Goal: Task Accomplishment & Management: Manage account settings

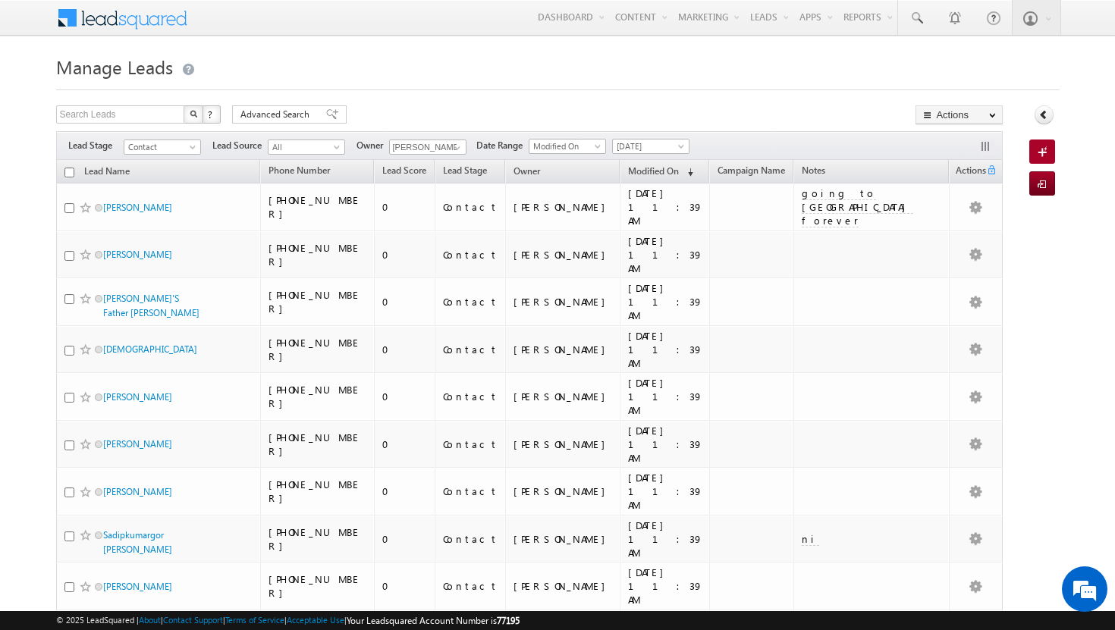
click at [69, 175] on input "checkbox" at bounding box center [69, 173] width 10 height 10
checkbox input "true"
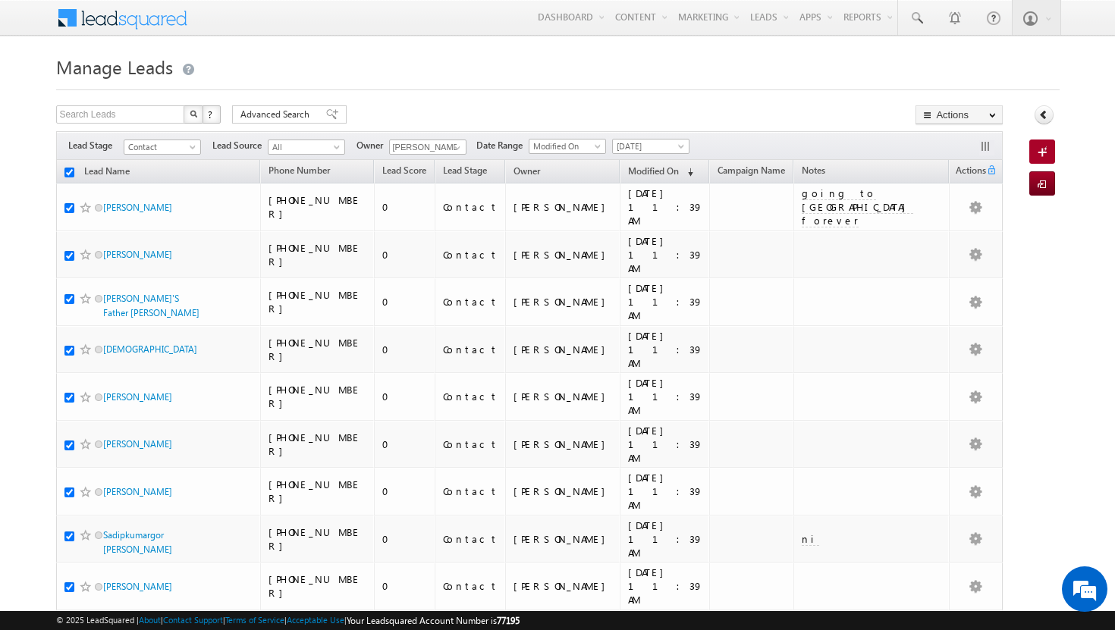
checkbox input "true"
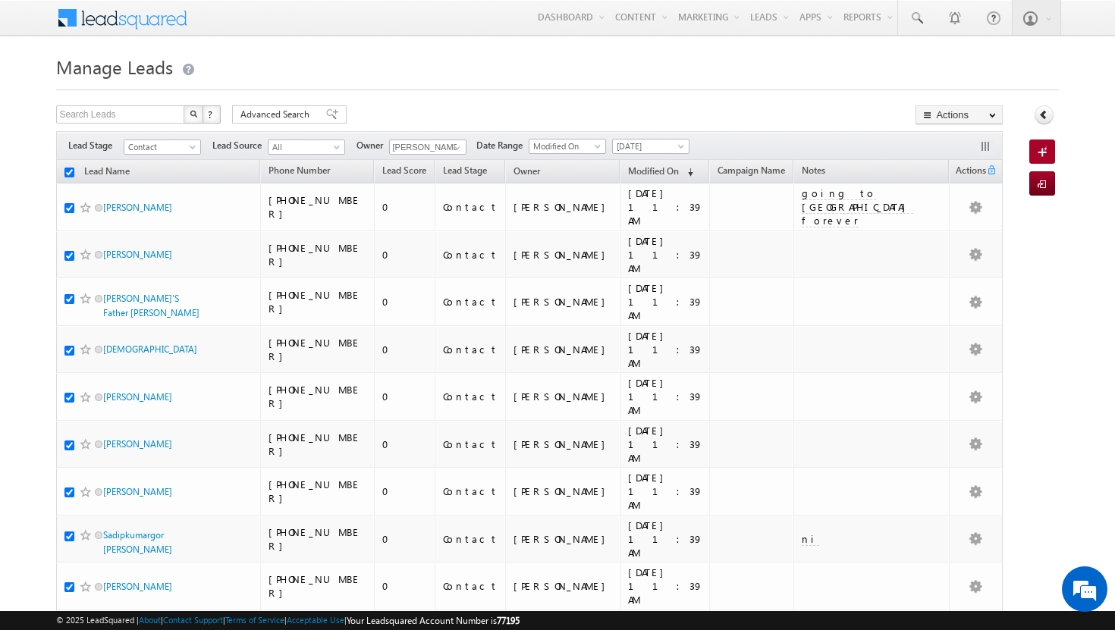
checkbox input "true"
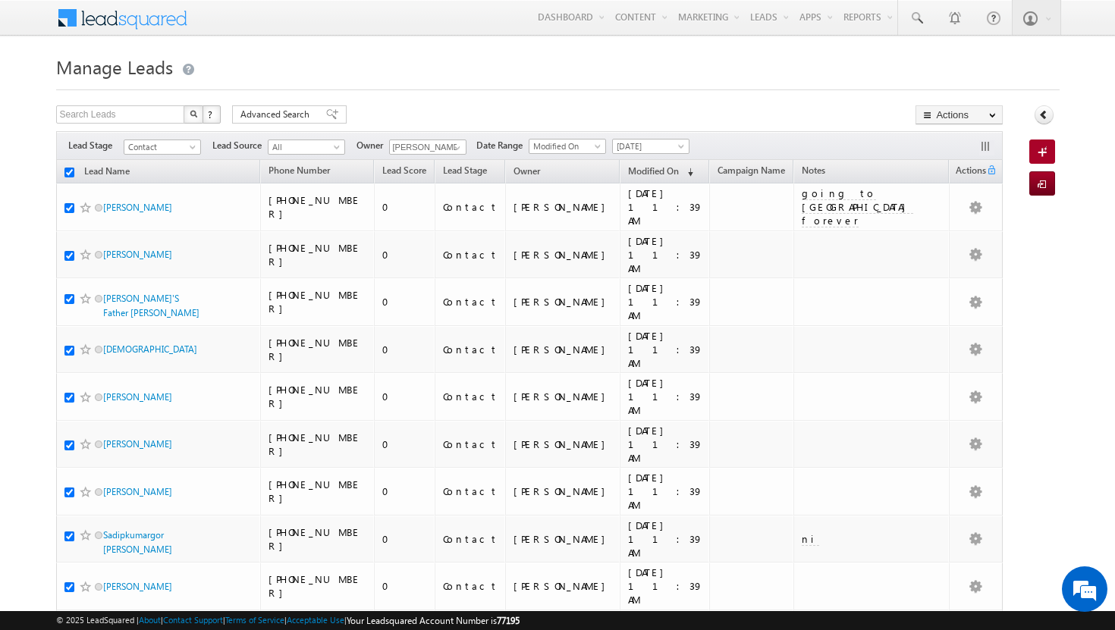
checkbox input "true"
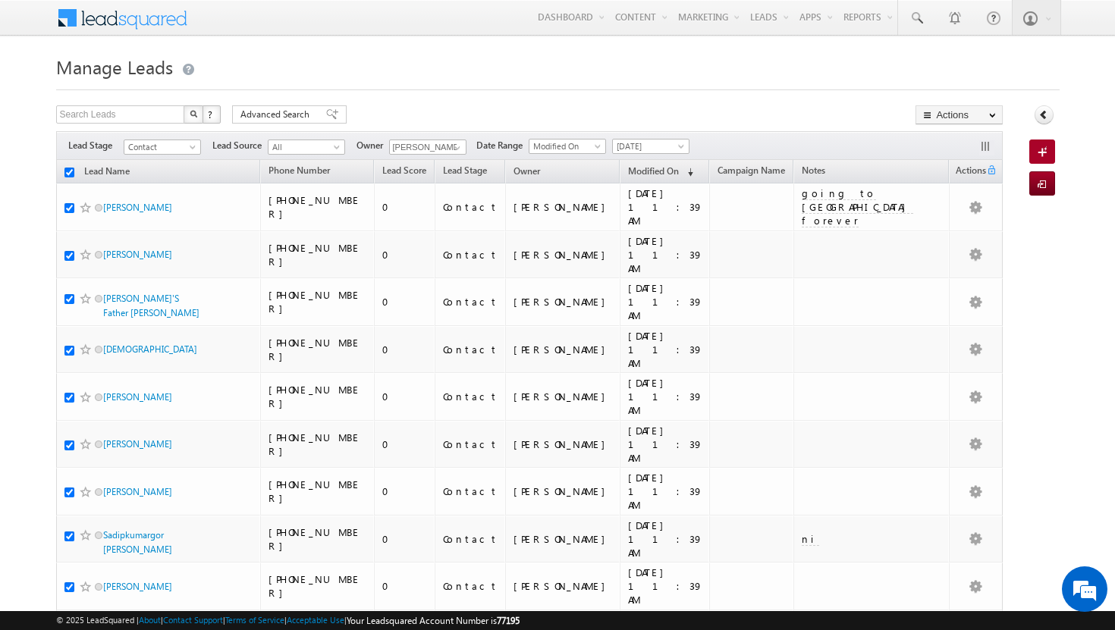
checkbox input "true"
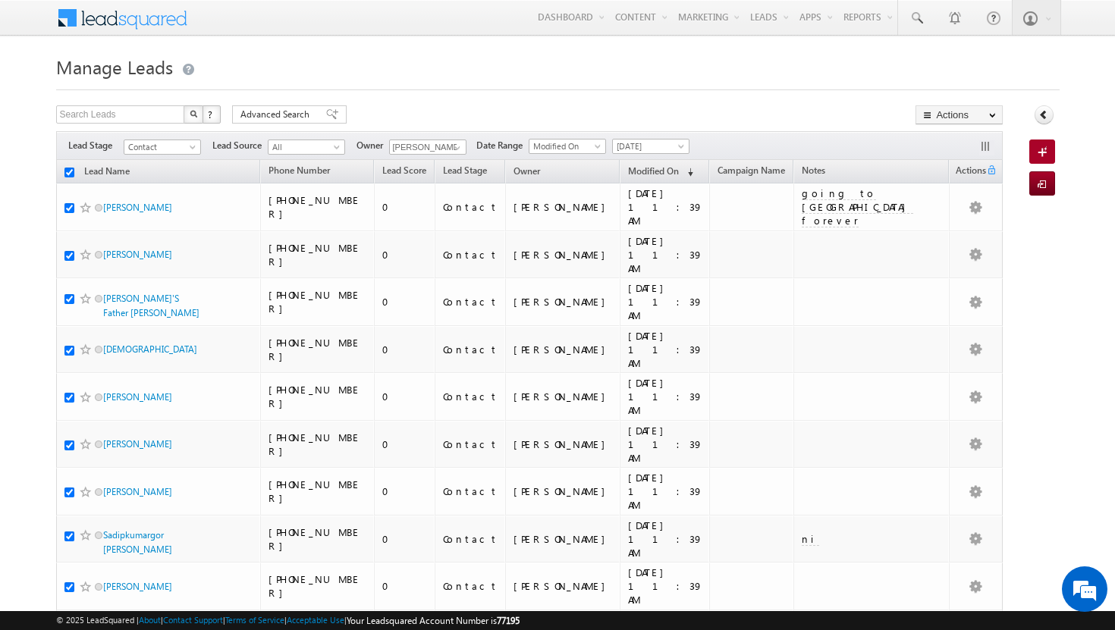
checkbox input "true"
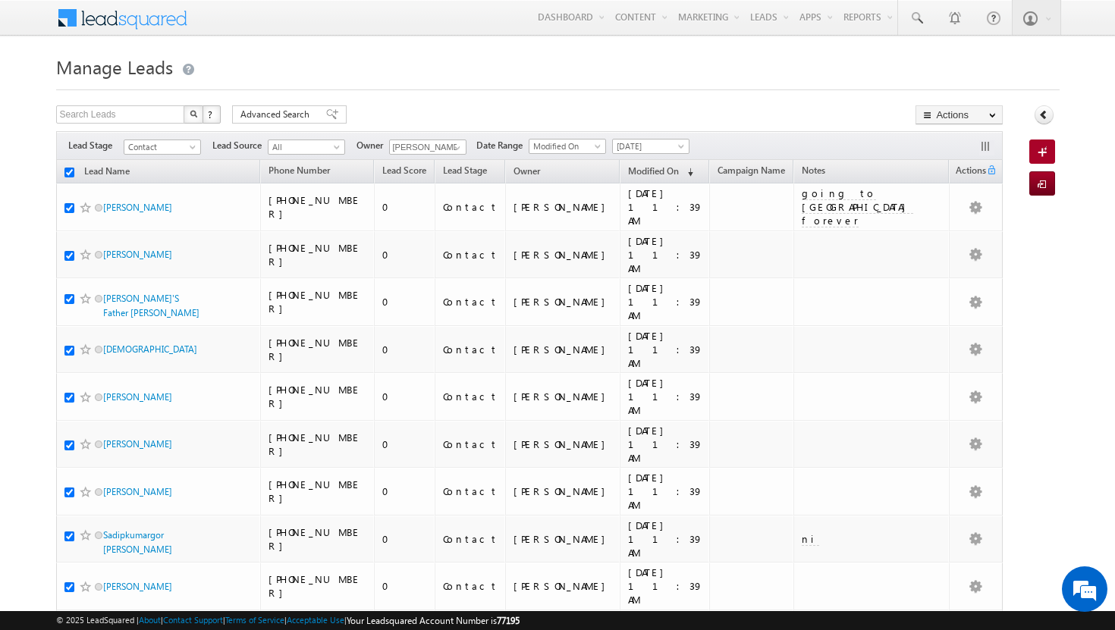
checkbox input "true"
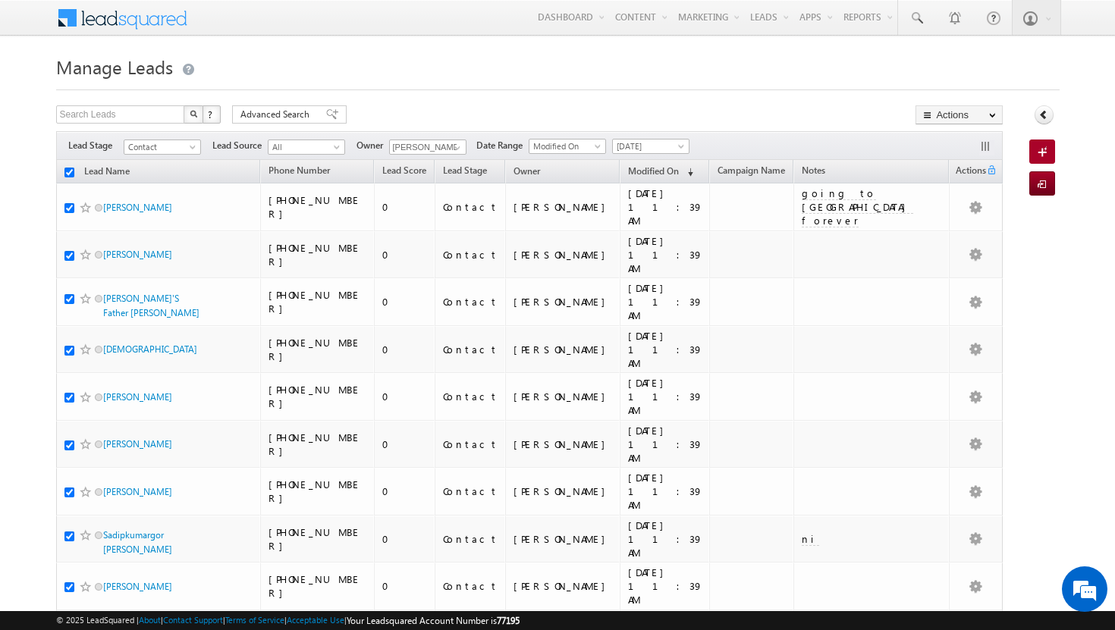
checkbox input "true"
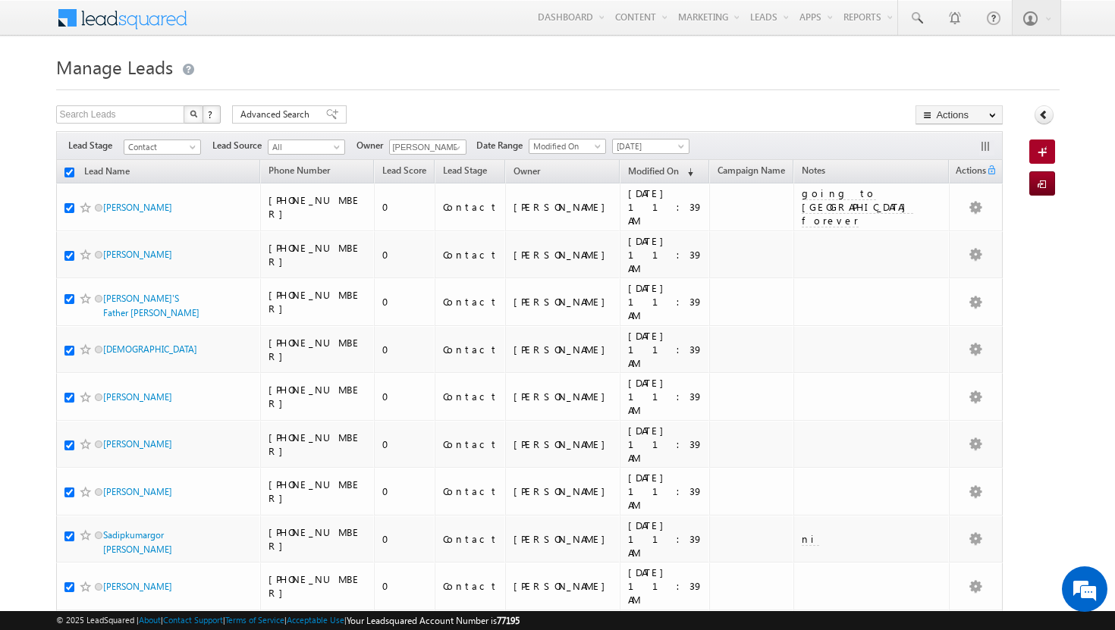
checkbox input "true"
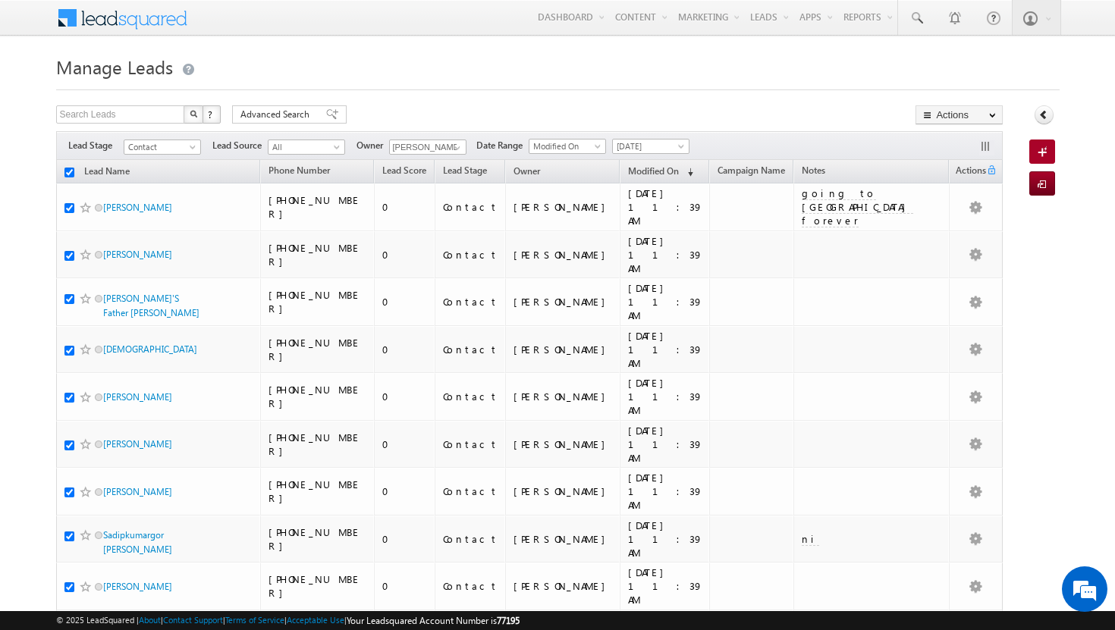
checkbox input "true"
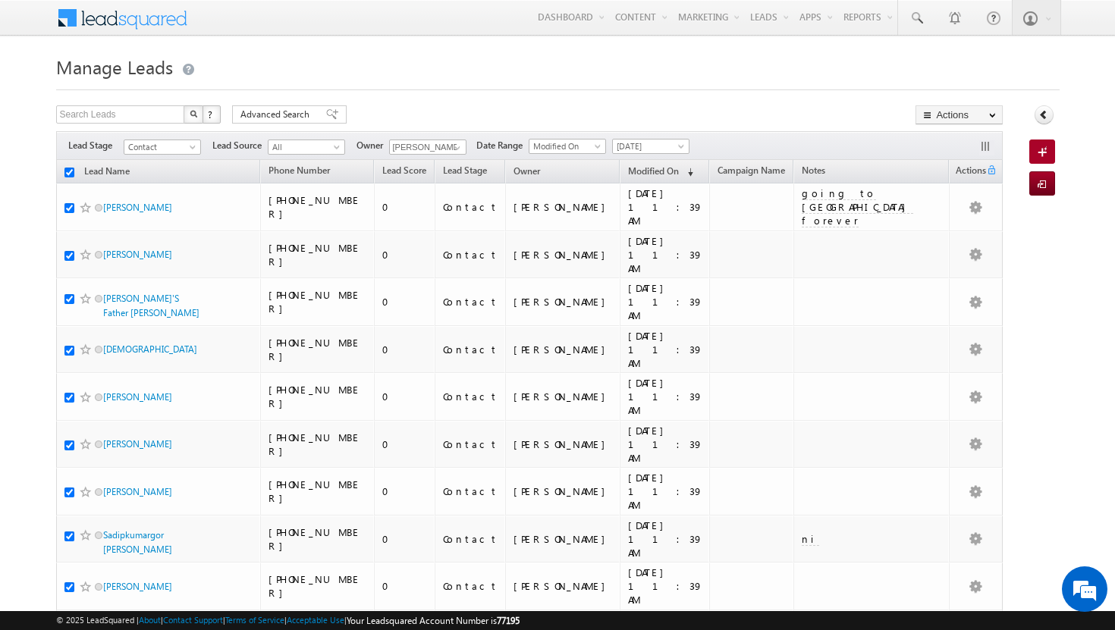
checkbox input "true"
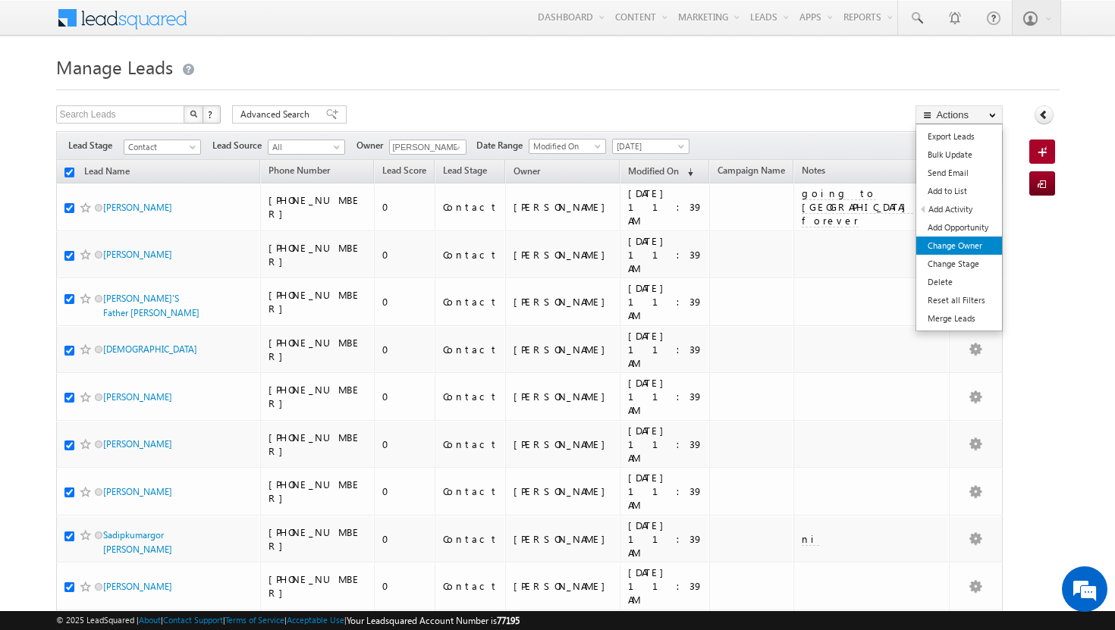
click at [960, 250] on link "Change Owner" at bounding box center [959, 246] width 86 height 18
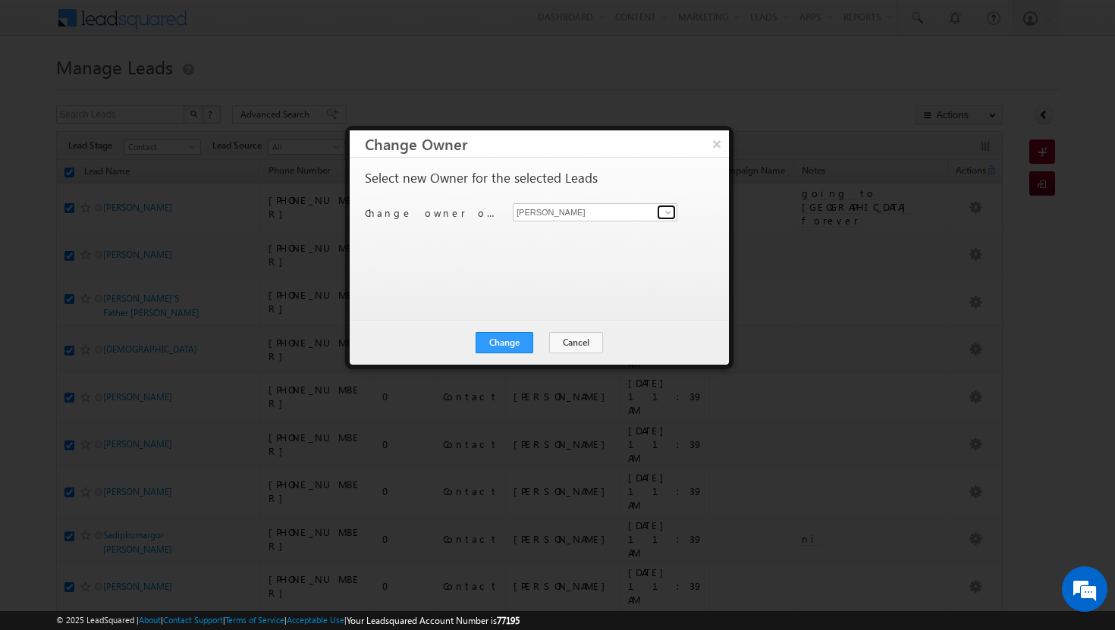
click at [669, 209] on span at bounding box center [668, 212] width 12 height 12
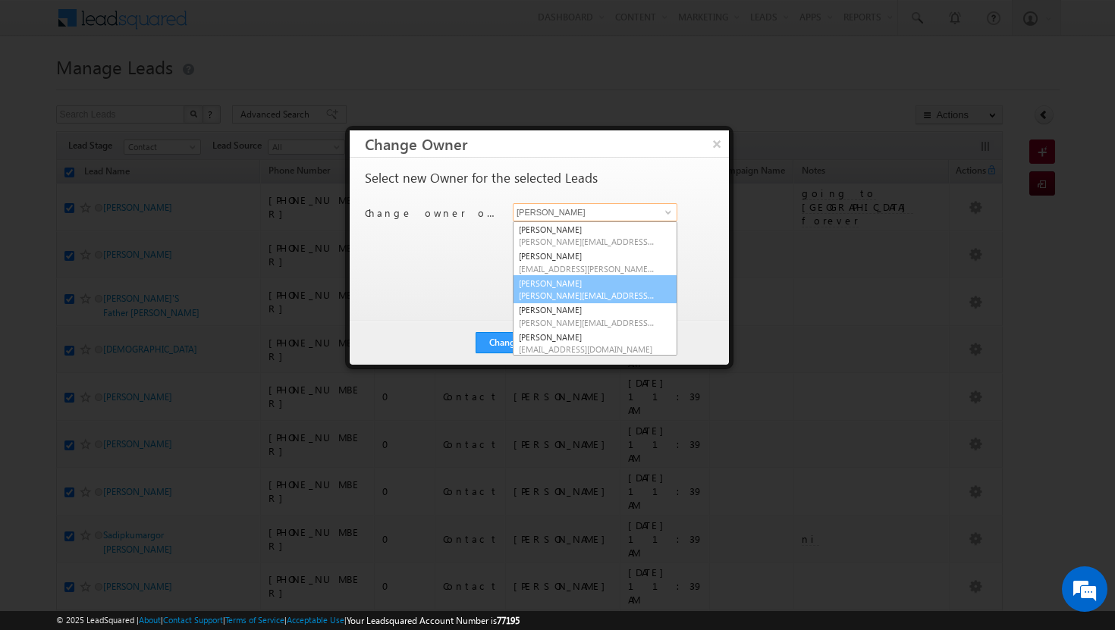
scroll to position [137, 0]
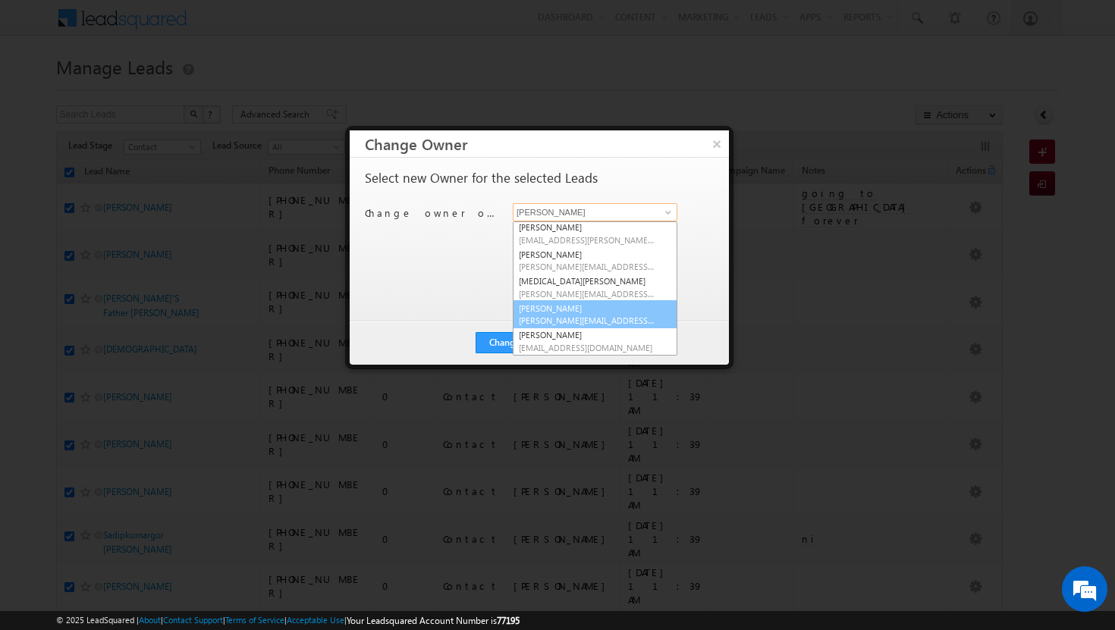
click at [573, 318] on span "ujwal.kumar@indglobal.ae" at bounding box center [587, 320] width 137 height 11
type input "ujwal kumar"
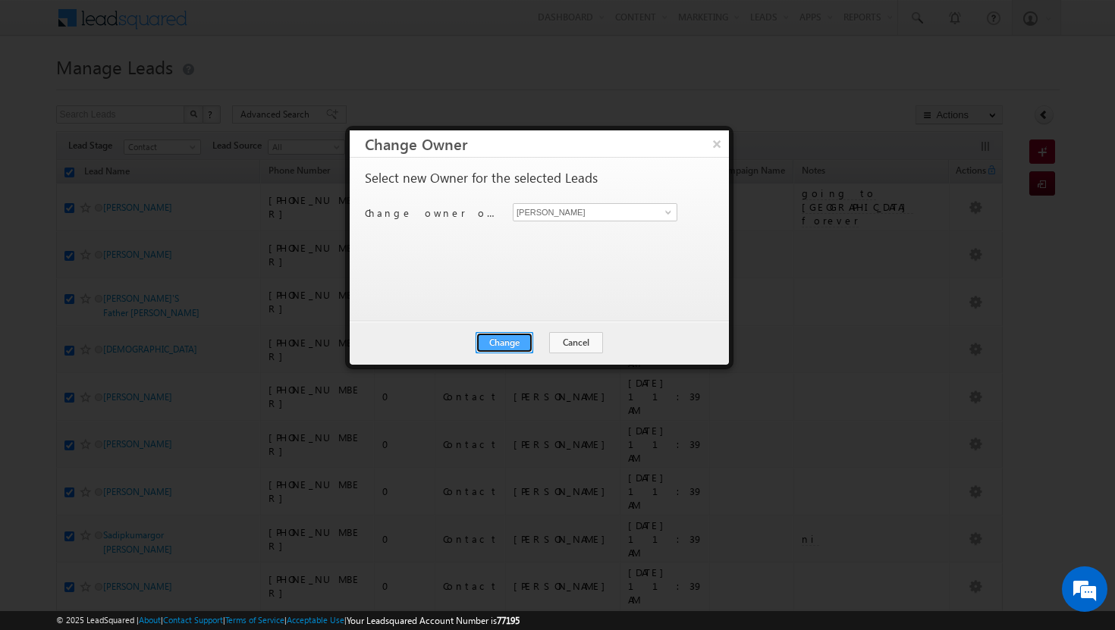
click at [520, 341] on button "Change" at bounding box center [505, 342] width 58 height 21
click at [539, 343] on button "Close" at bounding box center [541, 342] width 49 height 21
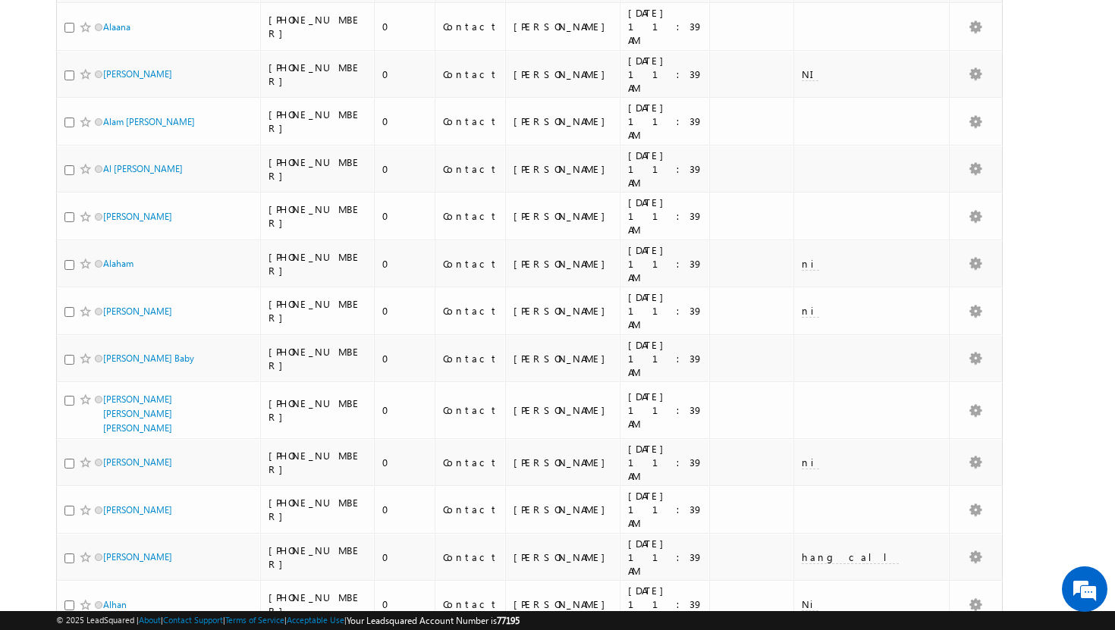
scroll to position [0, 0]
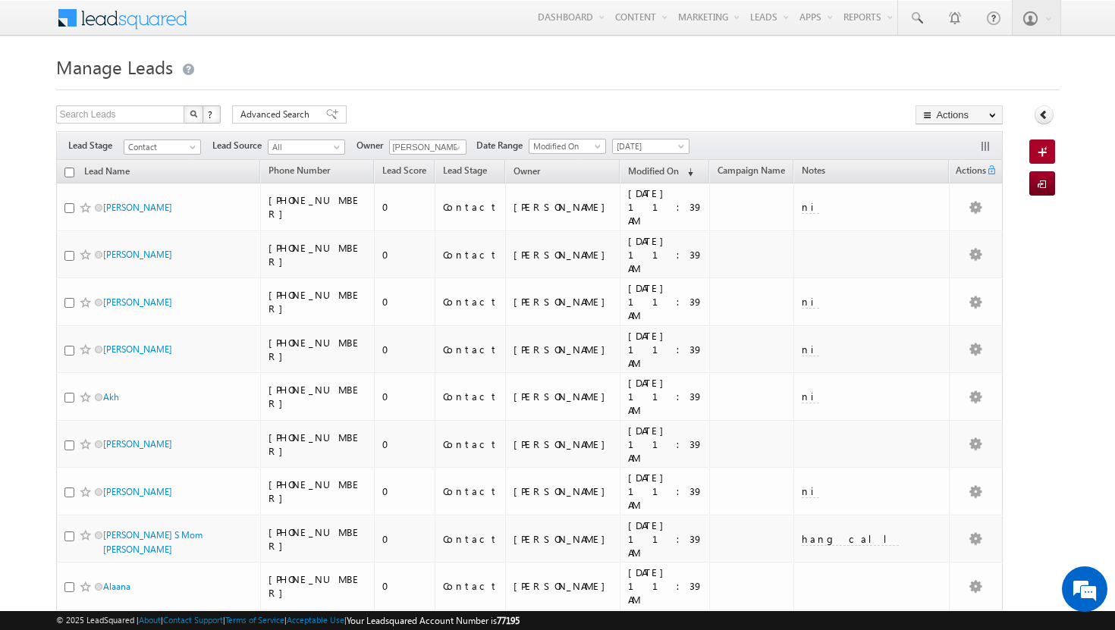
click at [69, 174] on input "checkbox" at bounding box center [69, 173] width 10 height 10
checkbox input "true"
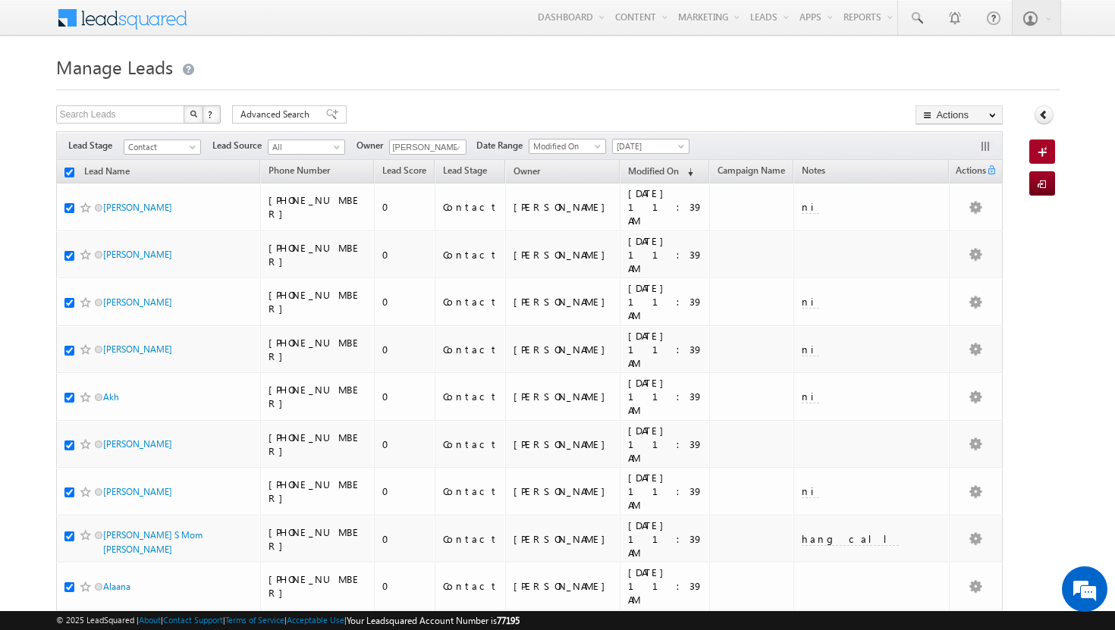
checkbox input "true"
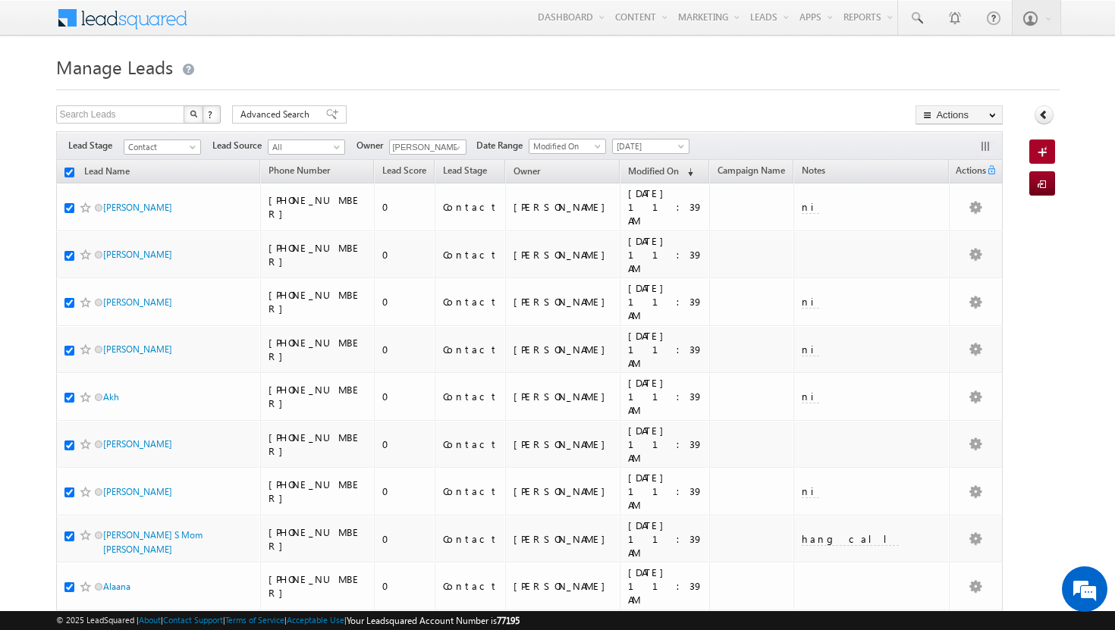
checkbox input "true"
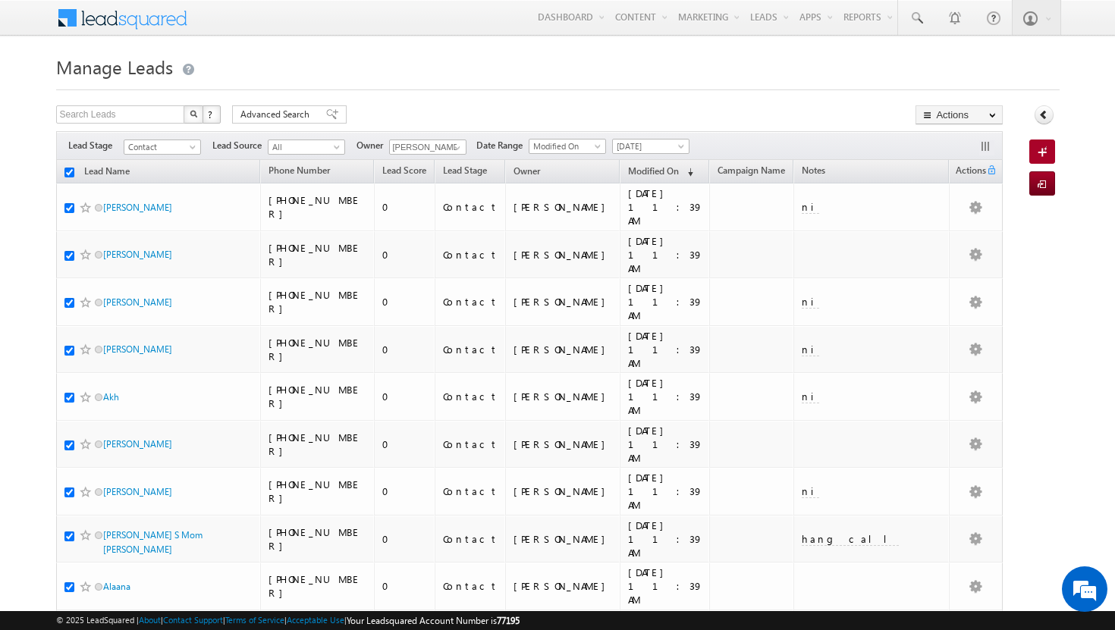
checkbox input "true"
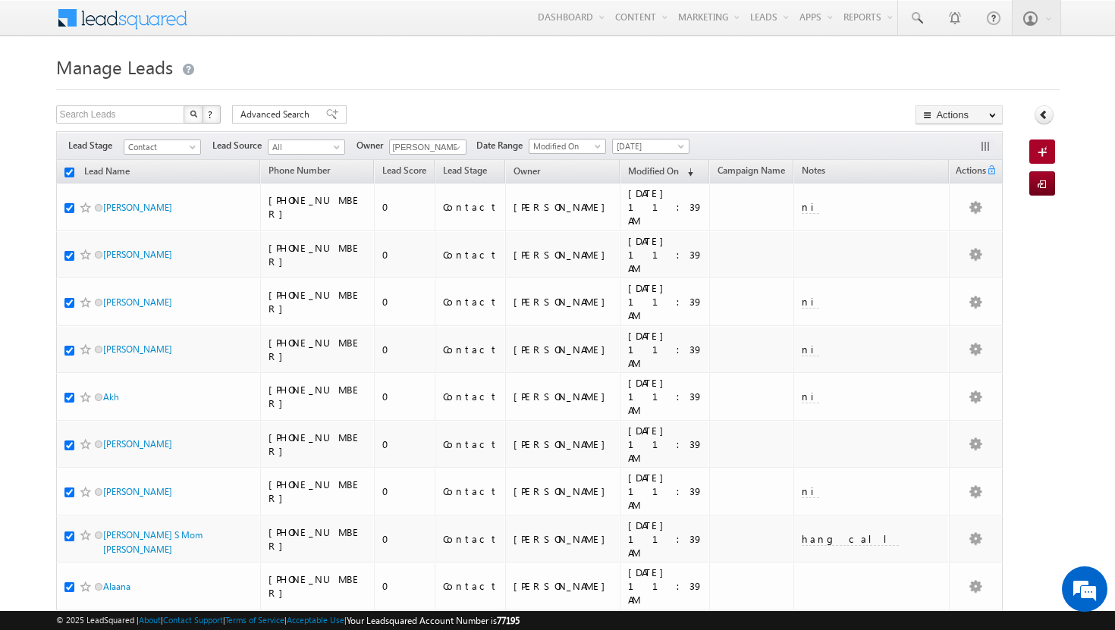
checkbox input "true"
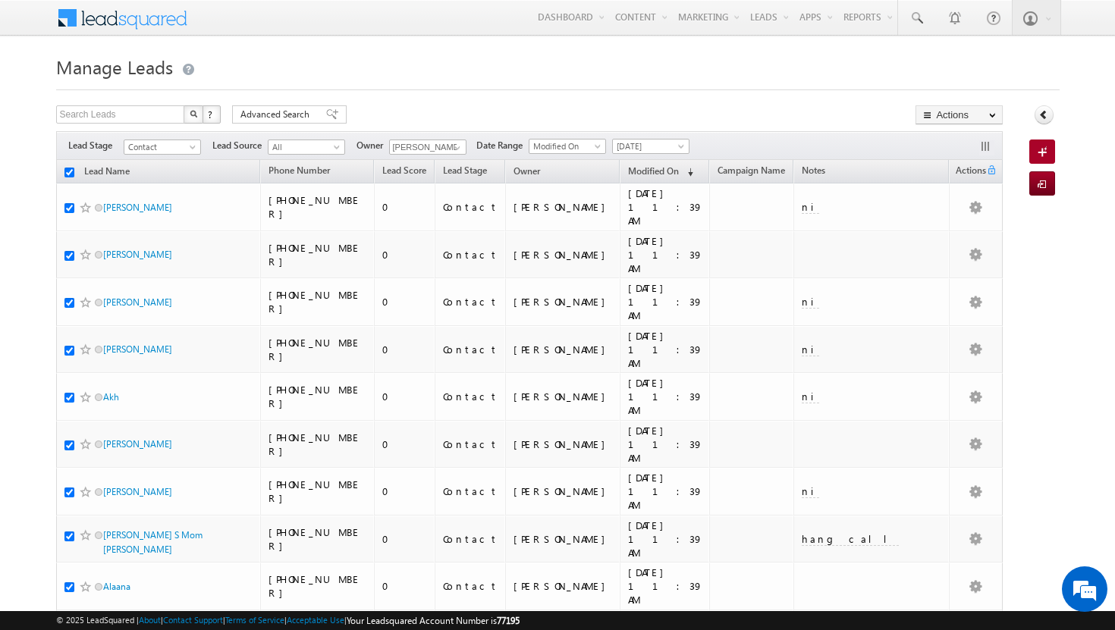
checkbox input "true"
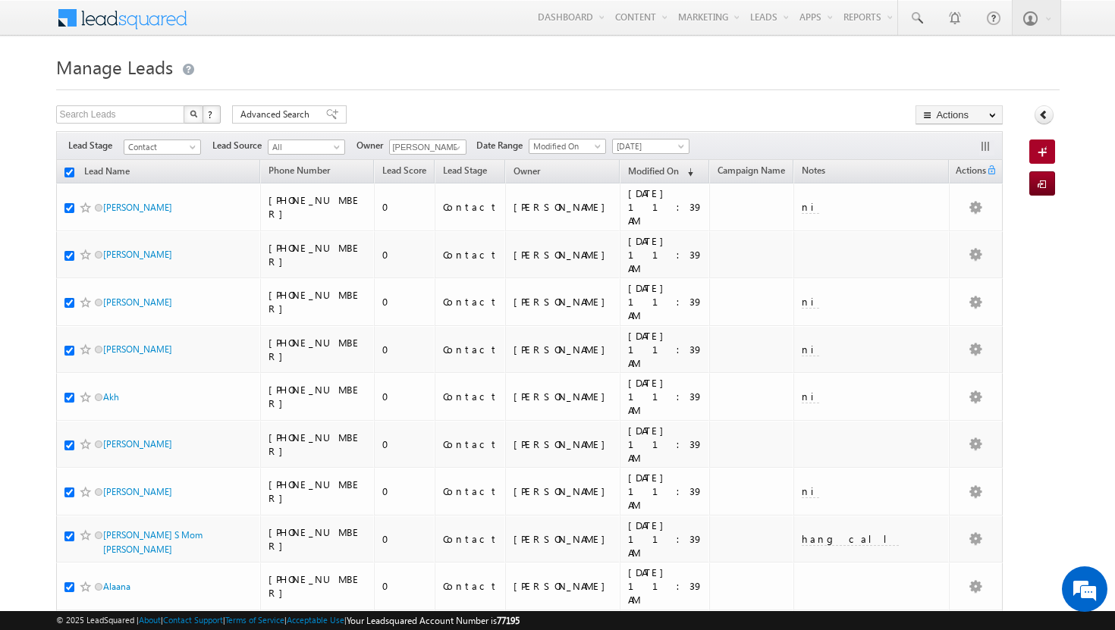
checkbox input "true"
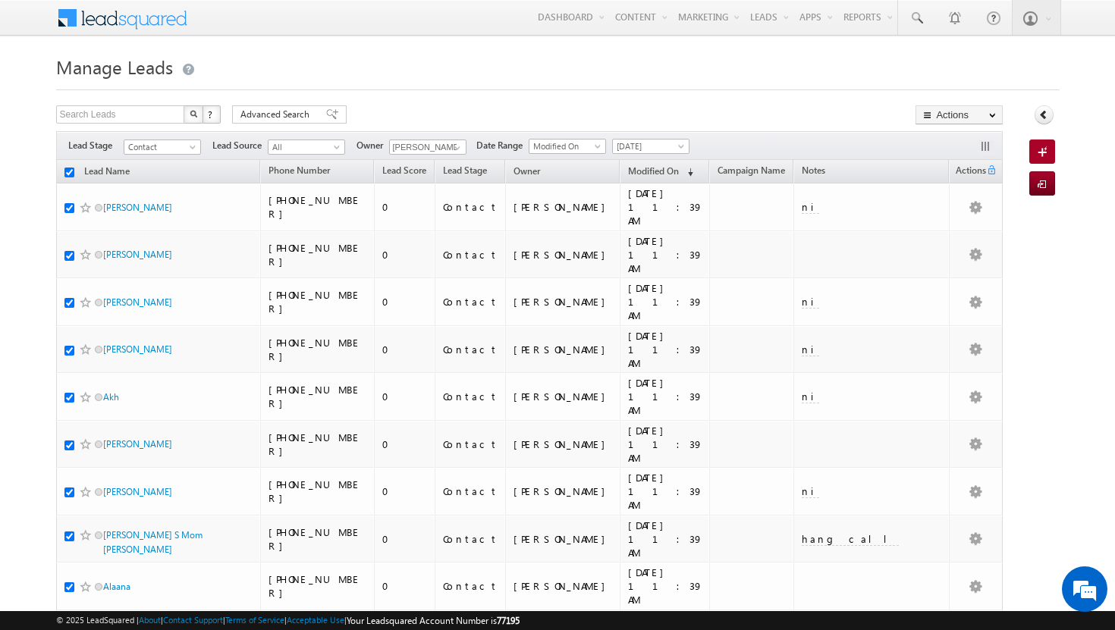
checkbox input "true"
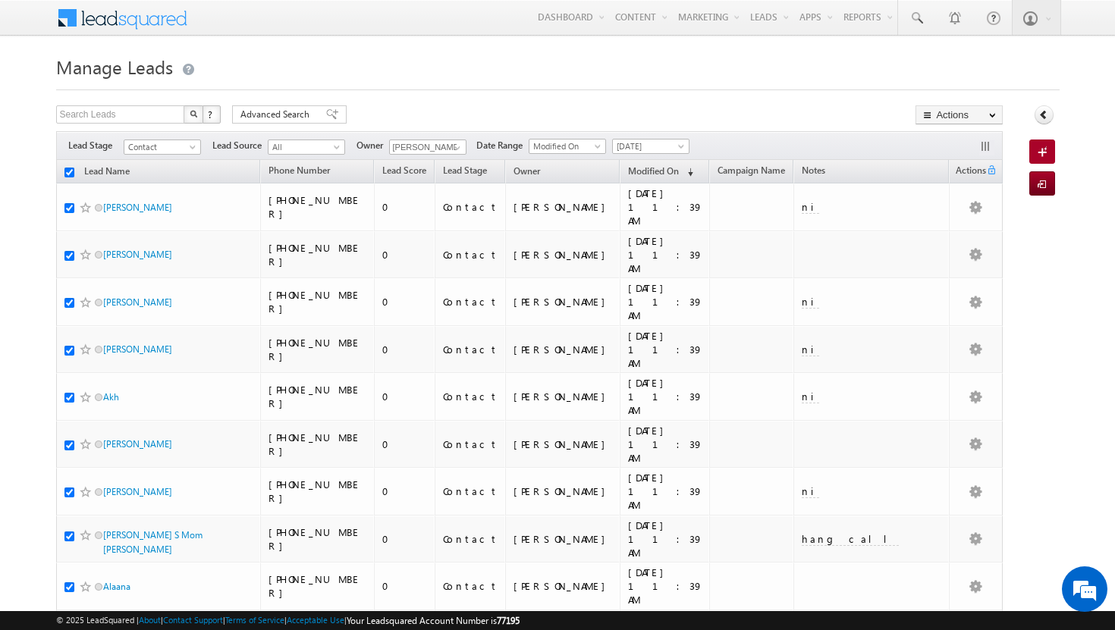
checkbox input "true"
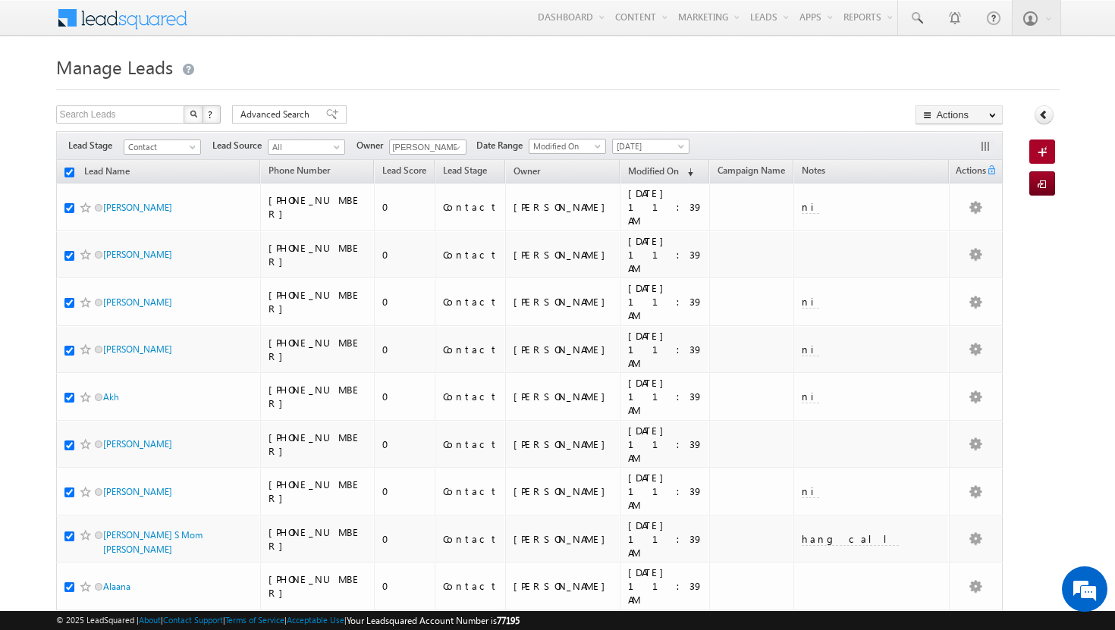
checkbox input "true"
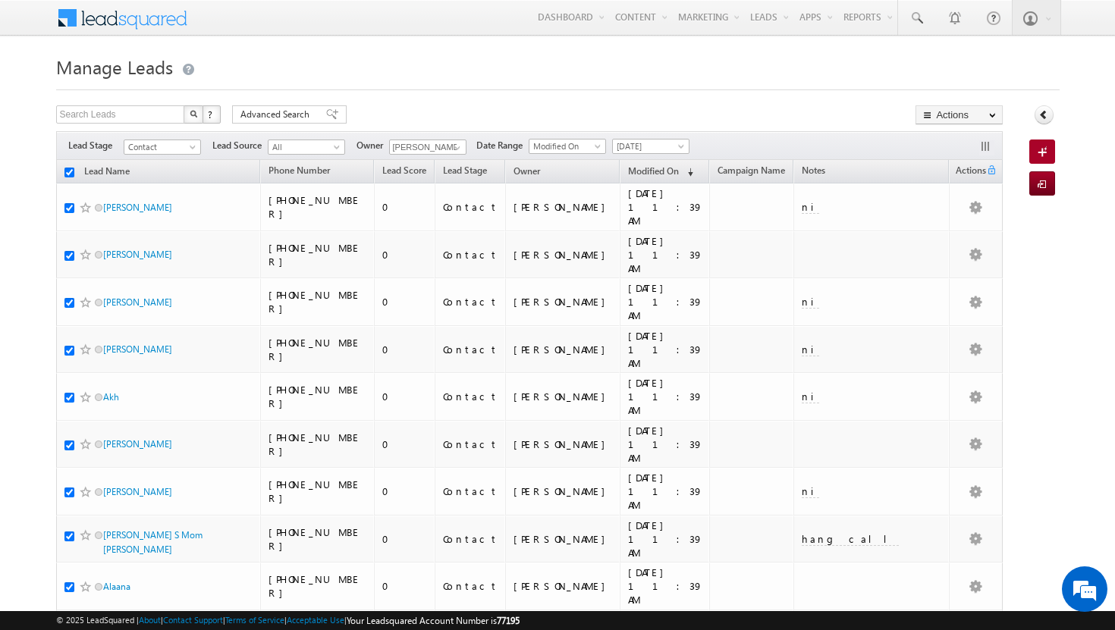
checkbox input "true"
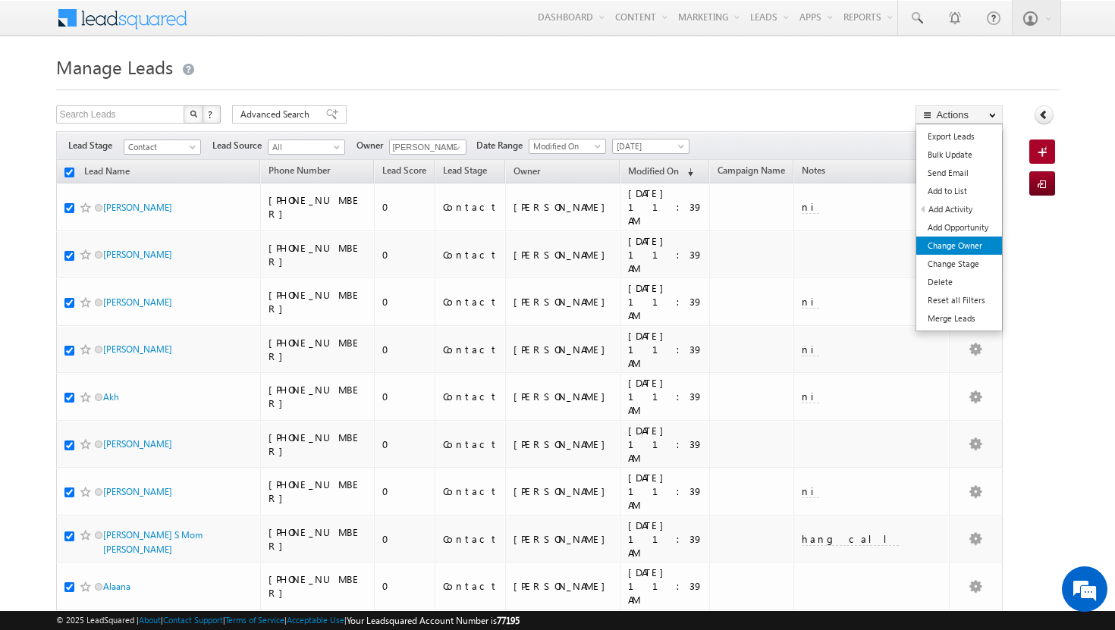
click at [973, 244] on link "Change Owner" at bounding box center [959, 246] width 86 height 18
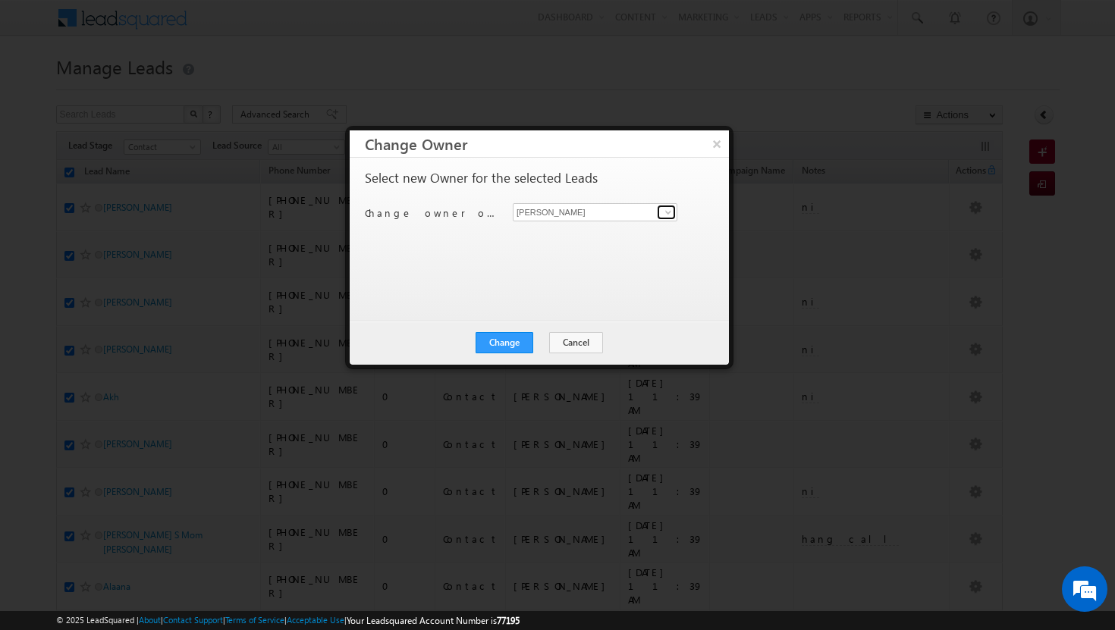
click at [673, 213] on span at bounding box center [668, 212] width 12 height 12
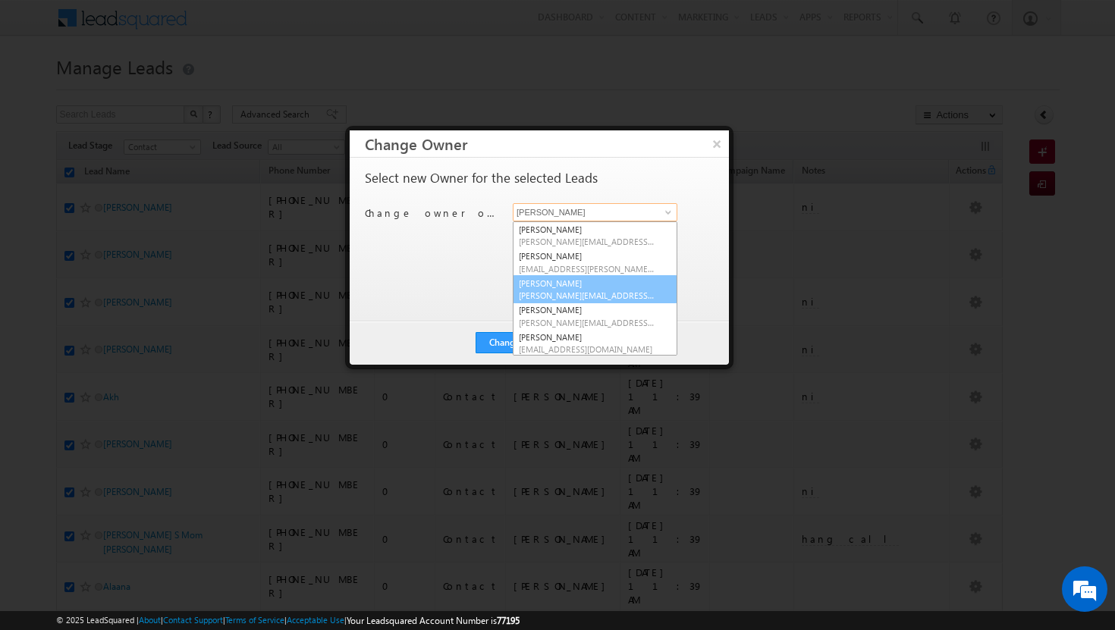
click at [602, 292] on span "athul.sajay@indglobal.ae" at bounding box center [587, 295] width 137 height 11
type input "athul sajay"
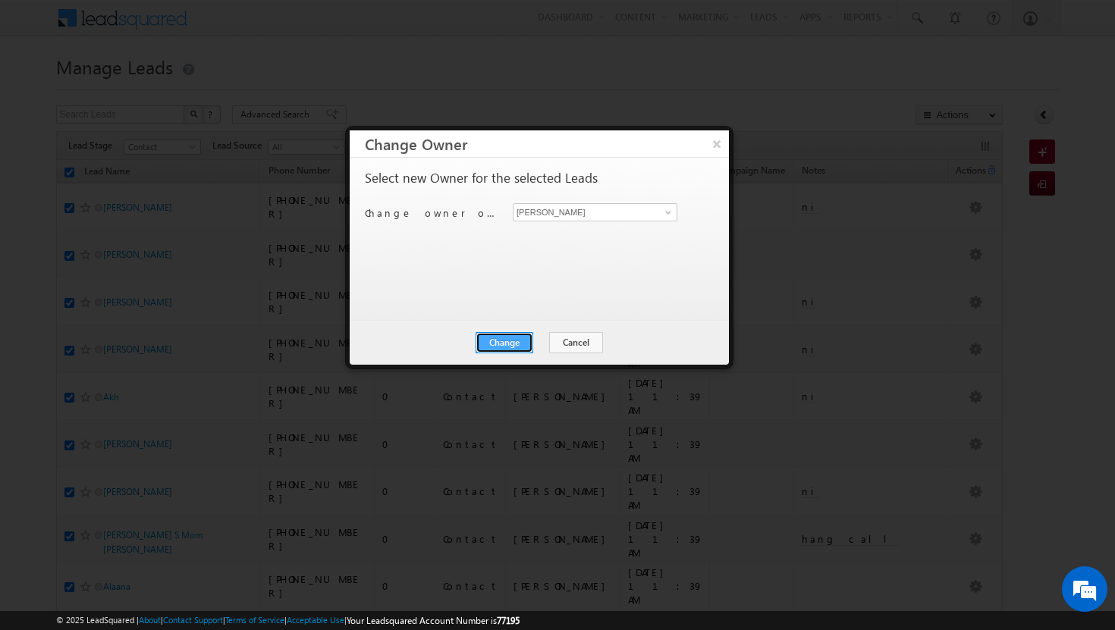
click at [521, 343] on button "Change" at bounding box center [505, 342] width 58 height 21
click at [535, 341] on button "Close" at bounding box center [541, 342] width 49 height 21
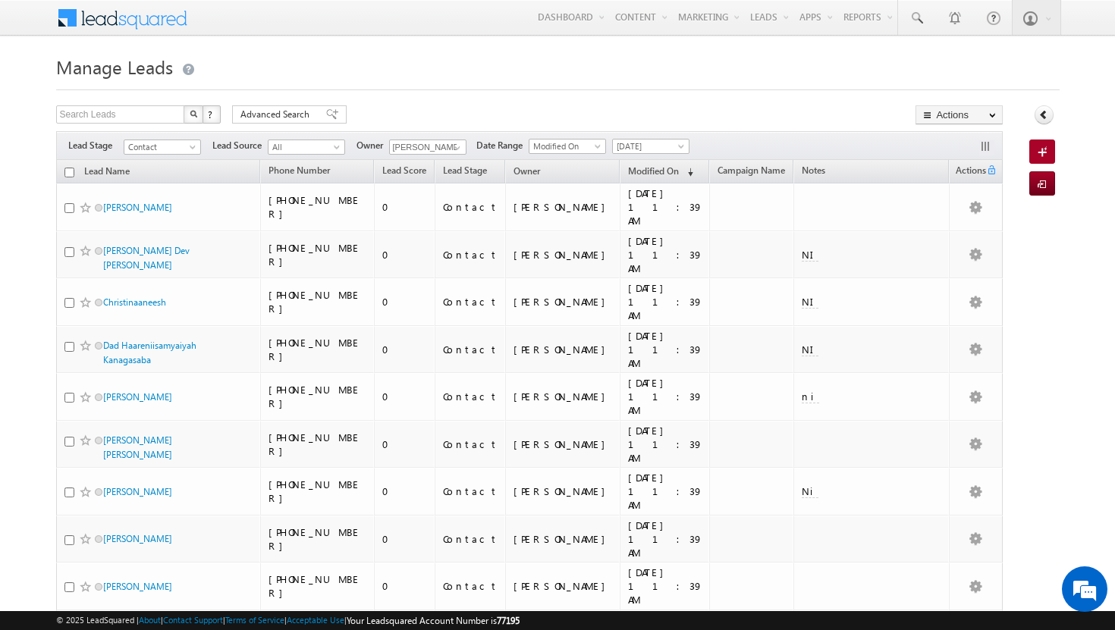
click at [66, 171] on input "checkbox" at bounding box center [69, 173] width 10 height 10
checkbox input "true"
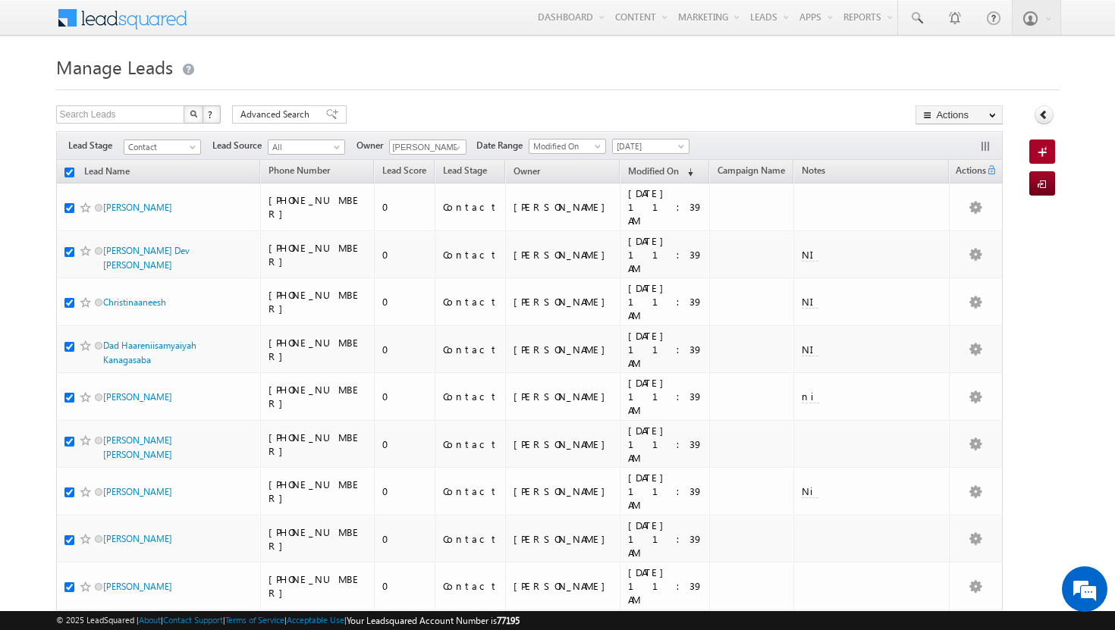
checkbox input "true"
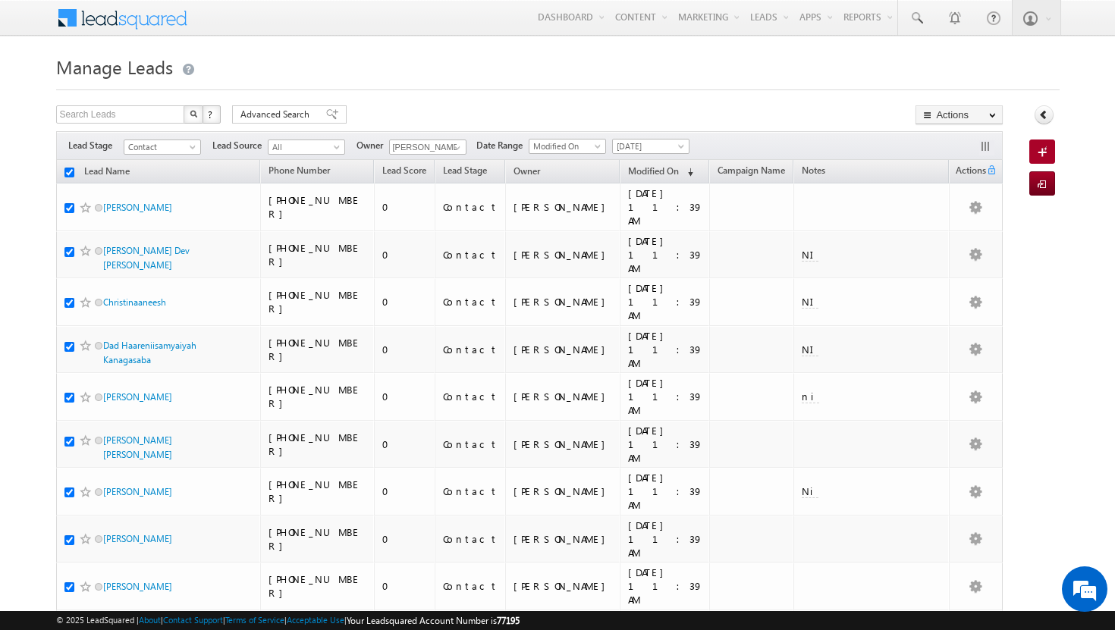
checkbox input "true"
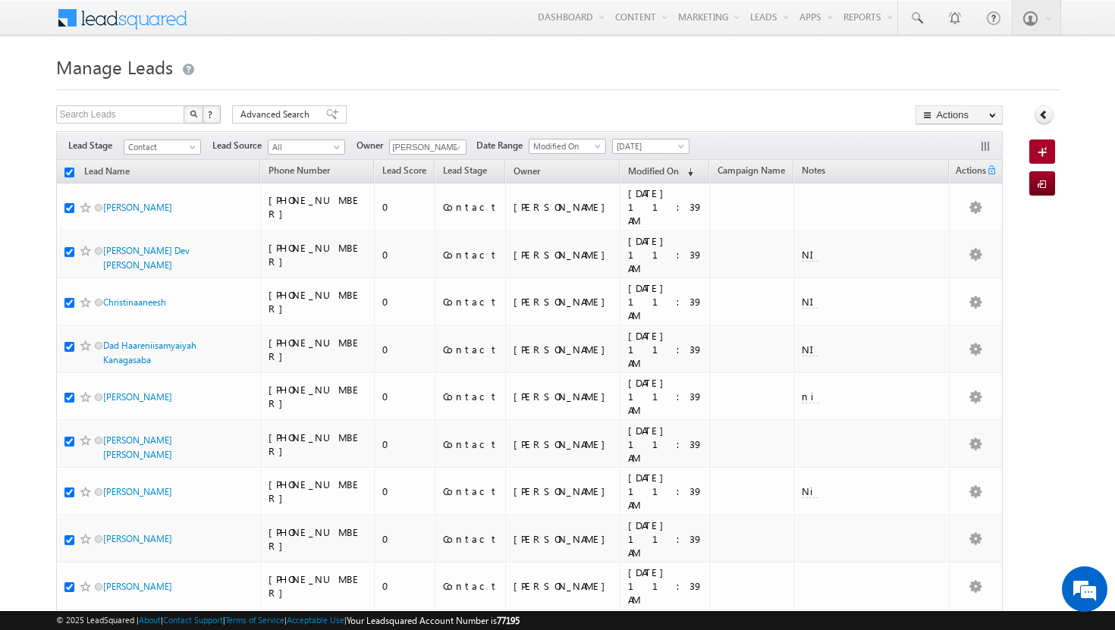
checkbox input "true"
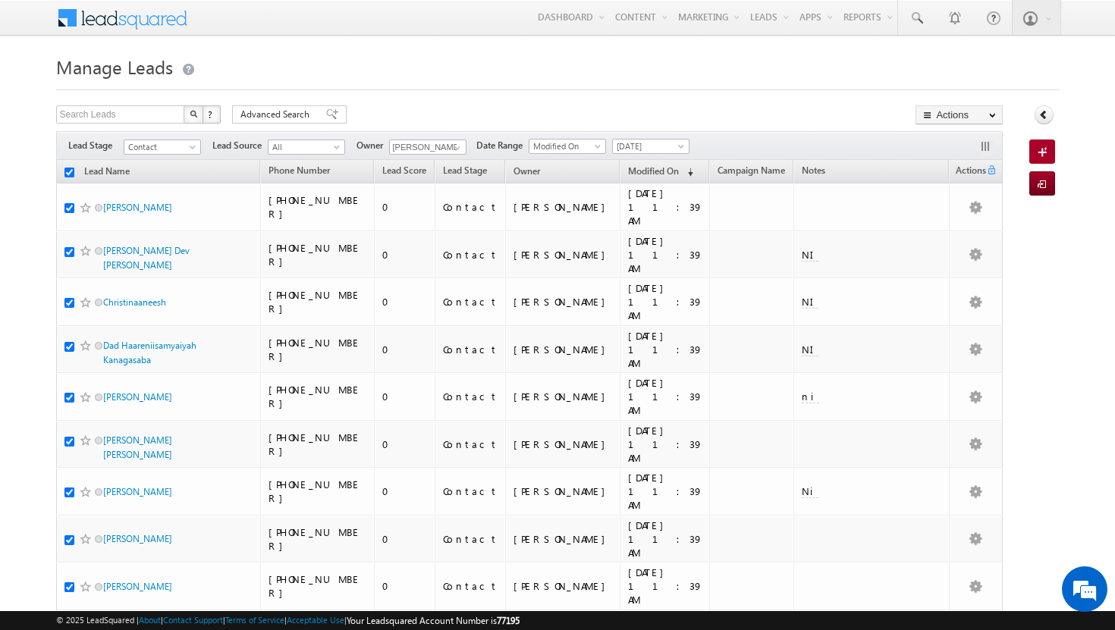
checkbox input "true"
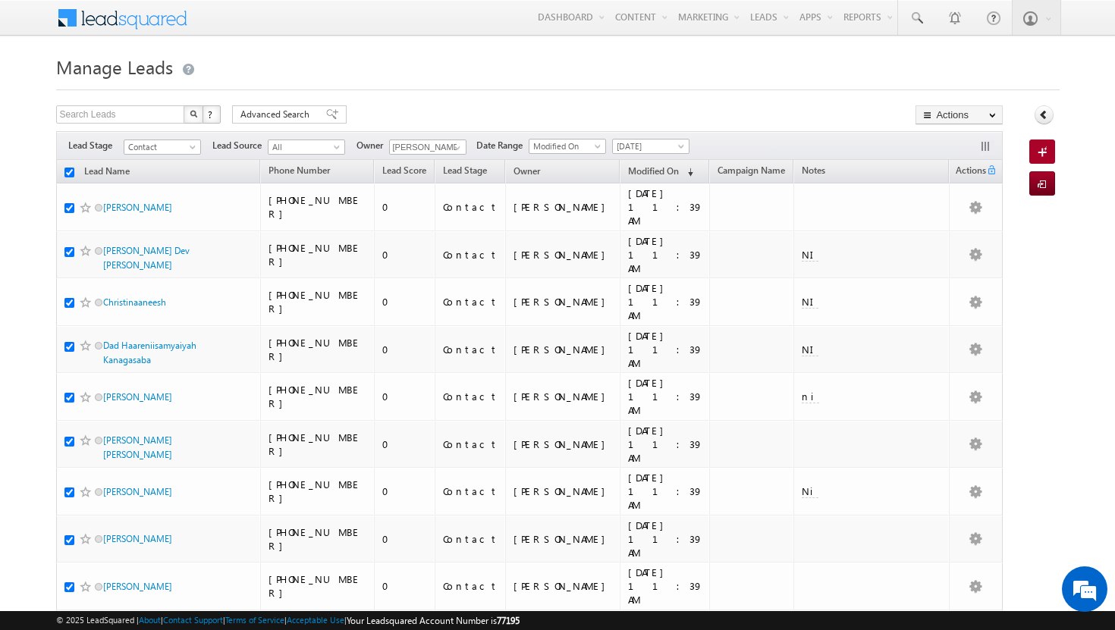
checkbox input "true"
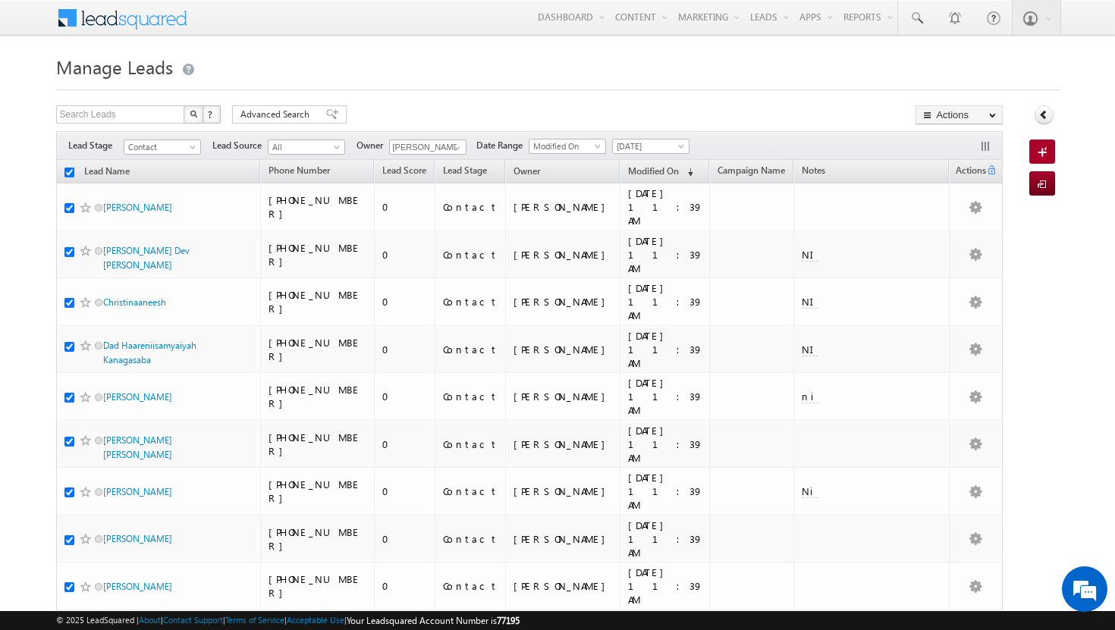
checkbox input "true"
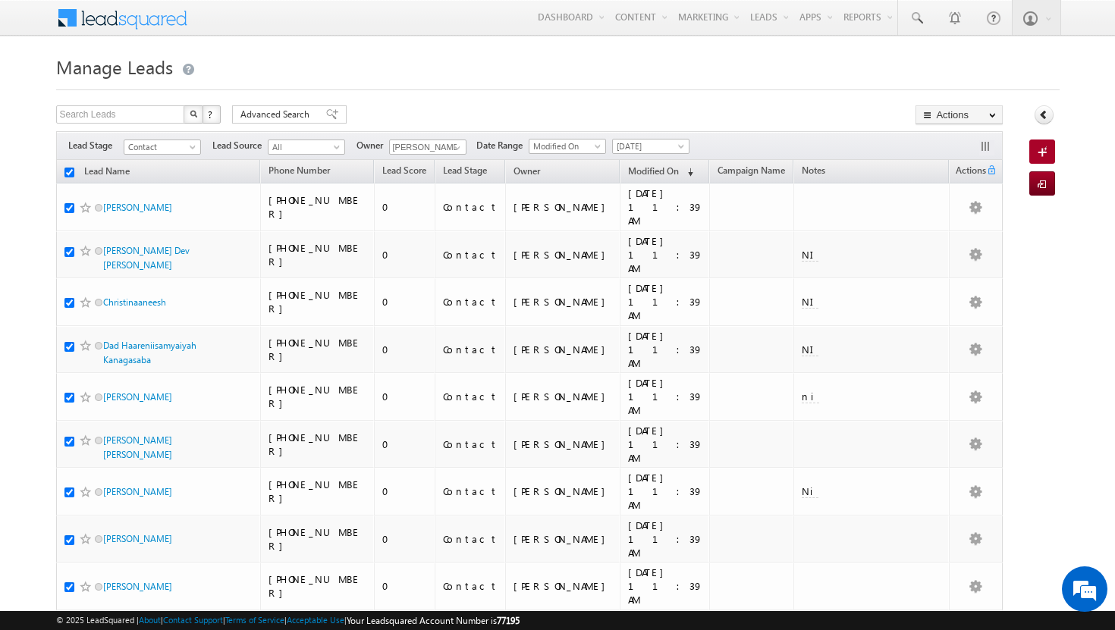
checkbox input "true"
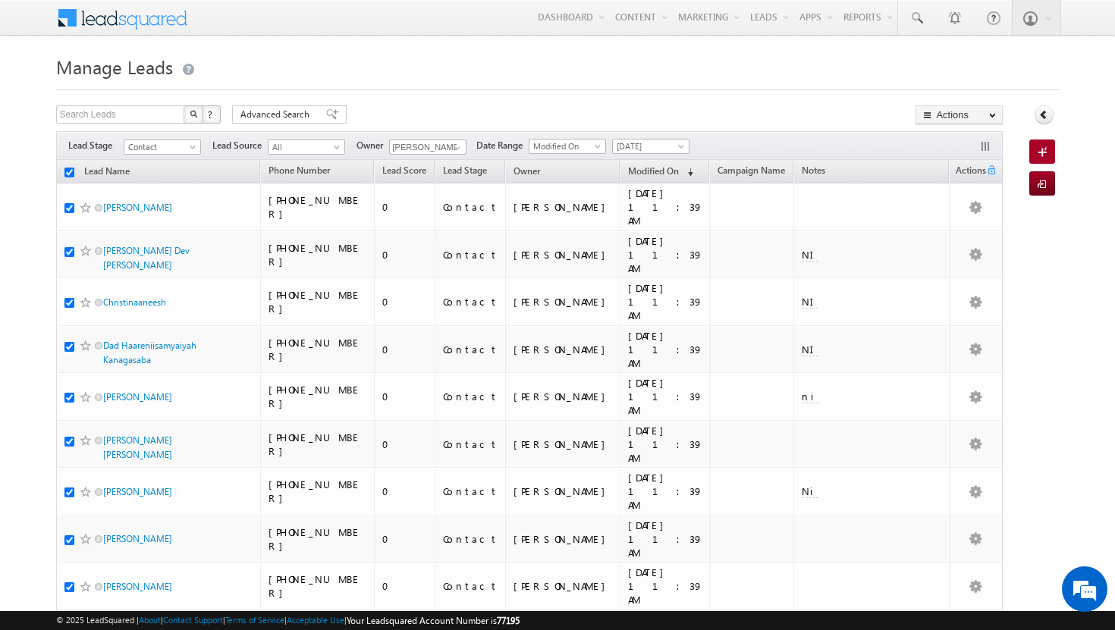
checkbox input "true"
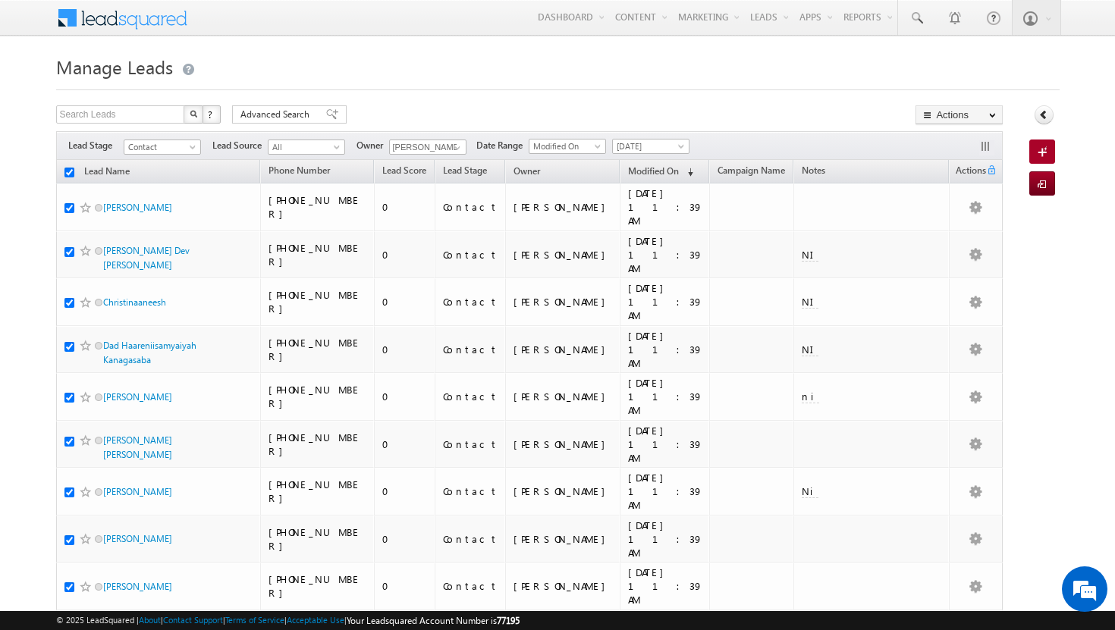
checkbox input "true"
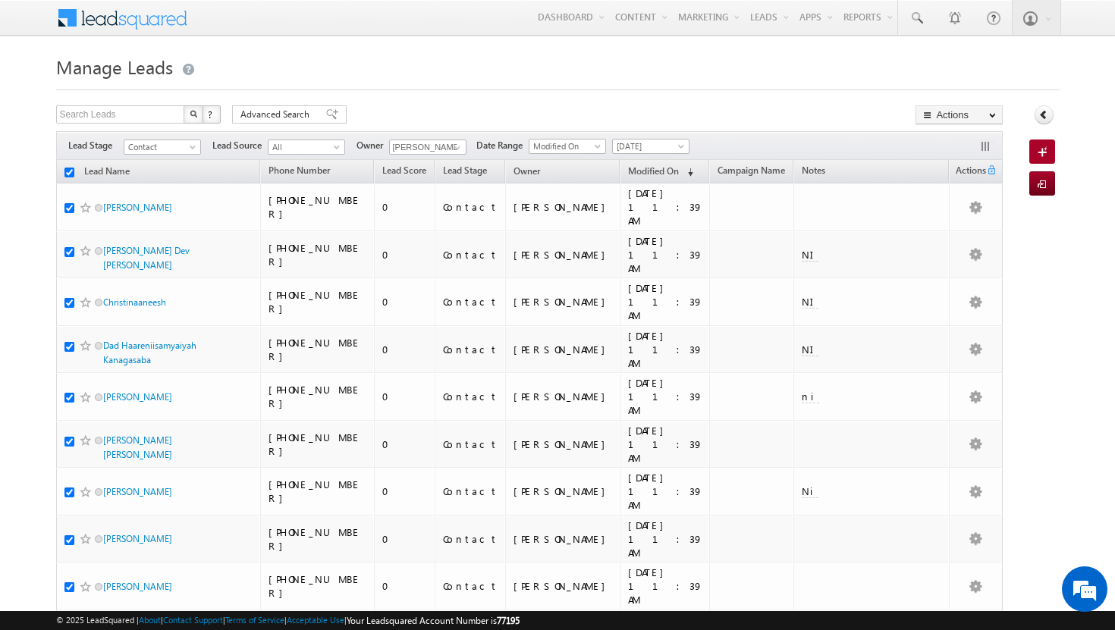
checkbox input "true"
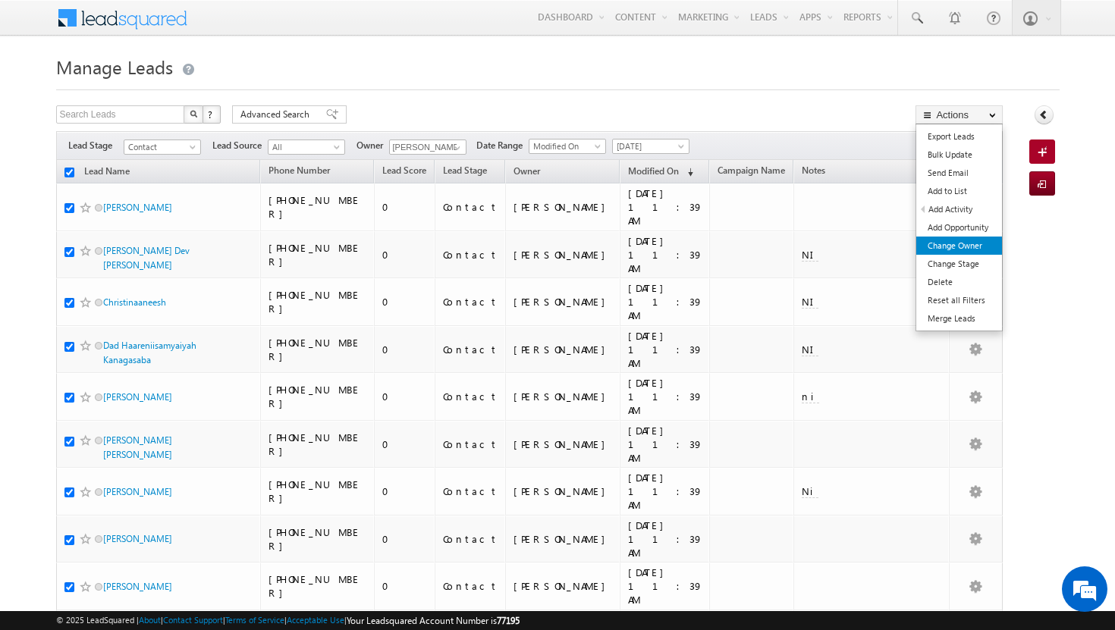
click at [960, 251] on link "Change Owner" at bounding box center [959, 246] width 86 height 18
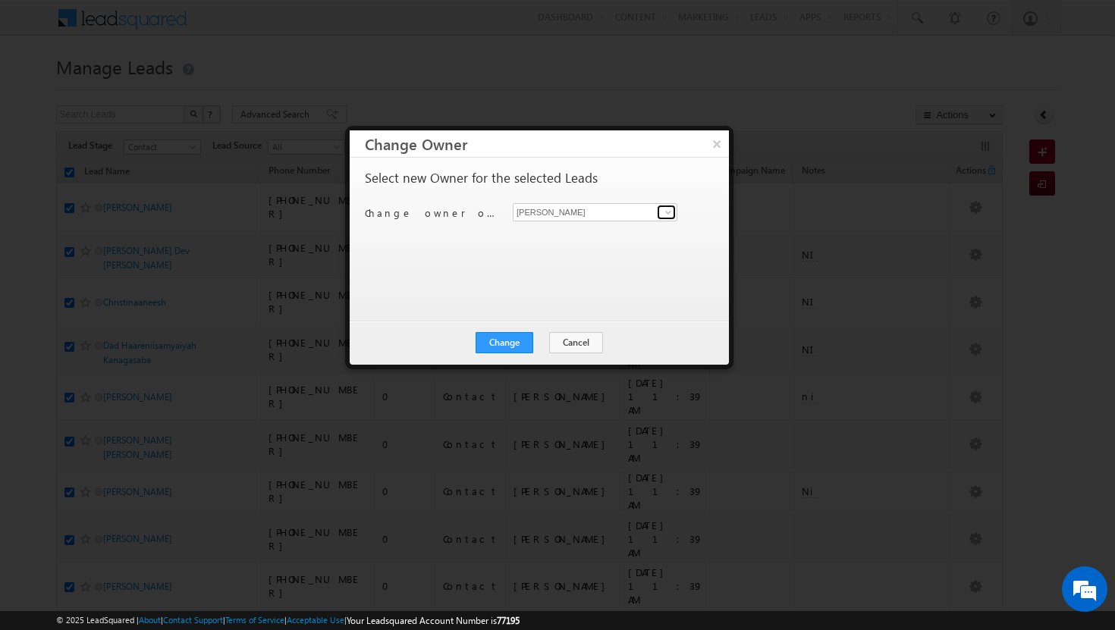
click at [667, 212] on span at bounding box center [668, 212] width 12 height 12
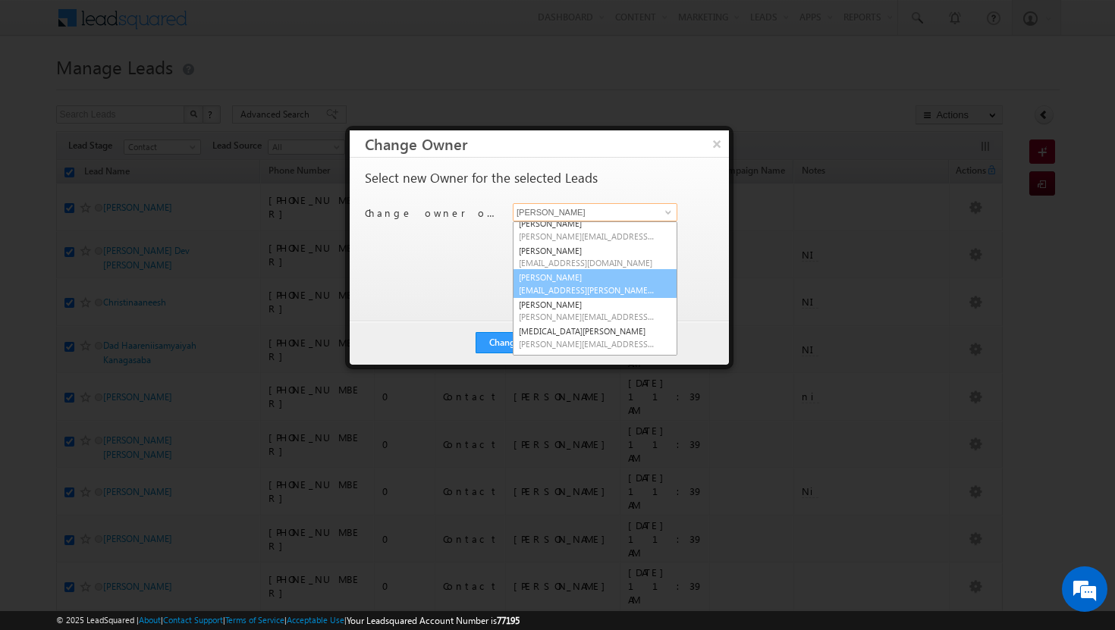
scroll to position [99, 0]
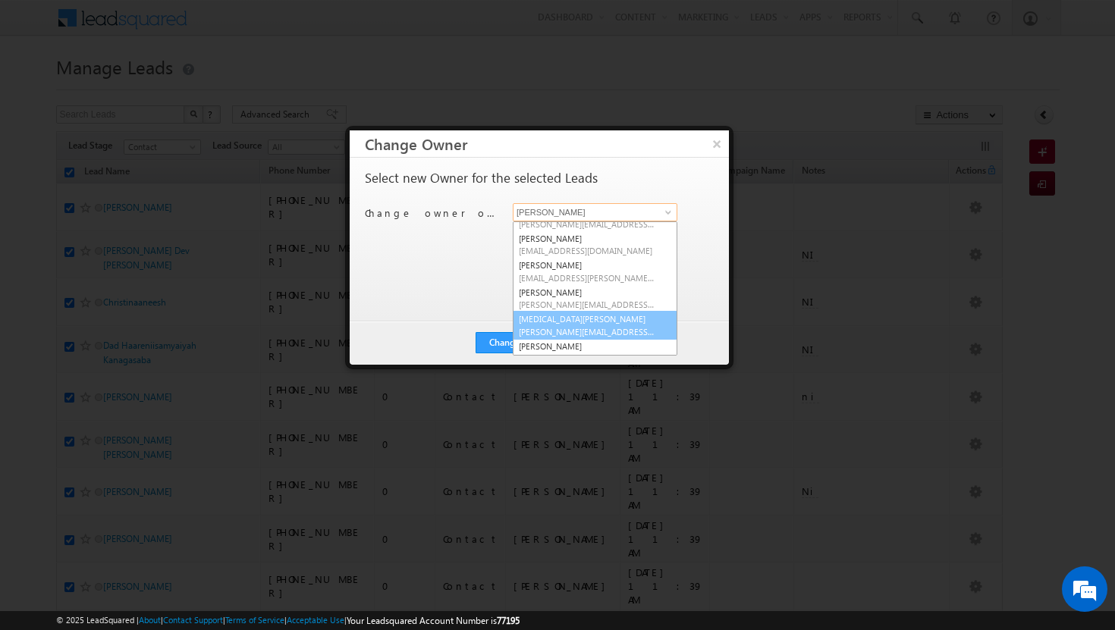
click at [564, 320] on link "syeda bibijan syeda.bibijan@indglobal.ae" at bounding box center [595, 325] width 165 height 29
type input "syeda bibijan"
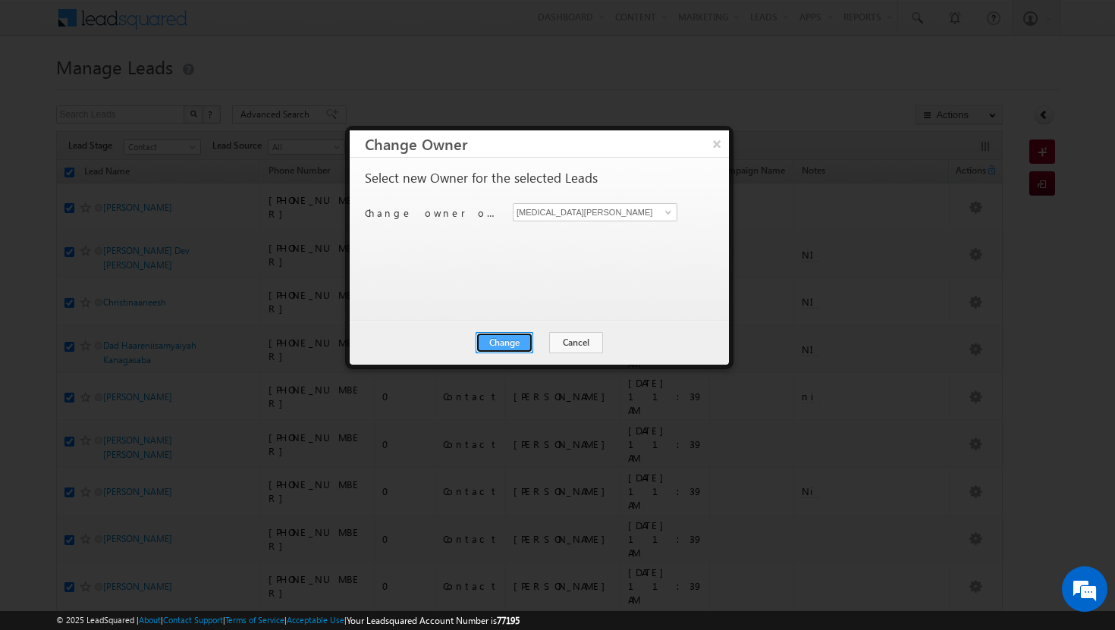
click at [514, 341] on button "Change" at bounding box center [505, 342] width 58 height 21
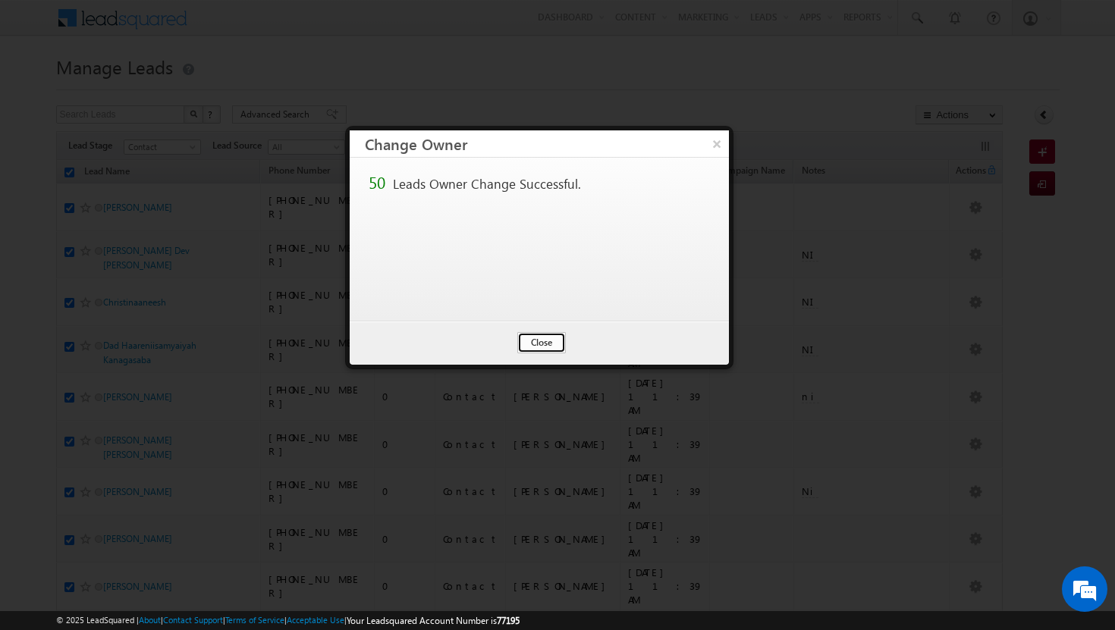
click at [539, 341] on button "Close" at bounding box center [541, 342] width 49 height 21
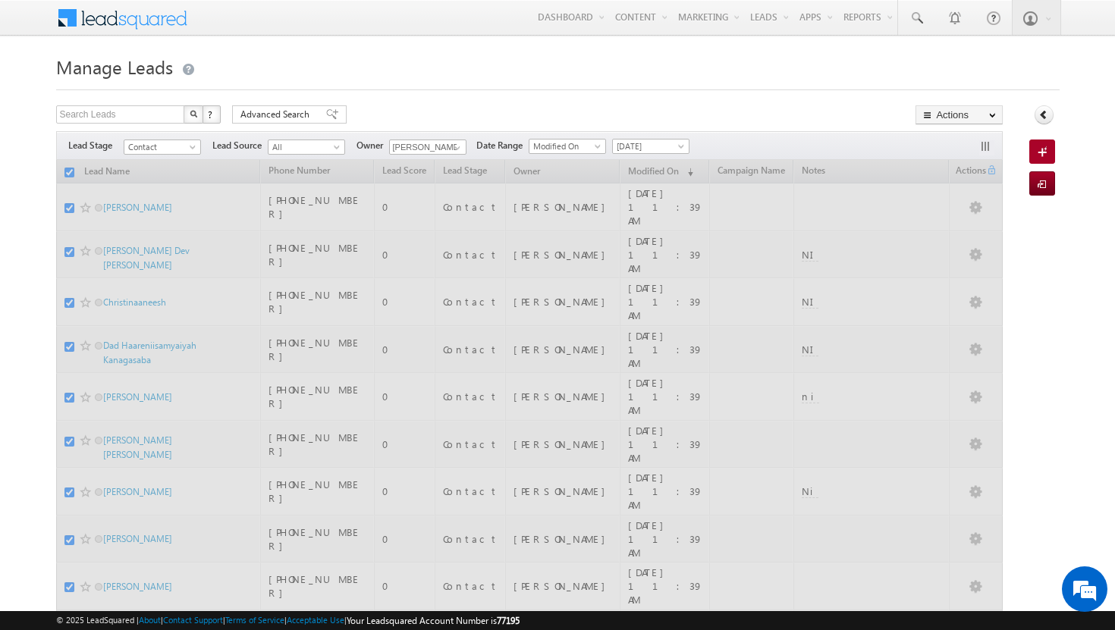
checkbox input "false"
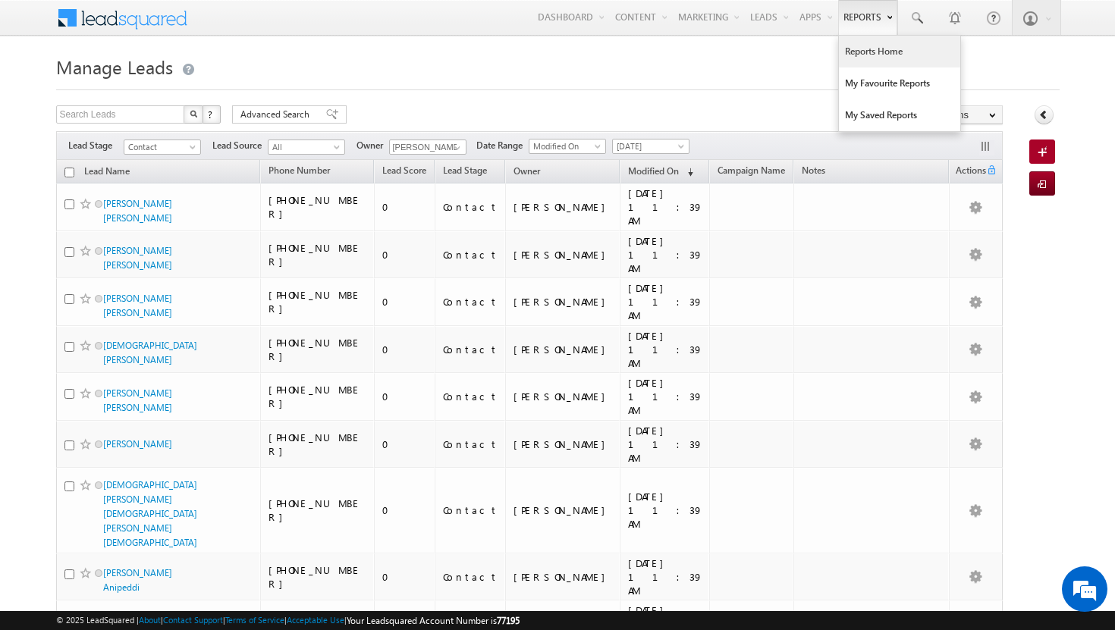
click at [872, 52] on link "Reports Home" at bounding box center [899, 52] width 121 height 32
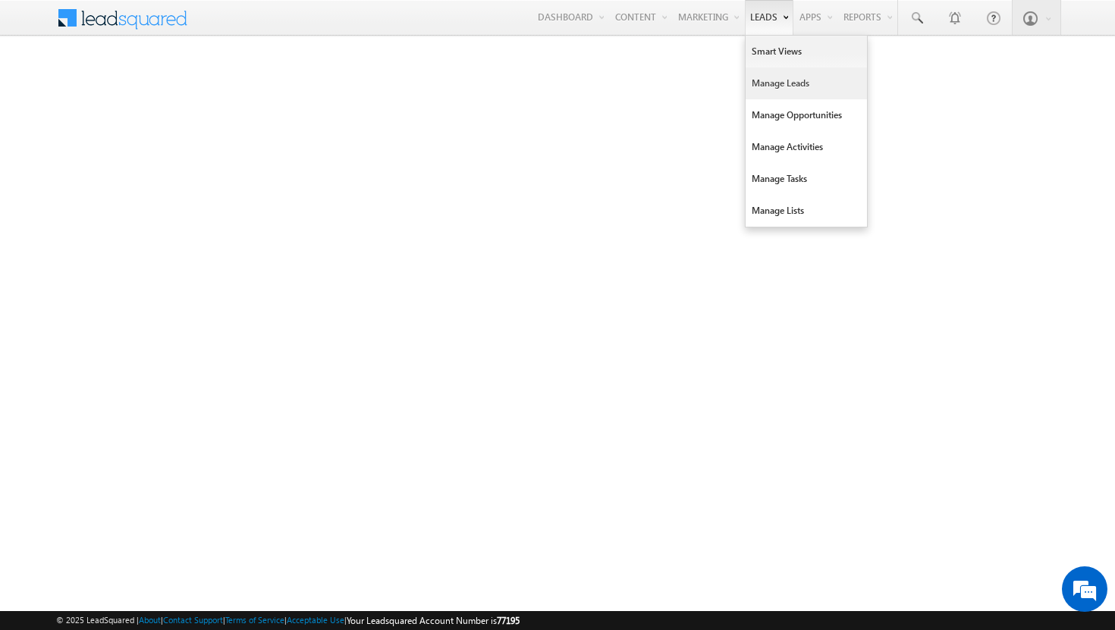
click at [797, 74] on link "Manage Leads" at bounding box center [806, 84] width 121 height 32
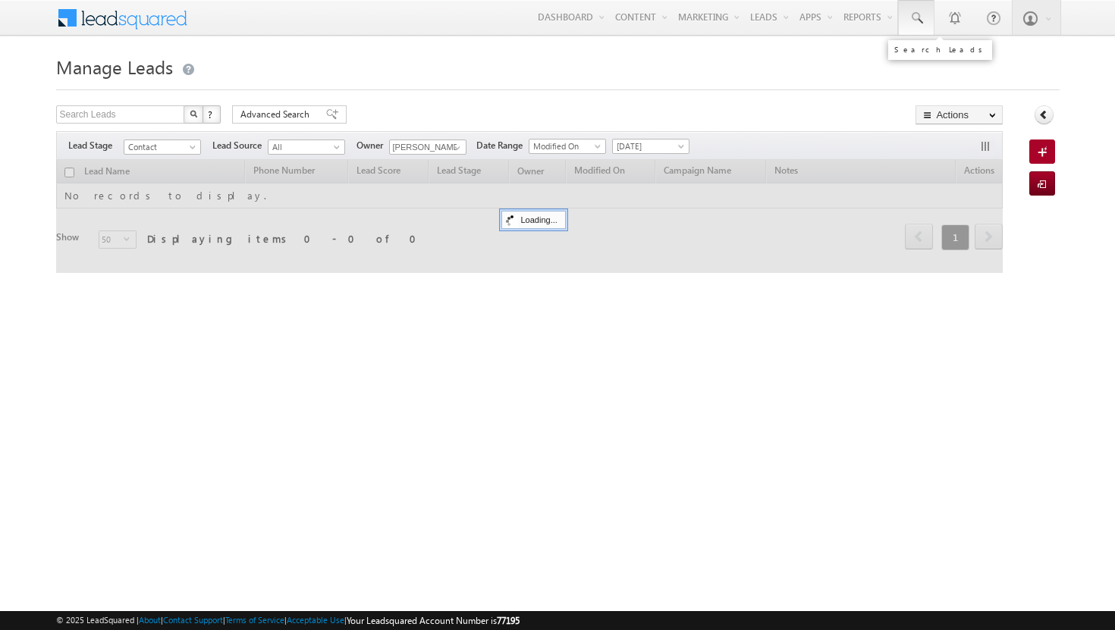
click at [921, 14] on span at bounding box center [916, 18] width 15 height 15
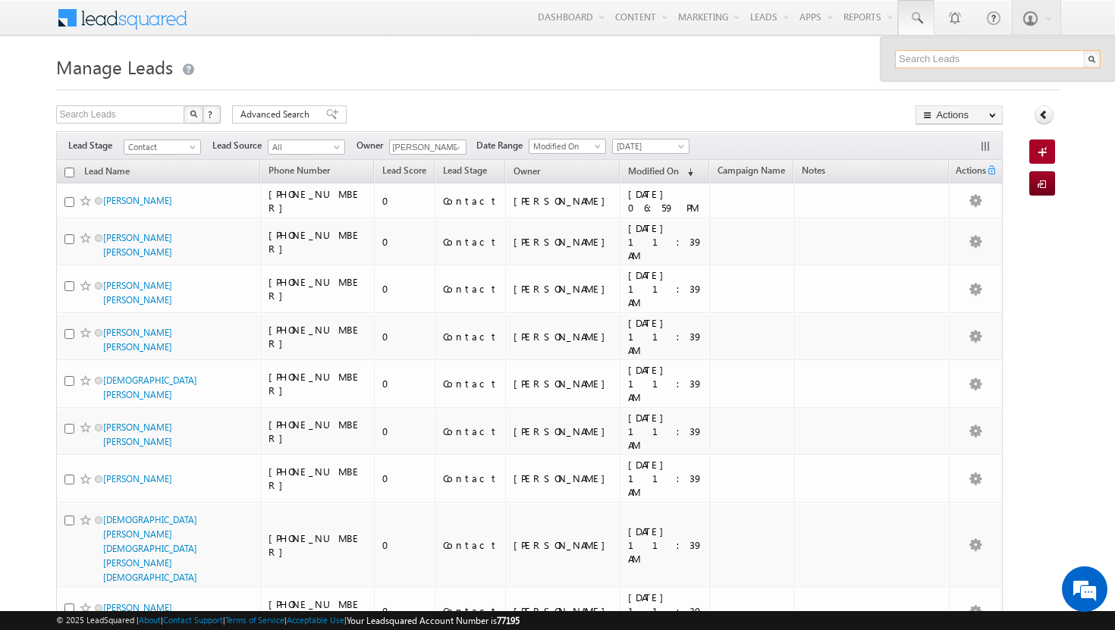
click at [926, 58] on input "text" at bounding box center [998, 59] width 206 height 18
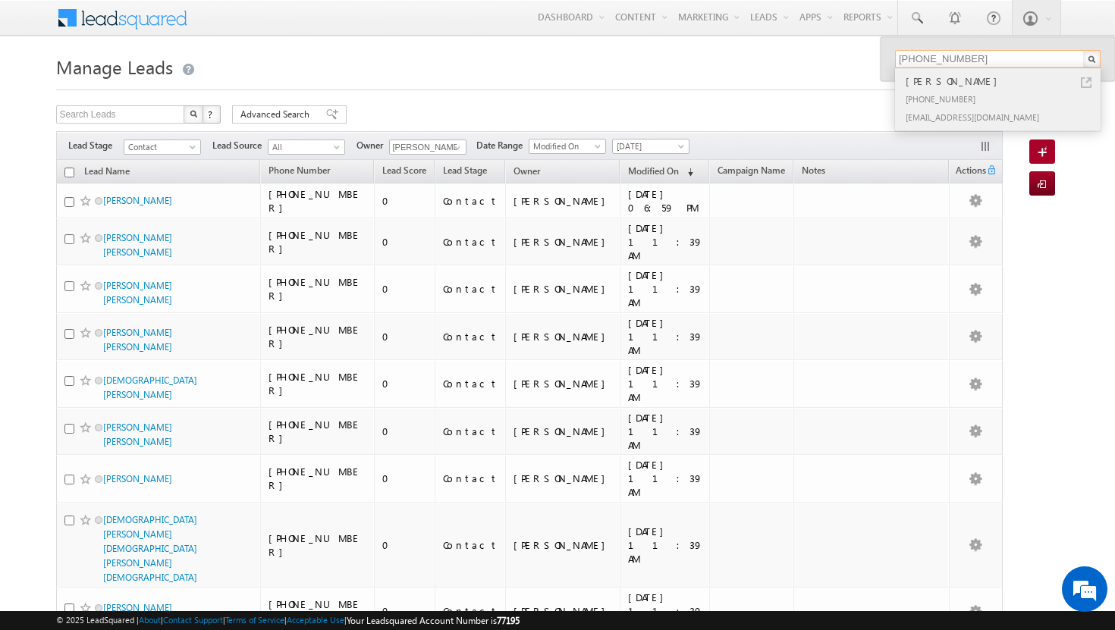
type input "+9715 87964497"
click at [932, 82] on div "qurban ali" at bounding box center [1004, 81] width 203 height 17
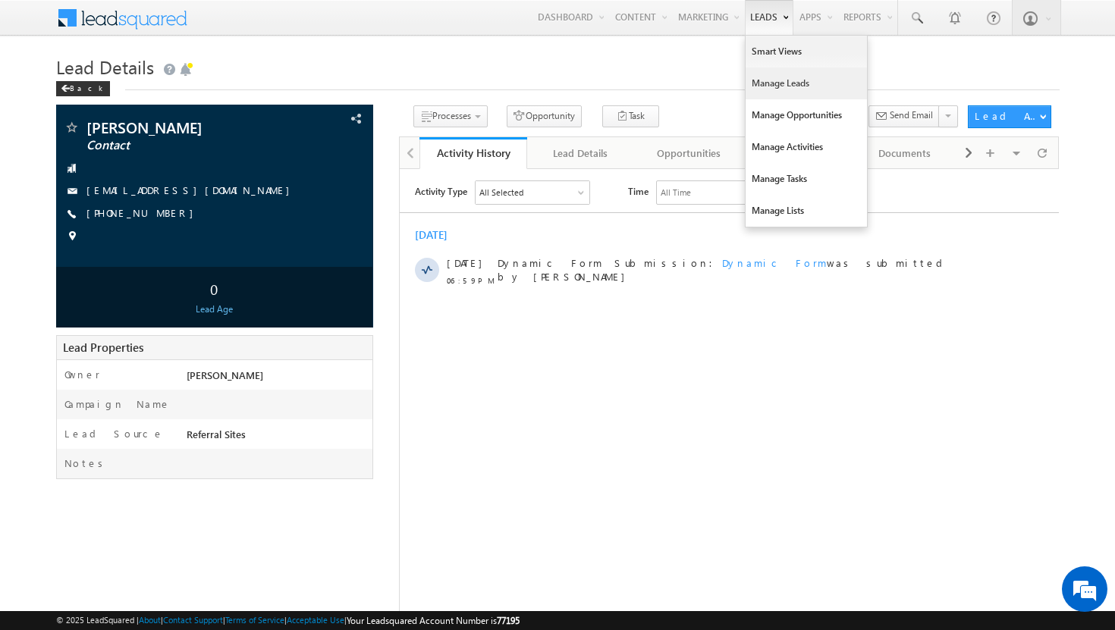
click at [768, 80] on link "Manage Leads" at bounding box center [806, 84] width 121 height 32
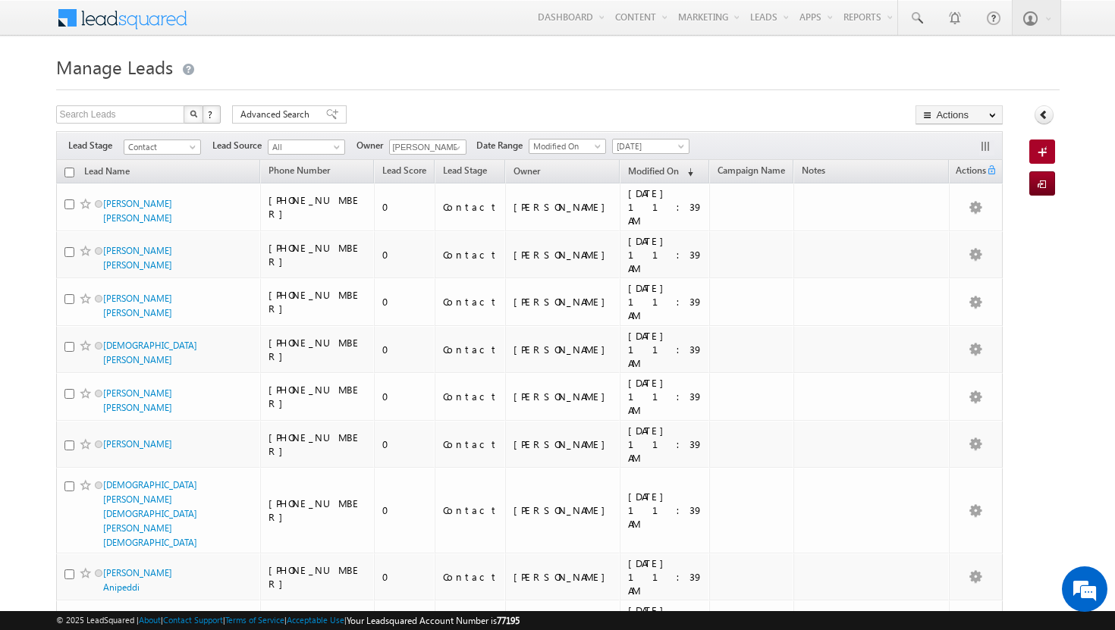
click at [70, 172] on input "checkbox" at bounding box center [69, 173] width 10 height 10
checkbox input "true"
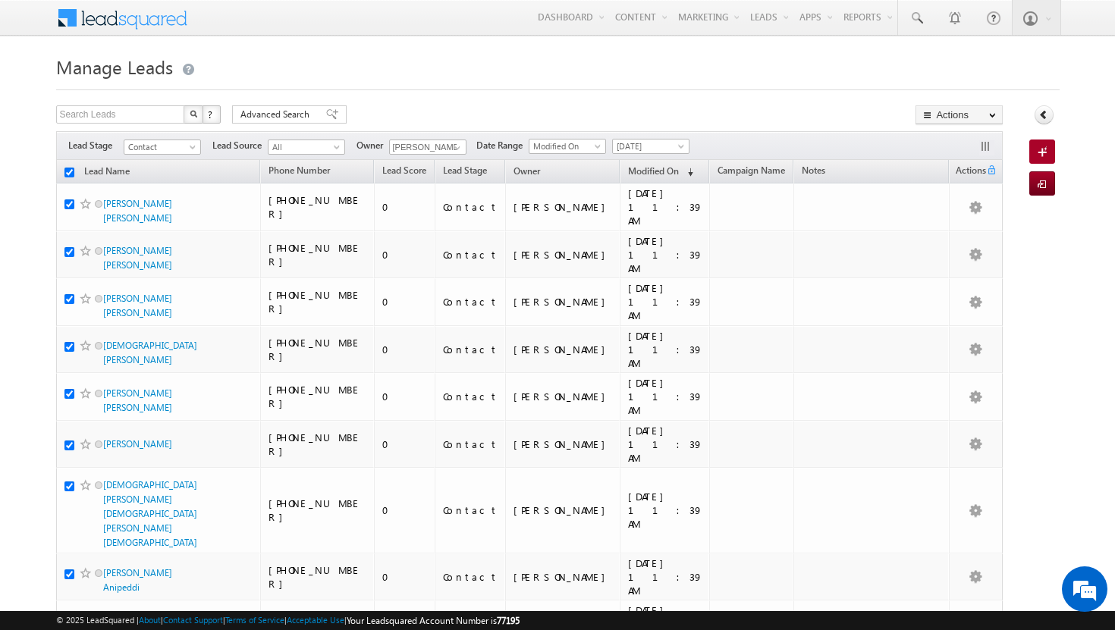
checkbox input "true"
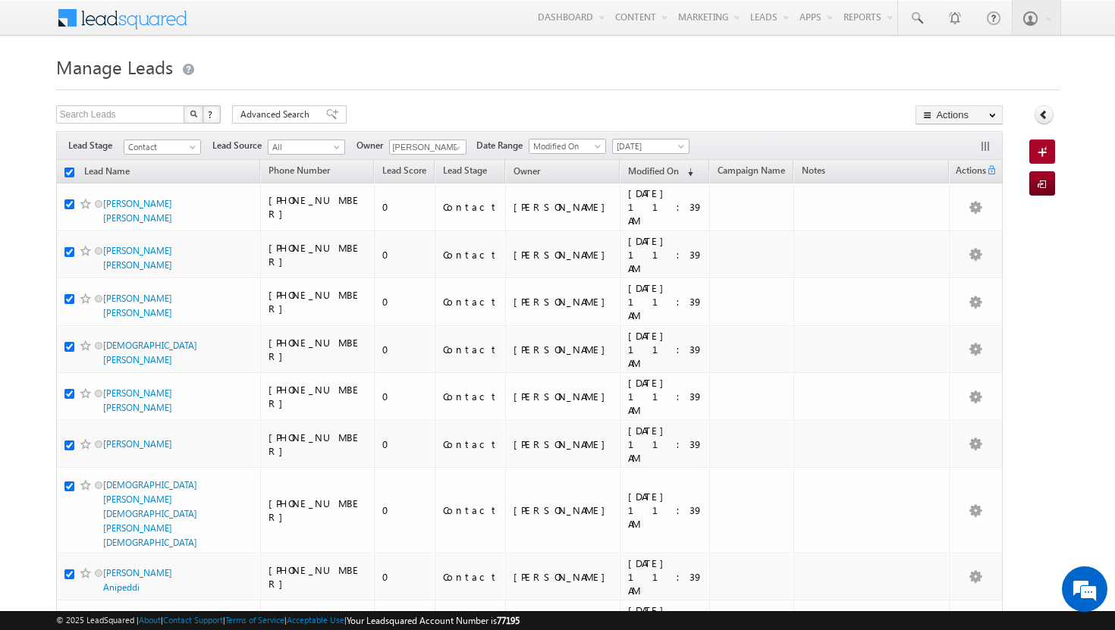
checkbox input "true"
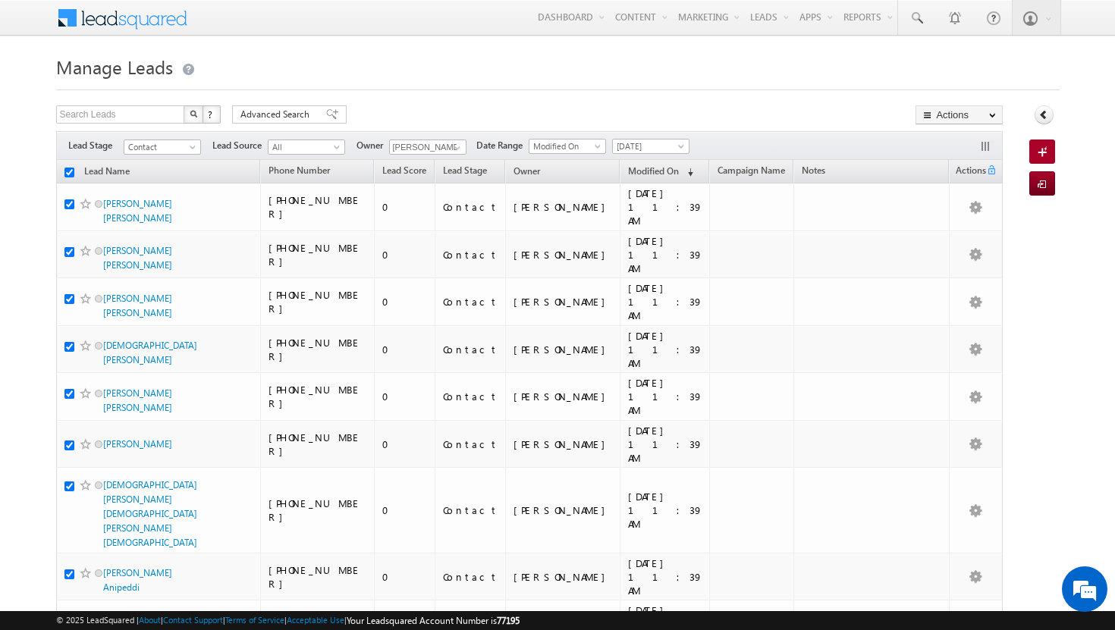
checkbox input "true"
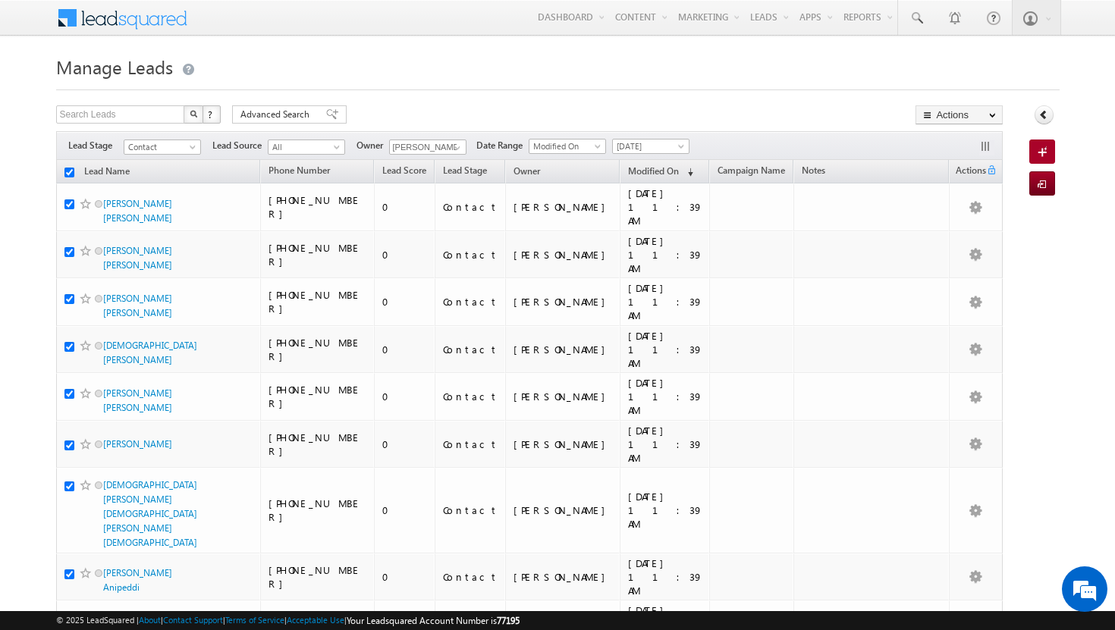
checkbox input "true"
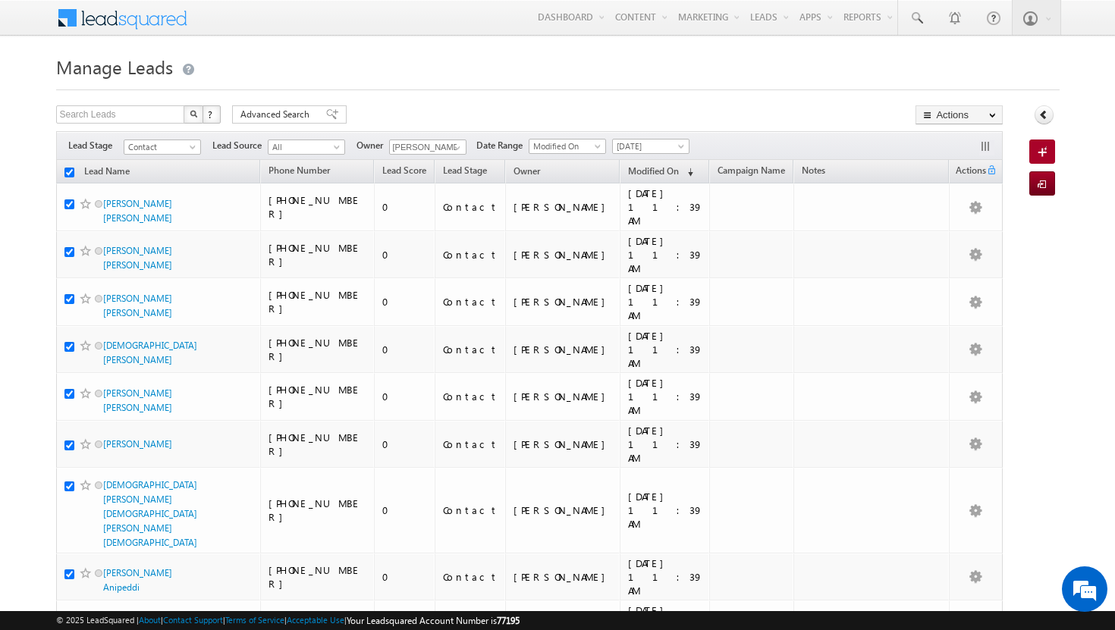
checkbox input "true"
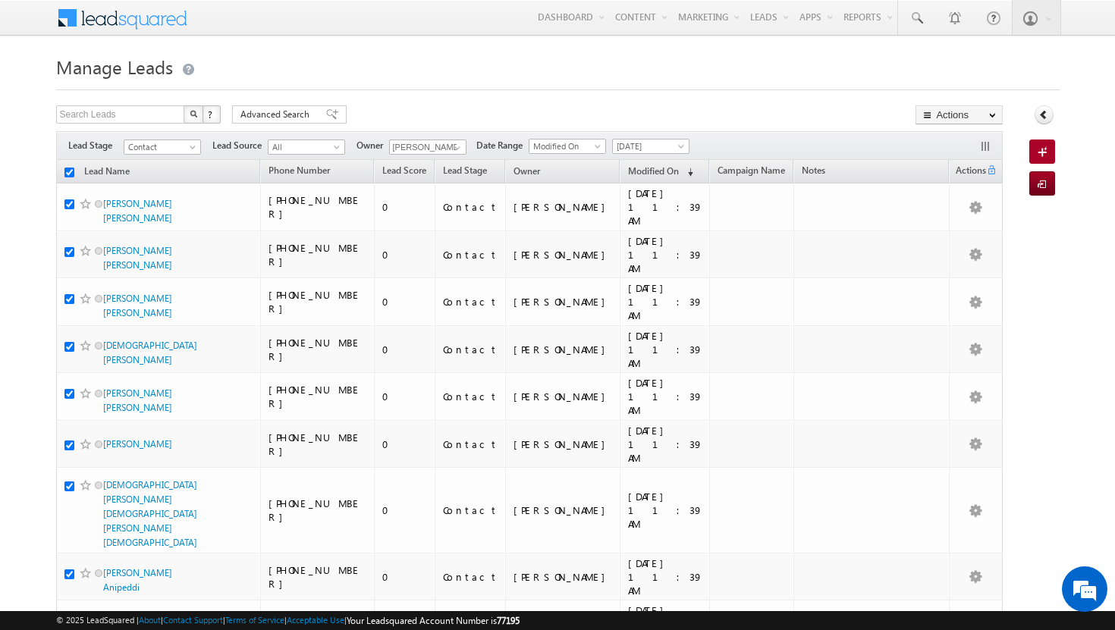
checkbox input "true"
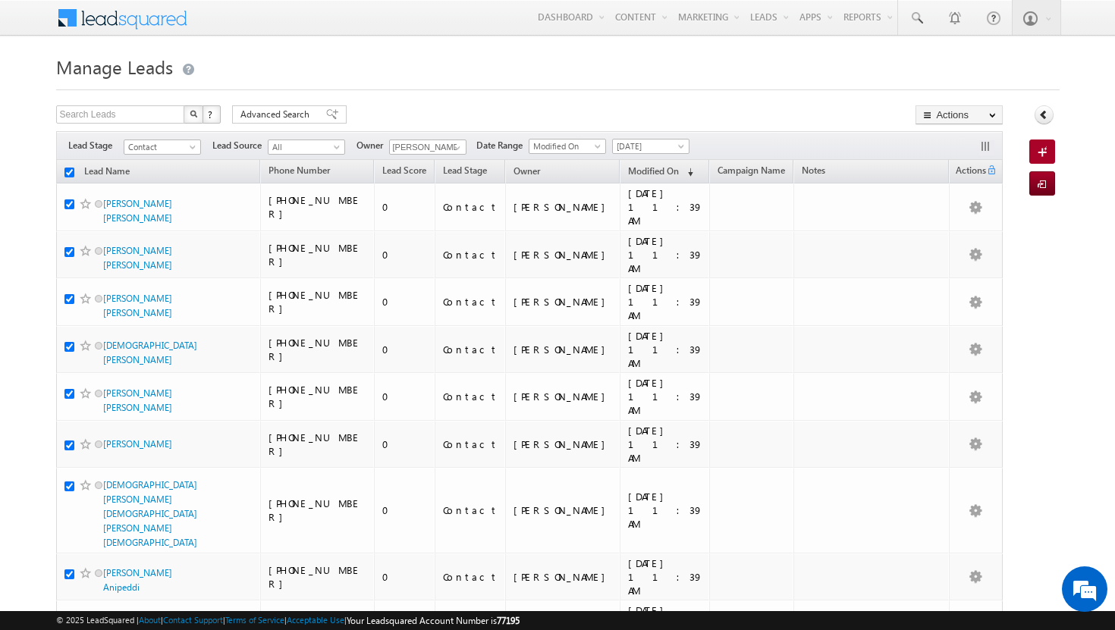
checkbox input "true"
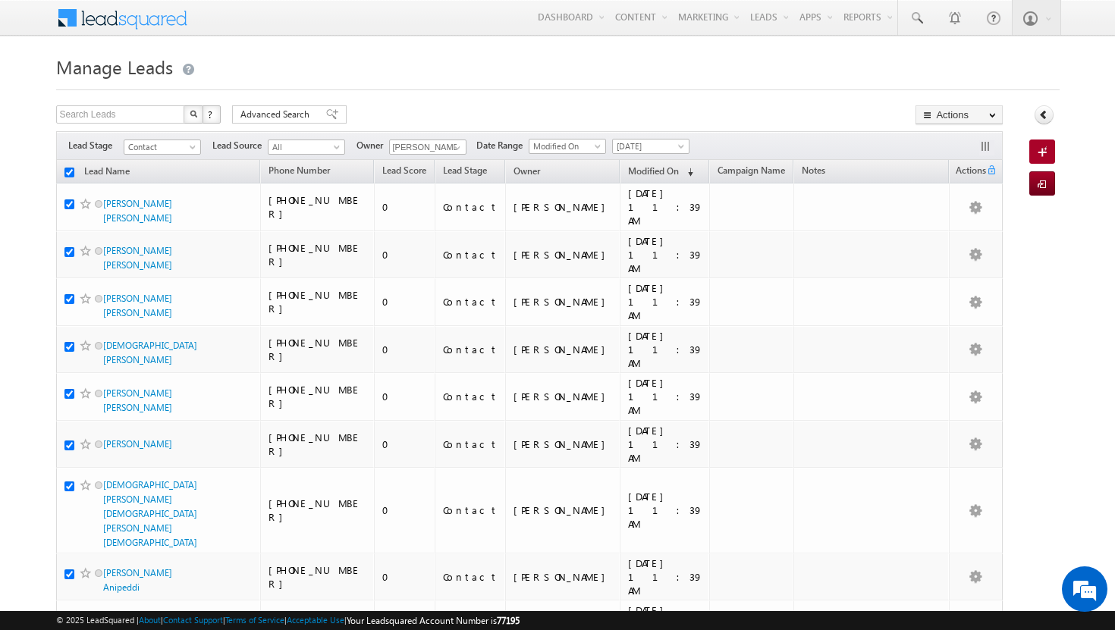
checkbox input "true"
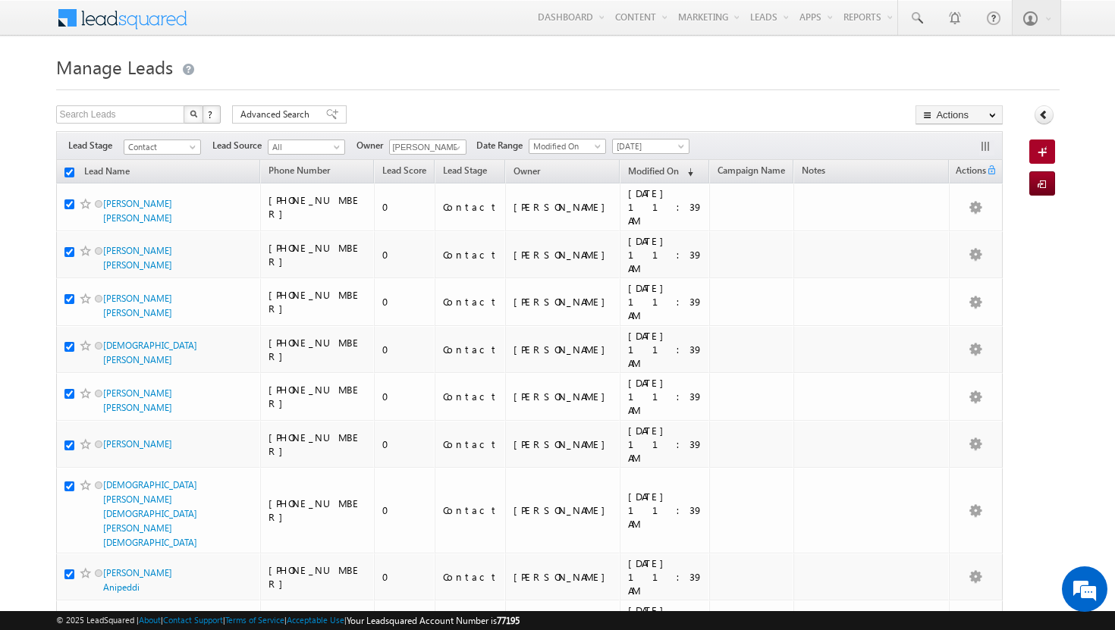
checkbox input "true"
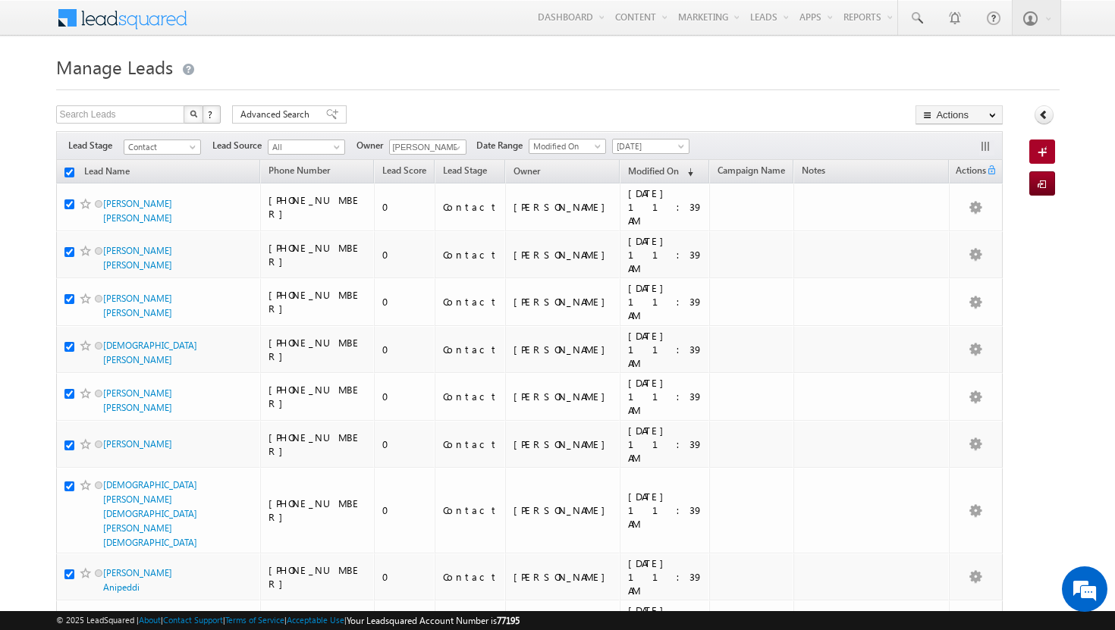
checkbox input "true"
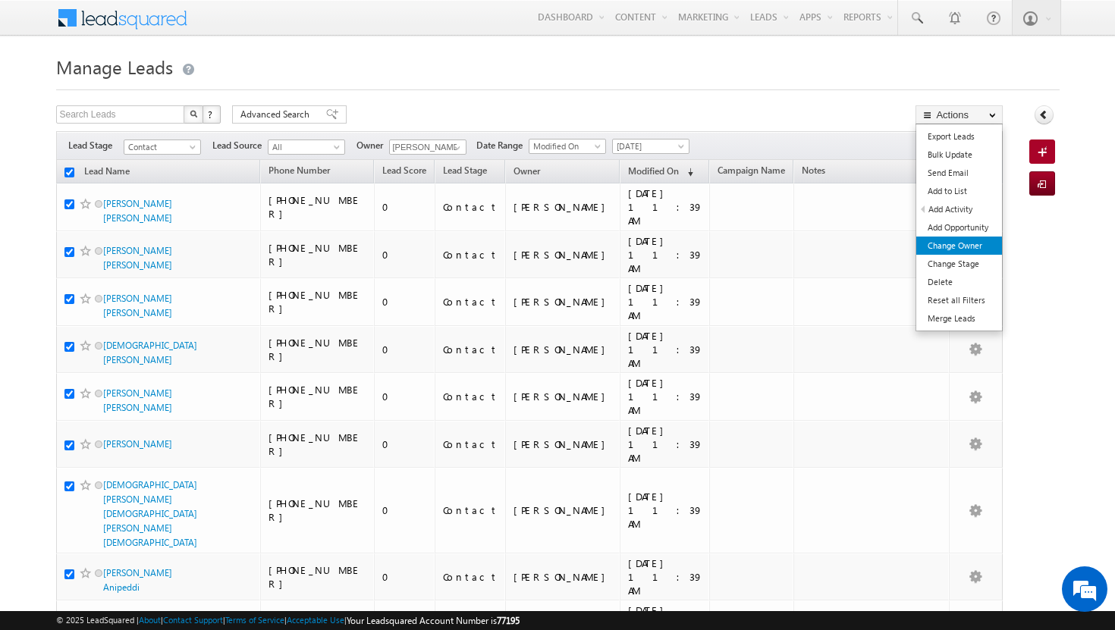
click at [959, 244] on link "Change Owner" at bounding box center [959, 246] width 86 height 18
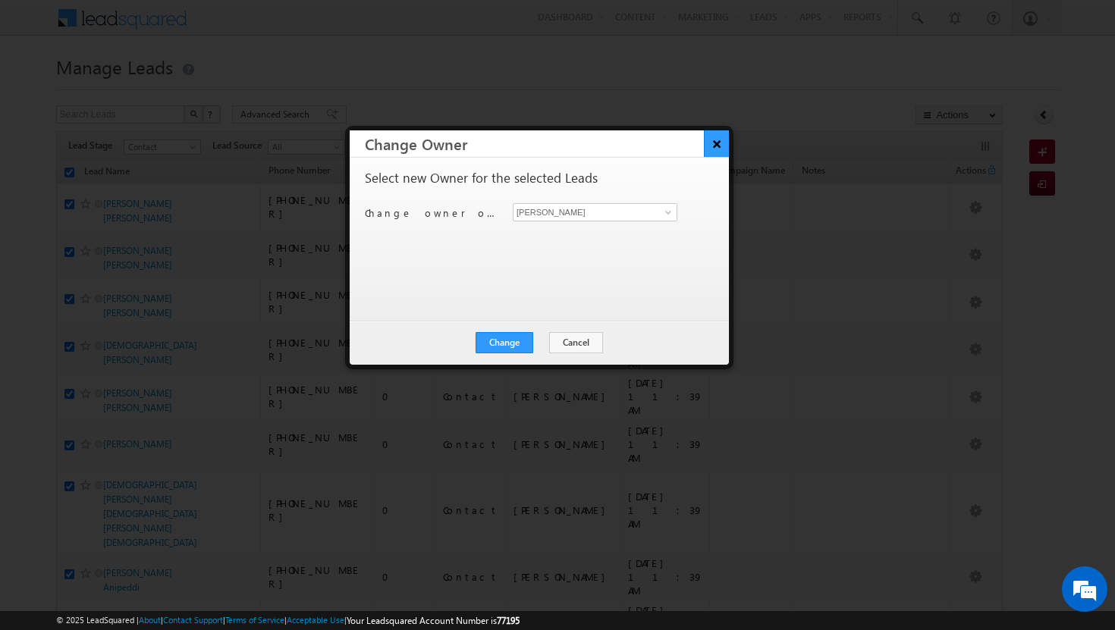
click at [718, 141] on button "×" at bounding box center [716, 143] width 25 height 27
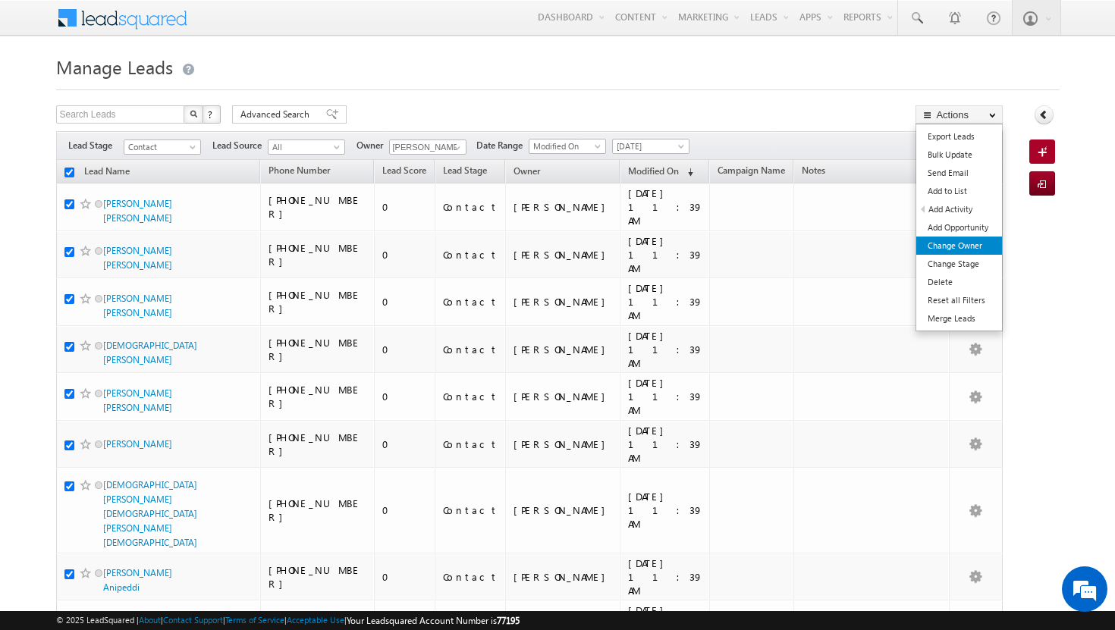
click at [975, 243] on link "Change Owner" at bounding box center [959, 246] width 86 height 18
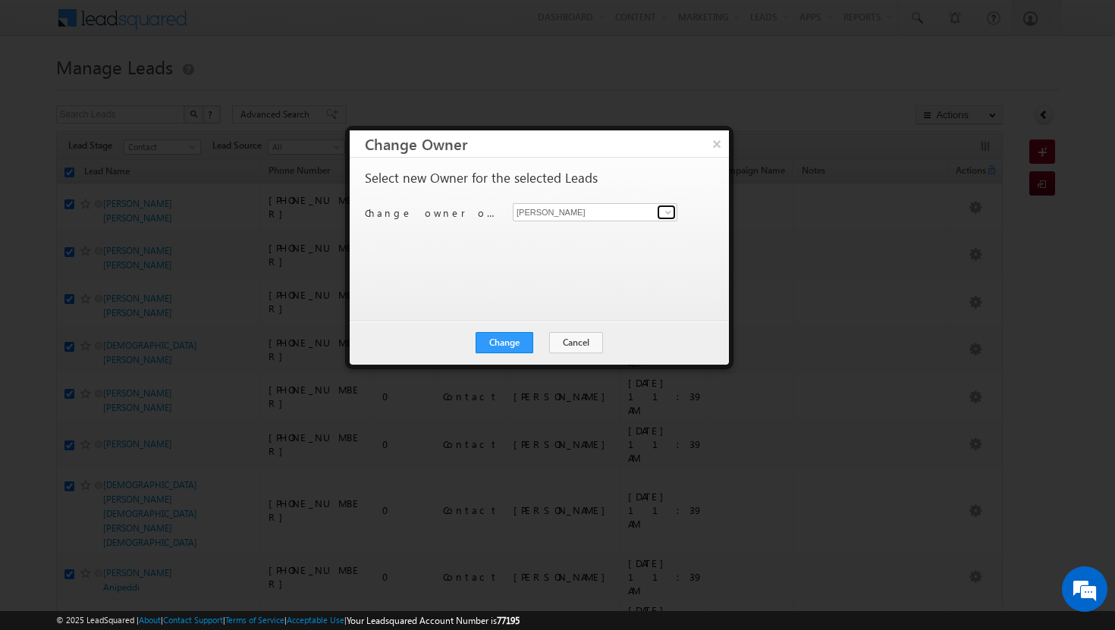
click at [666, 212] on span at bounding box center [668, 212] width 12 height 12
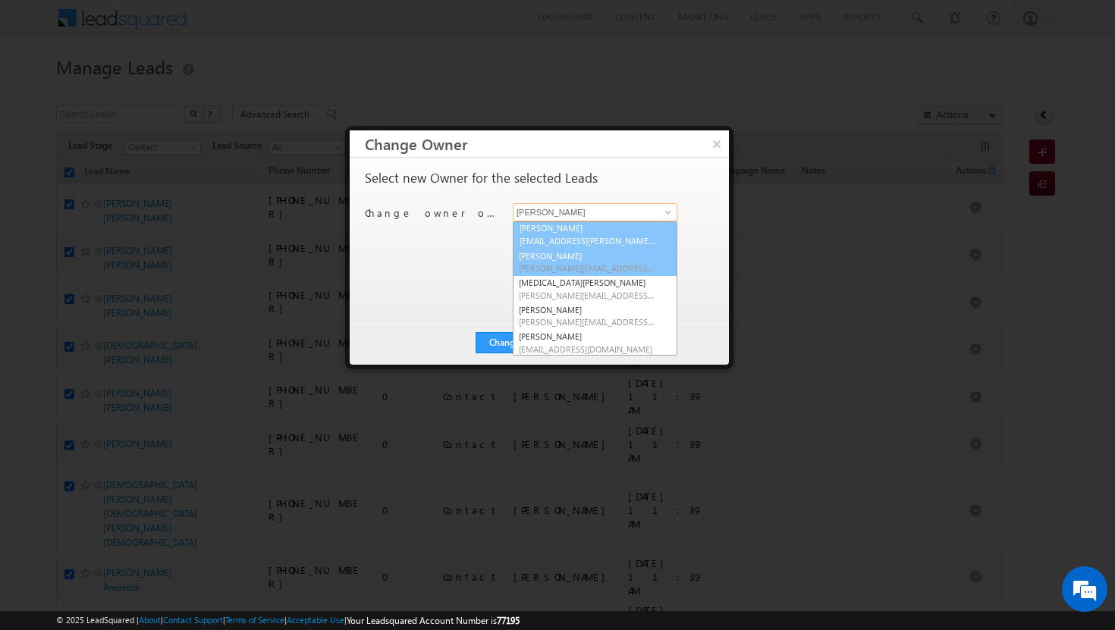
scroll to position [134, 0]
click at [581, 241] on span "sadia.zahid@indglobal.ae" at bounding box center [587, 242] width 137 height 11
type input "Sadia Zahid"
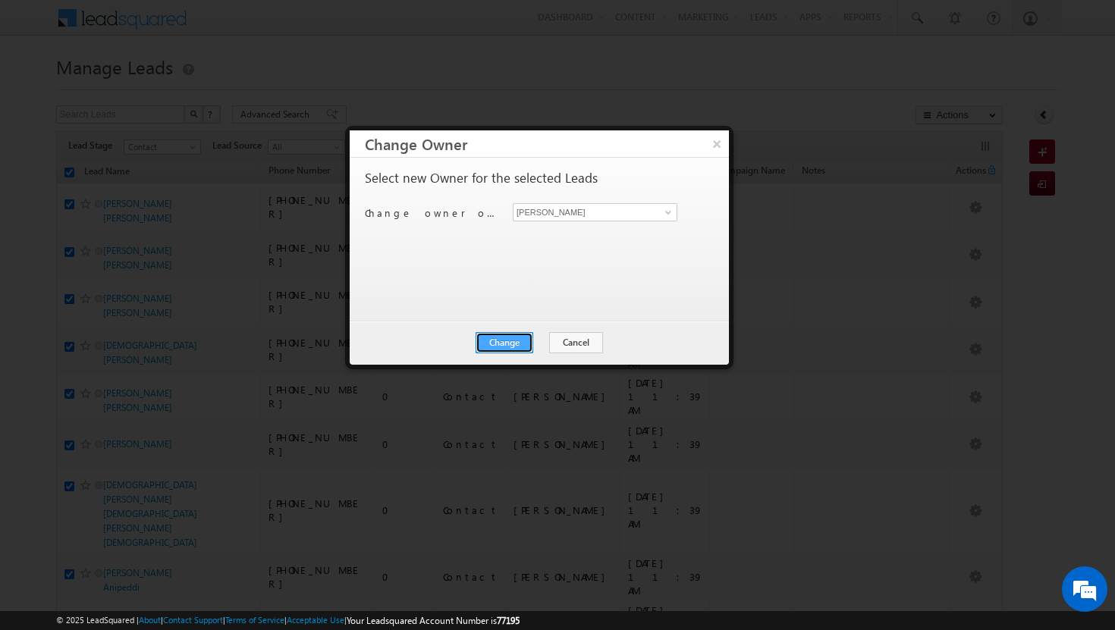
click at [525, 339] on button "Change" at bounding box center [505, 342] width 58 height 21
click at [543, 342] on button "Close" at bounding box center [541, 342] width 49 height 21
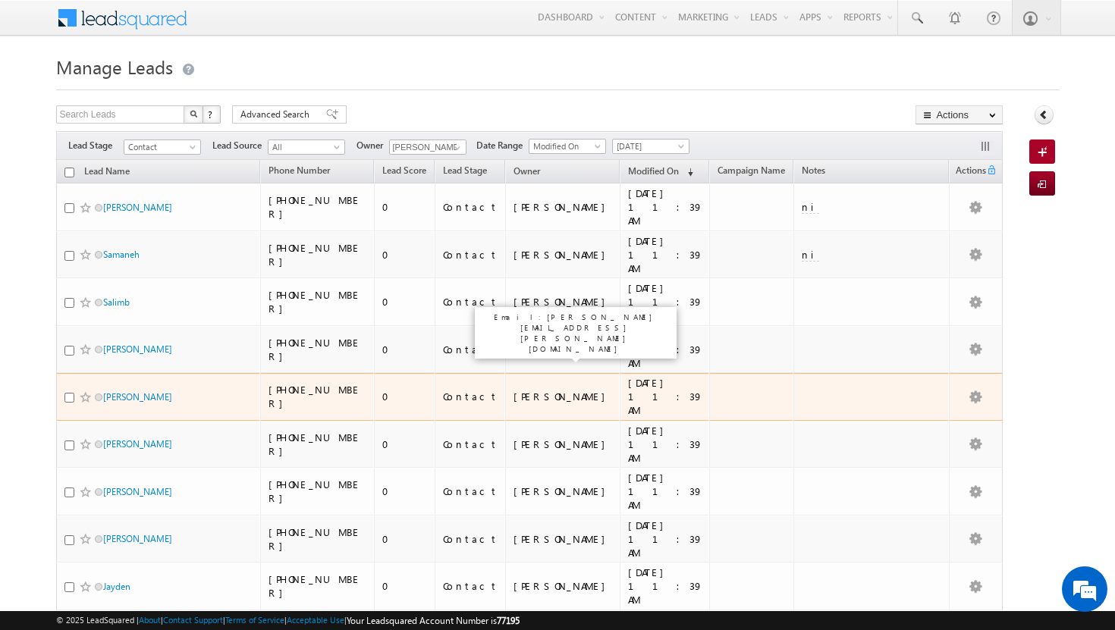
click at [543, 390] on div "[PERSON_NAME]" at bounding box center [563, 397] width 99 height 14
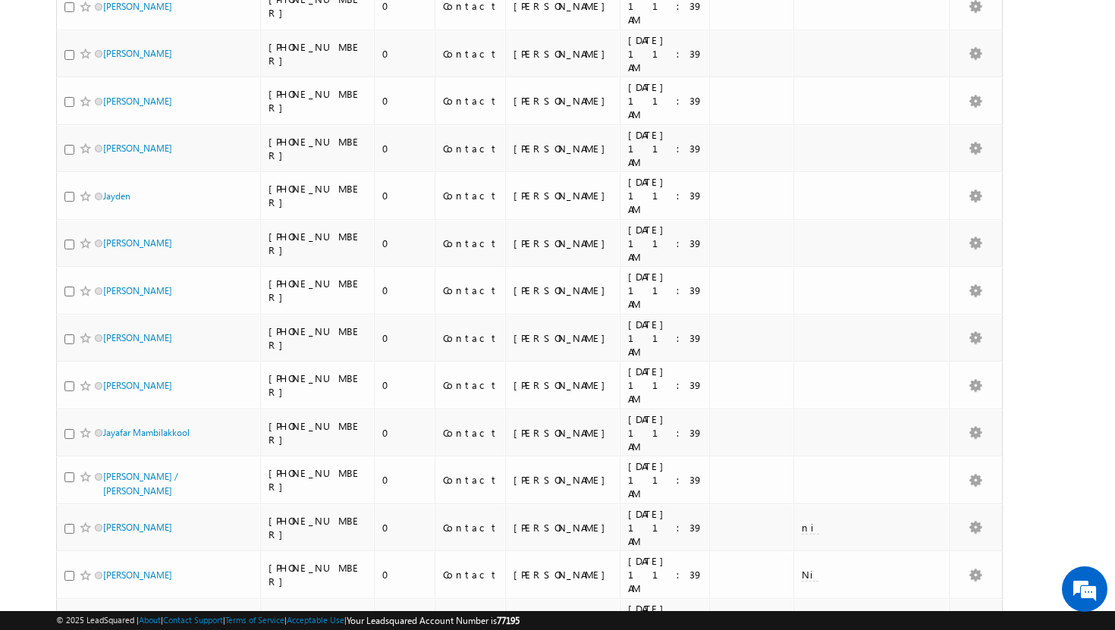
scroll to position [0, 0]
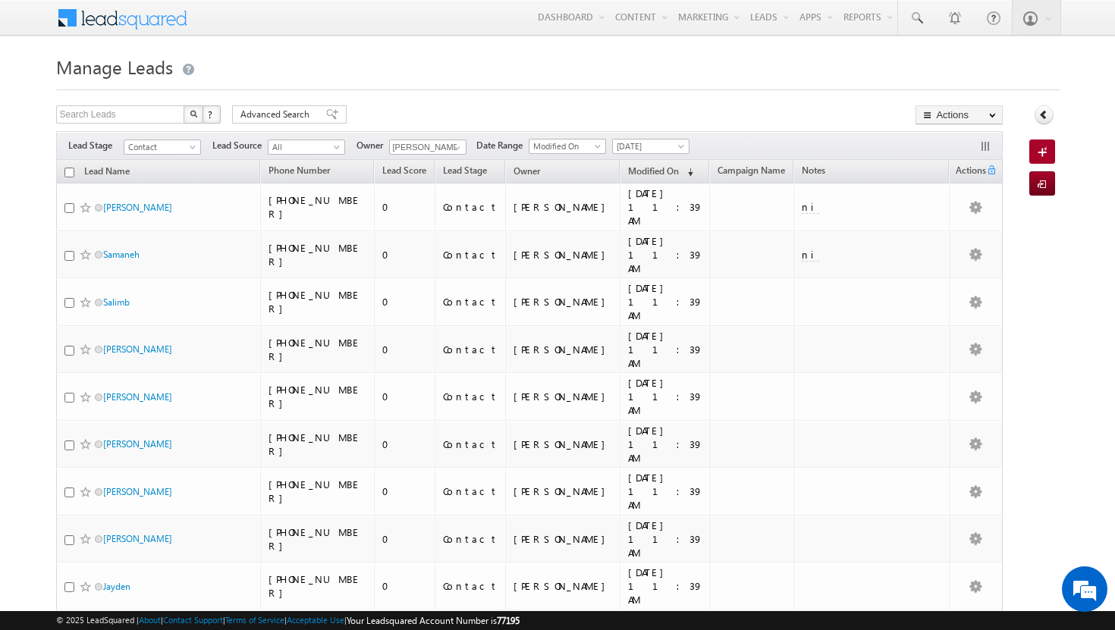
click at [74, 176] on th "Lead Name" at bounding box center [158, 172] width 205 height 24
click at [69, 171] on input "checkbox" at bounding box center [69, 173] width 10 height 10
checkbox input "true"
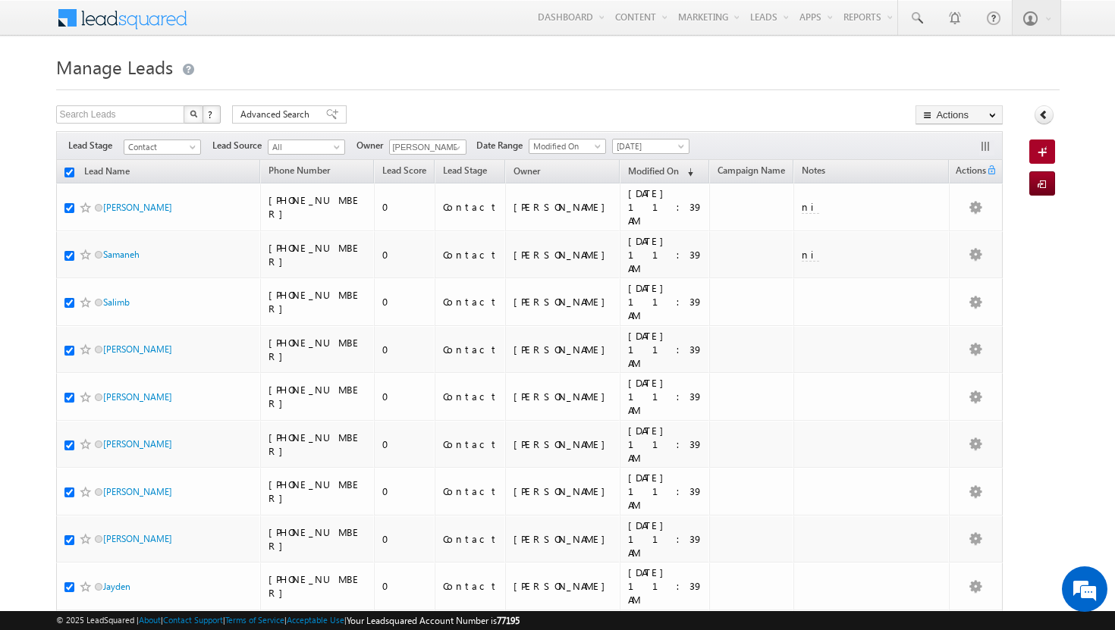
checkbox input "true"
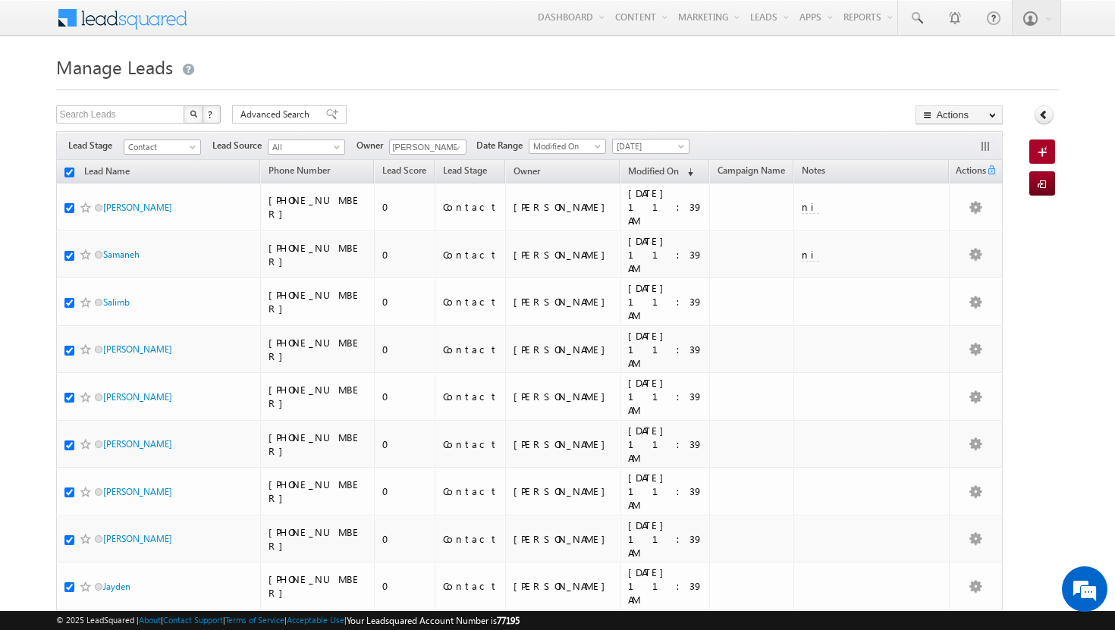
checkbox input "true"
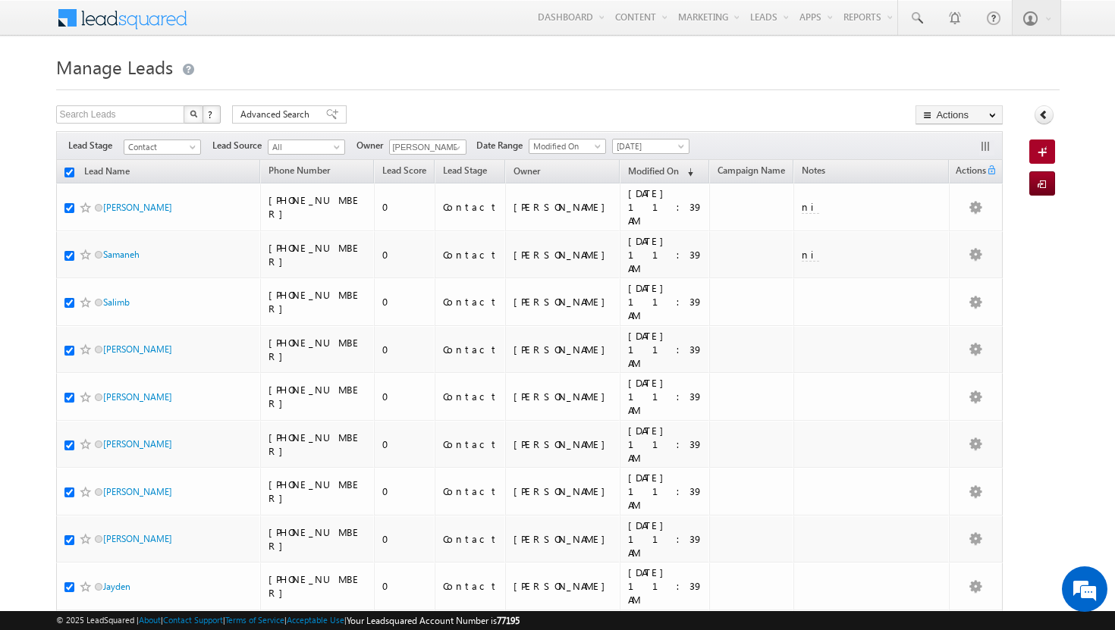
checkbox input "true"
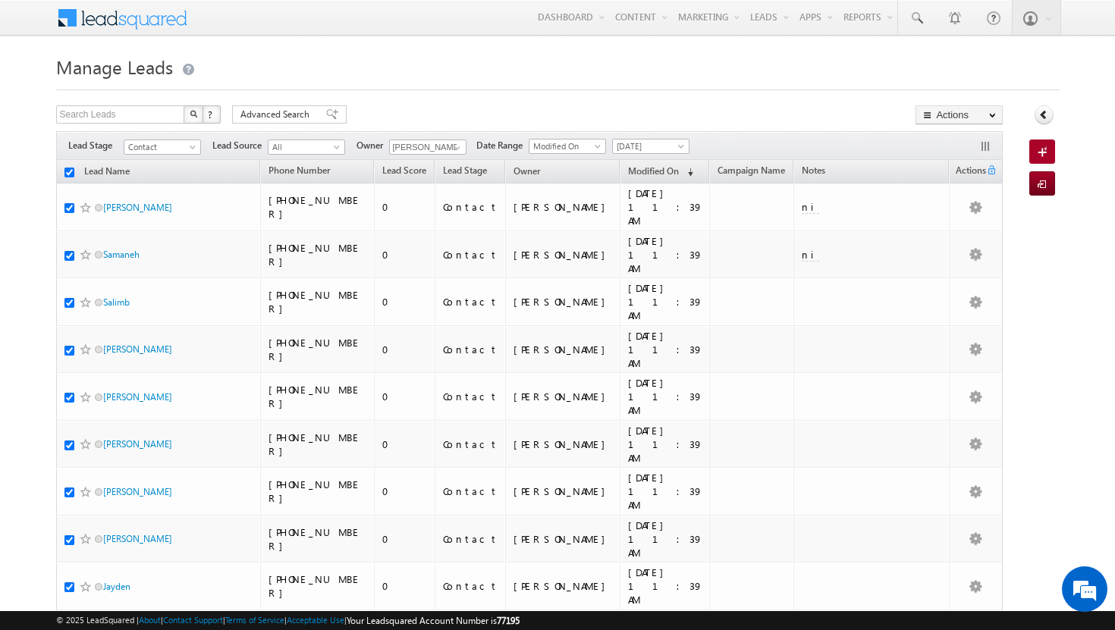
checkbox input "true"
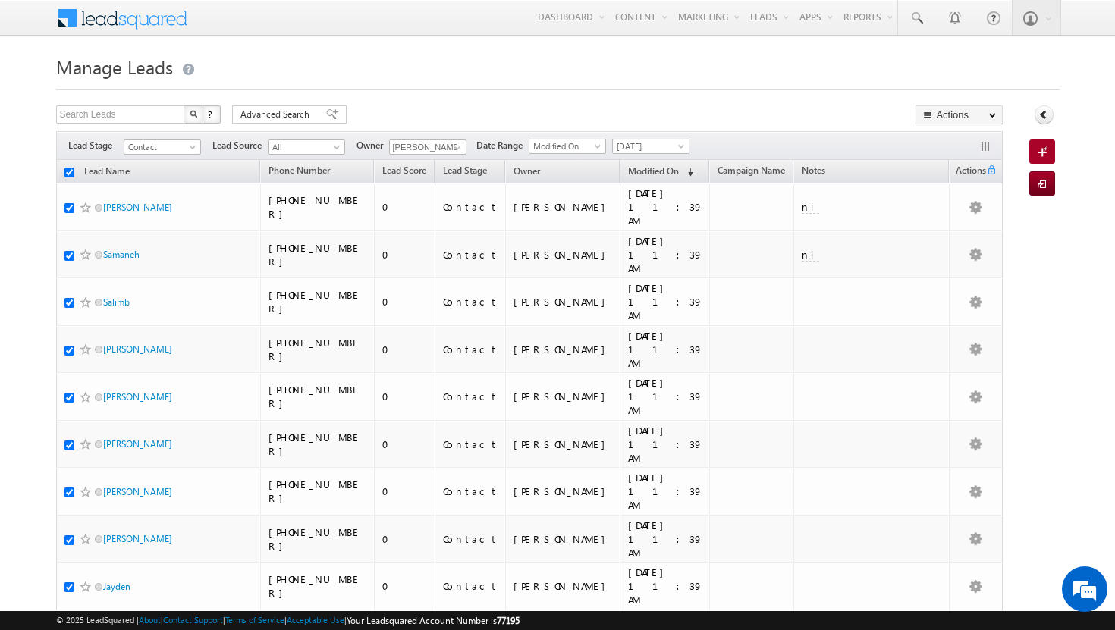
checkbox input "true"
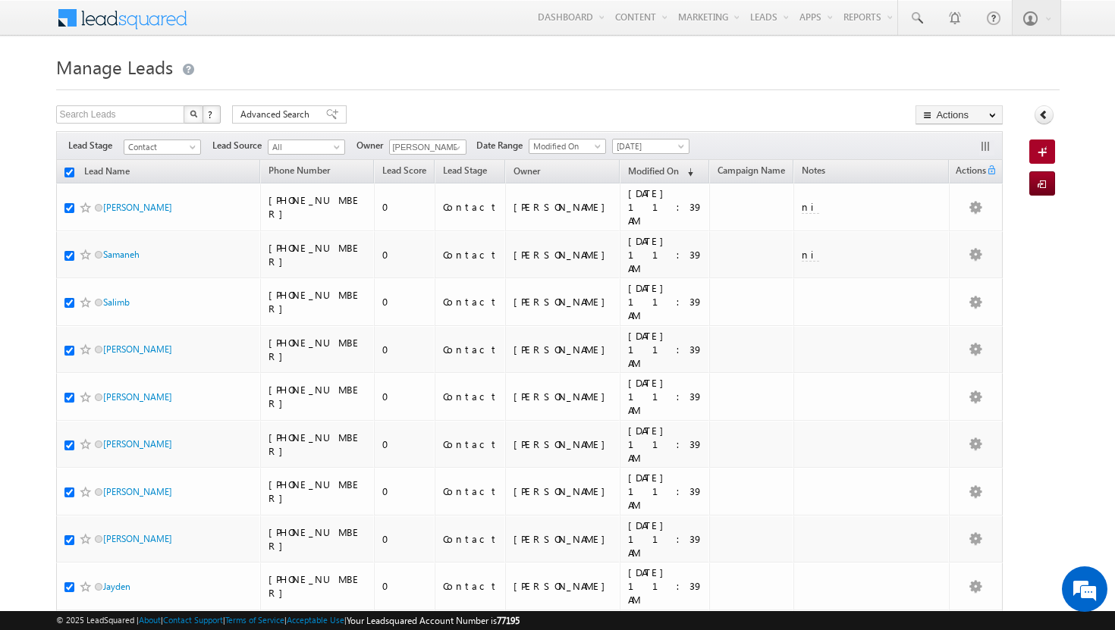
checkbox input "true"
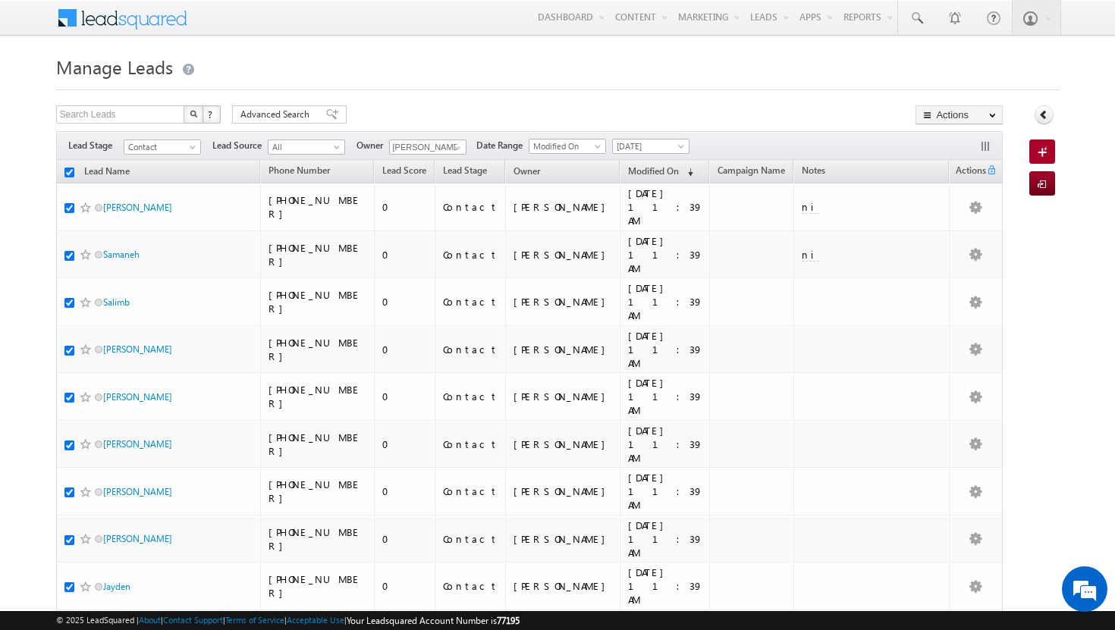
checkbox input "true"
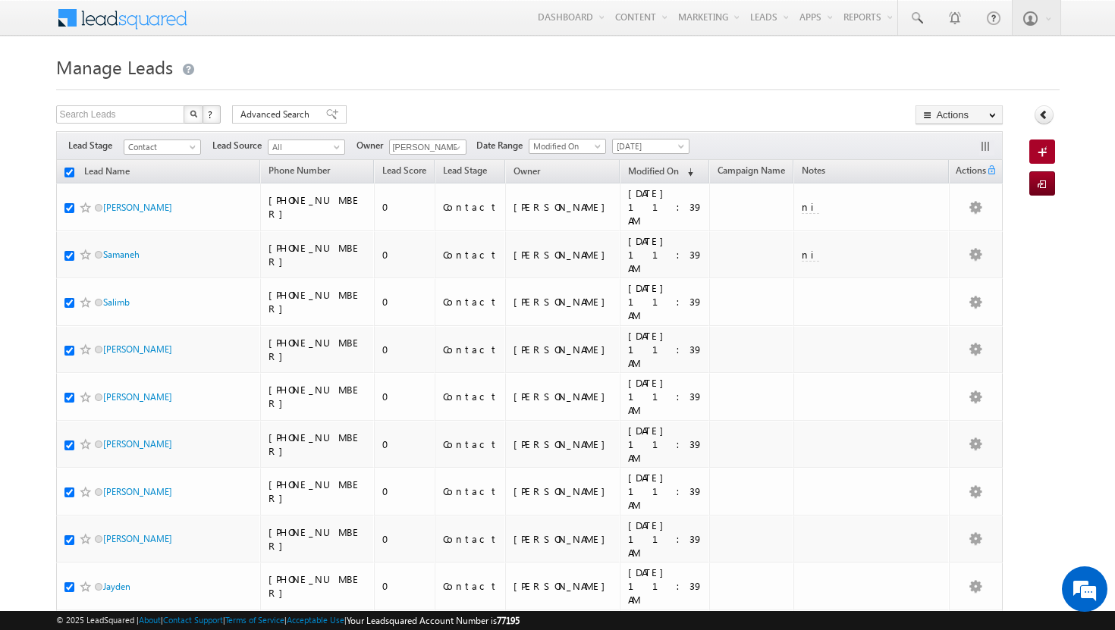
checkbox input "true"
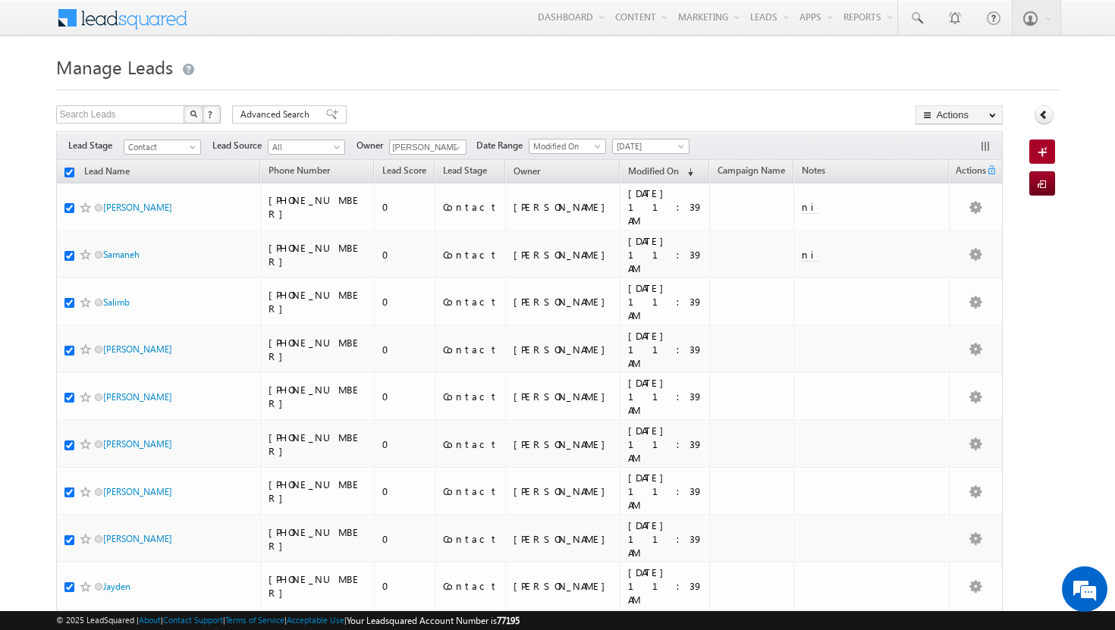
checkbox input "true"
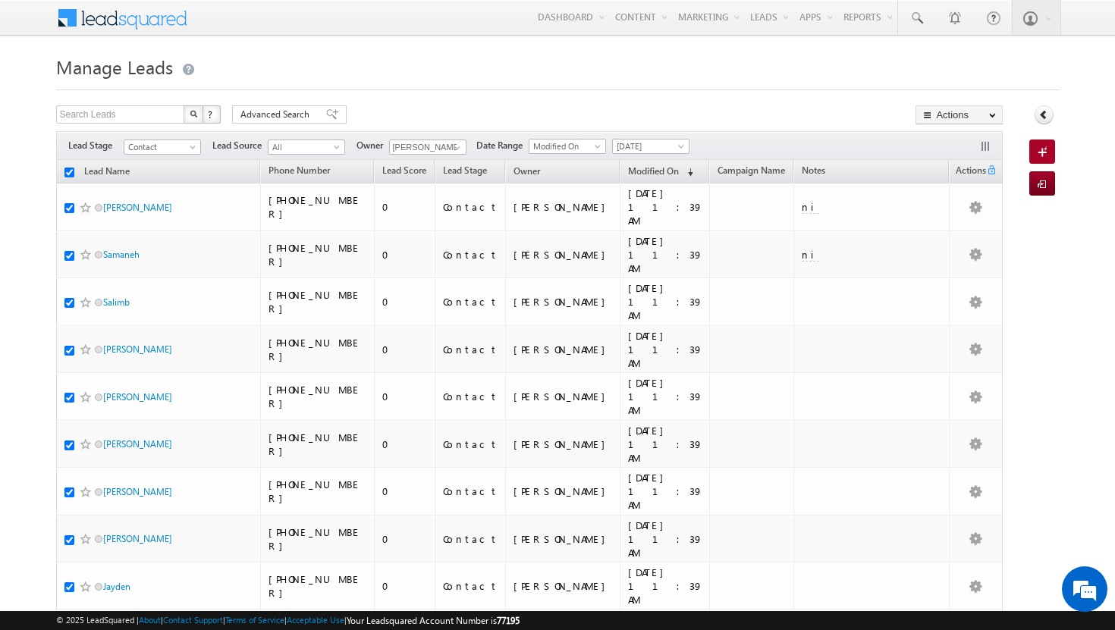
checkbox input "true"
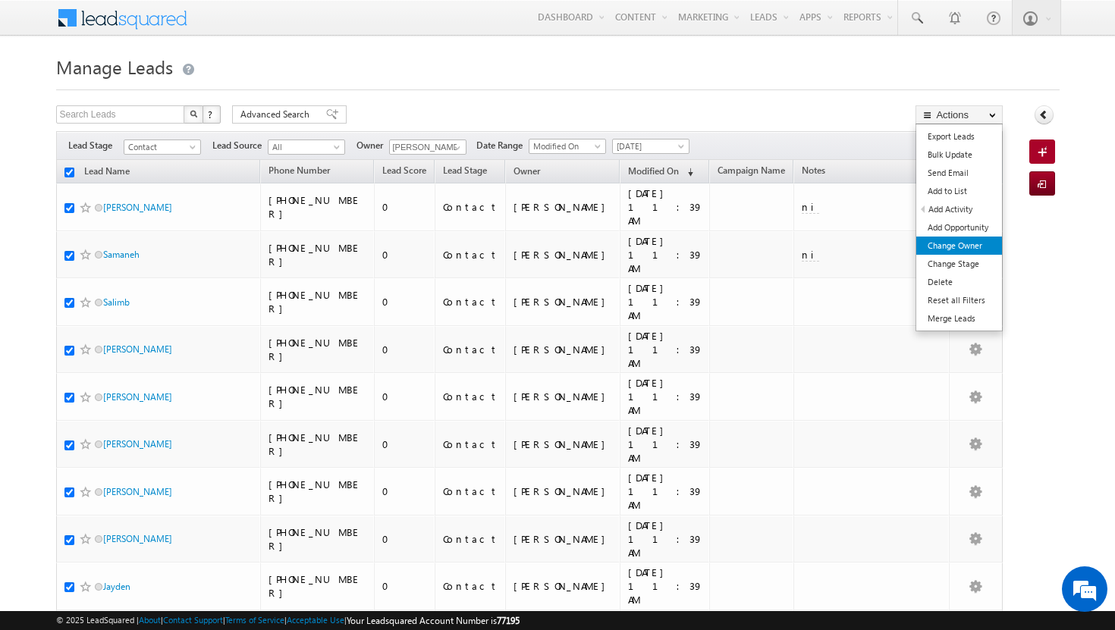
click at [966, 245] on link "Change Owner" at bounding box center [959, 246] width 86 height 18
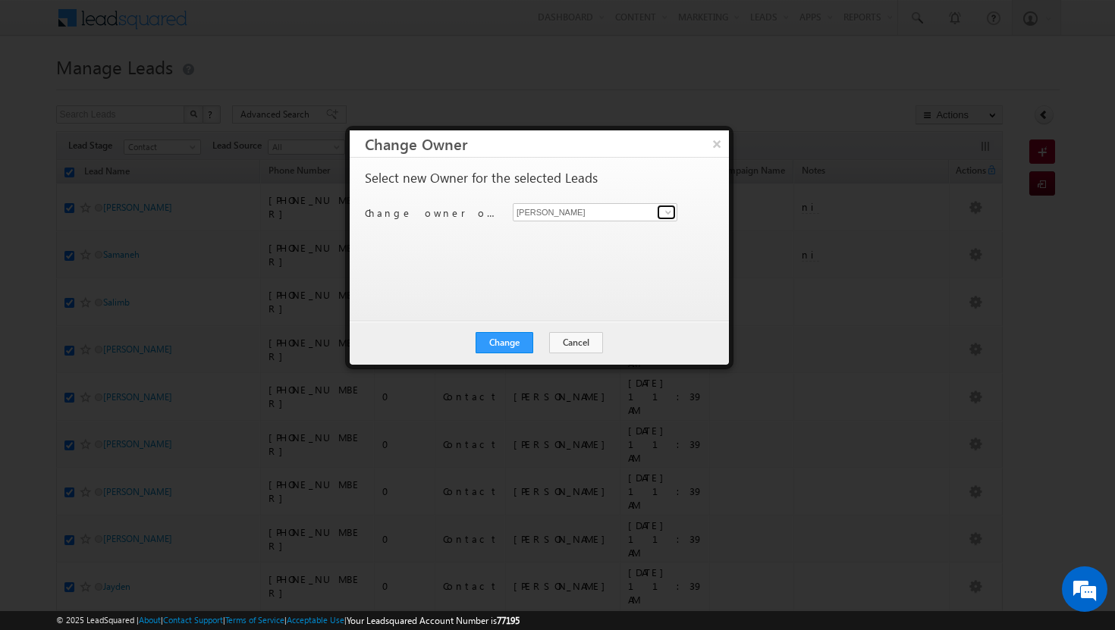
click at [665, 215] on span at bounding box center [668, 212] width 12 height 12
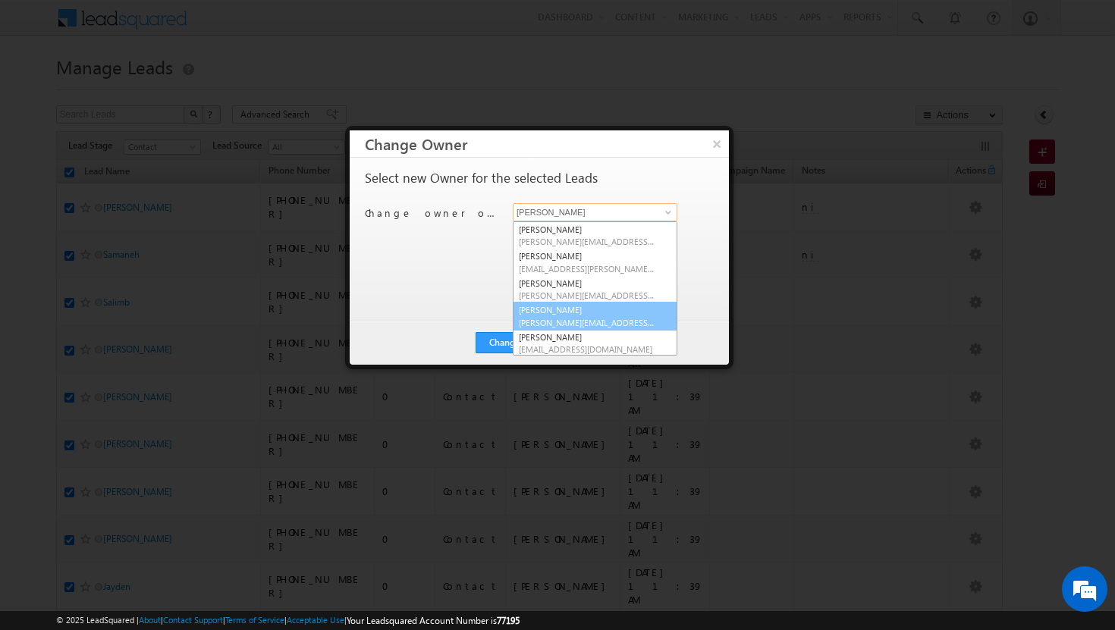
click at [575, 307] on link "Basila Tp basila.tp@indglobal.ae" at bounding box center [595, 316] width 165 height 29
type input "Basila Tp"
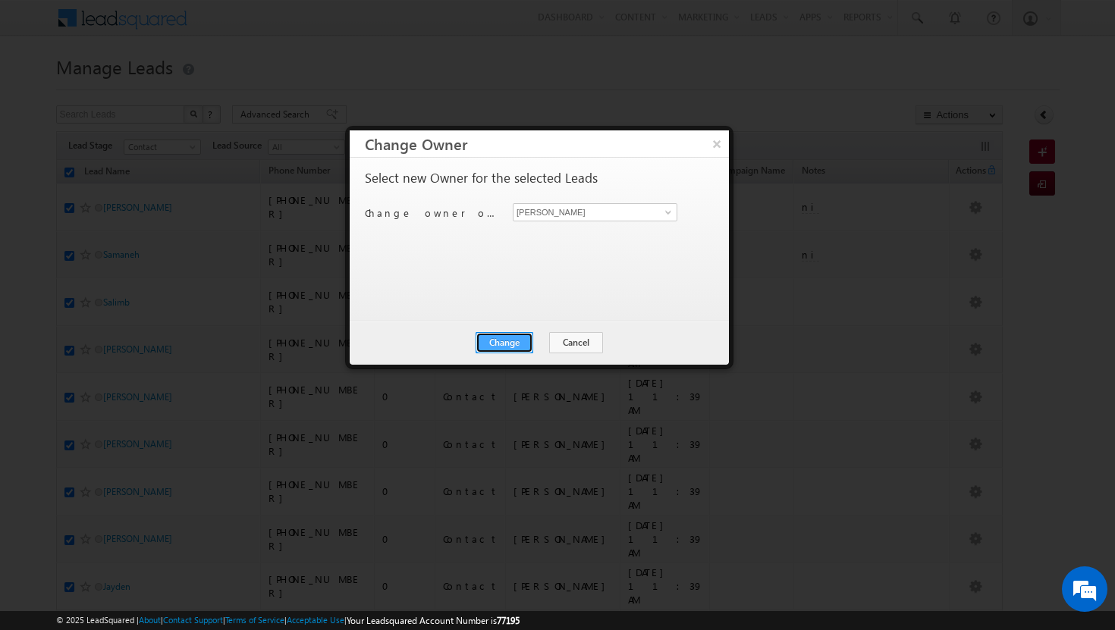
click at [526, 339] on button "Change" at bounding box center [505, 342] width 58 height 21
click at [545, 340] on button "Close" at bounding box center [541, 342] width 49 height 21
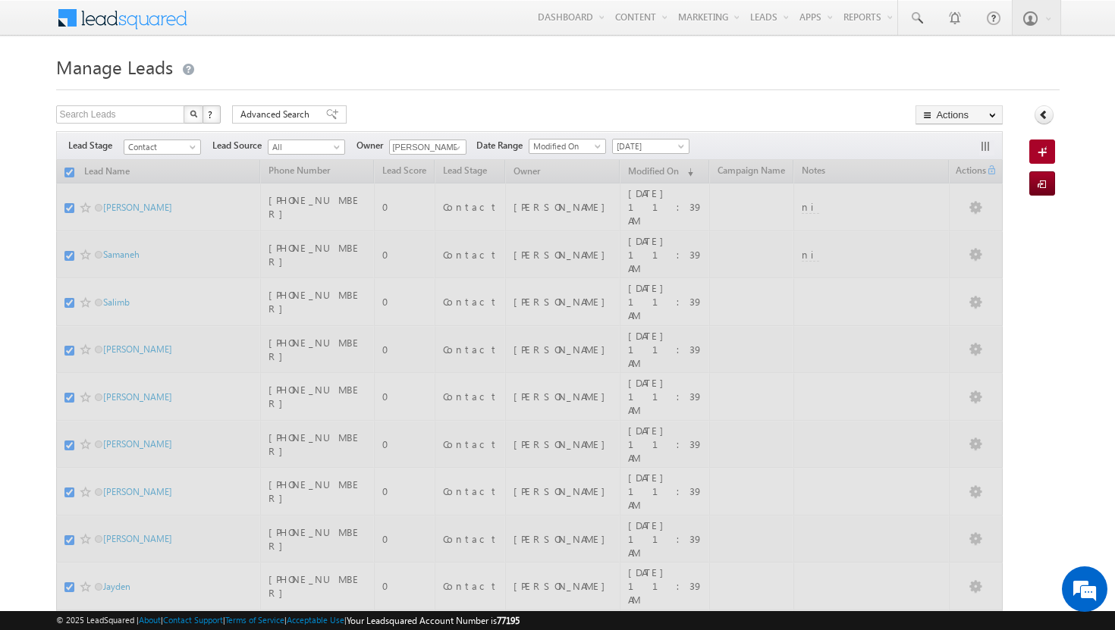
checkbox input "false"
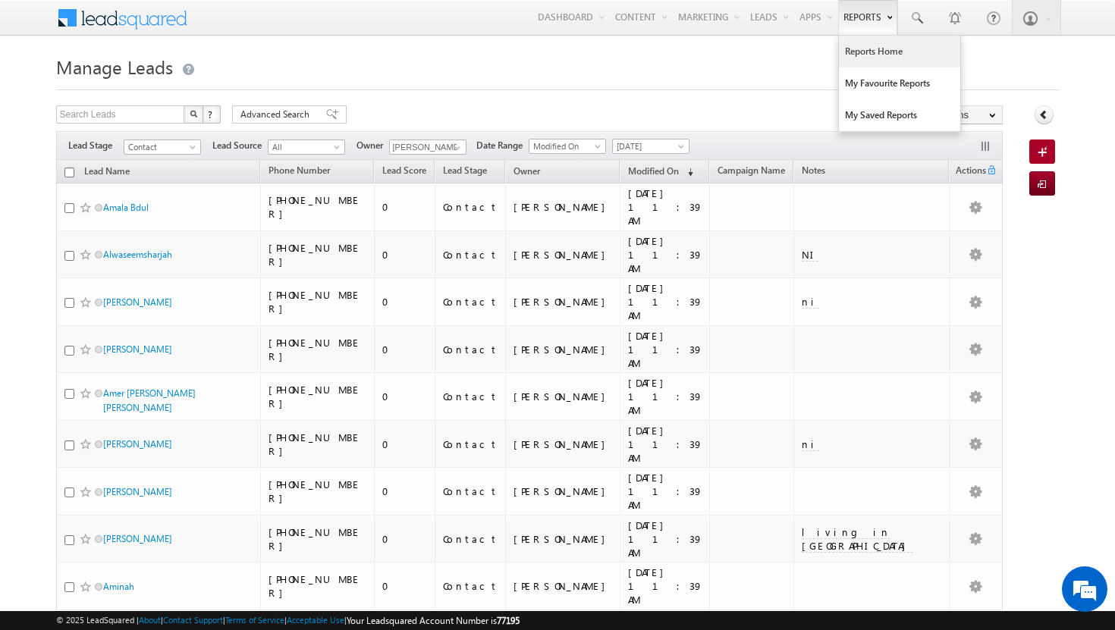
click at [866, 56] on link "Reports Home" at bounding box center [899, 52] width 121 height 32
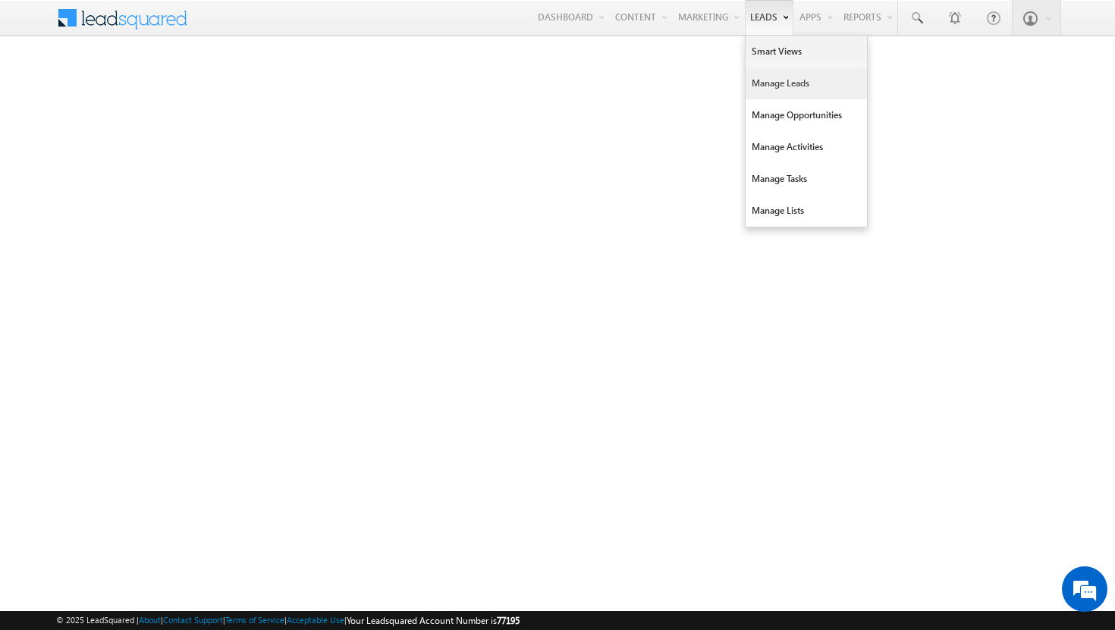
click at [765, 72] on link "Manage Leads" at bounding box center [806, 84] width 121 height 32
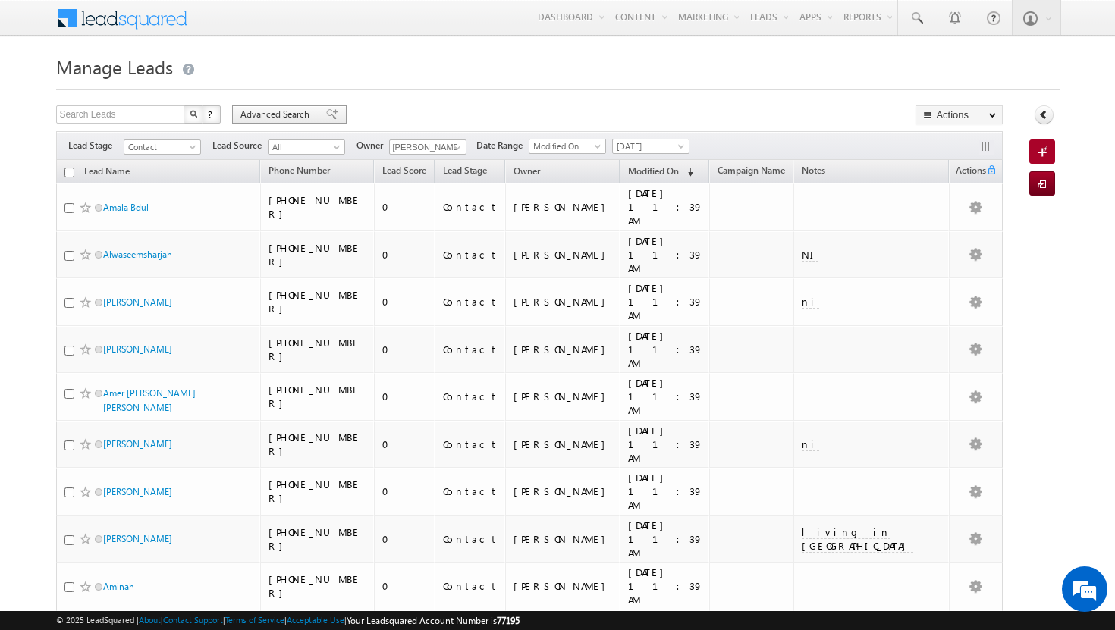
click at [261, 109] on span "Advanced Search" at bounding box center [277, 115] width 74 height 14
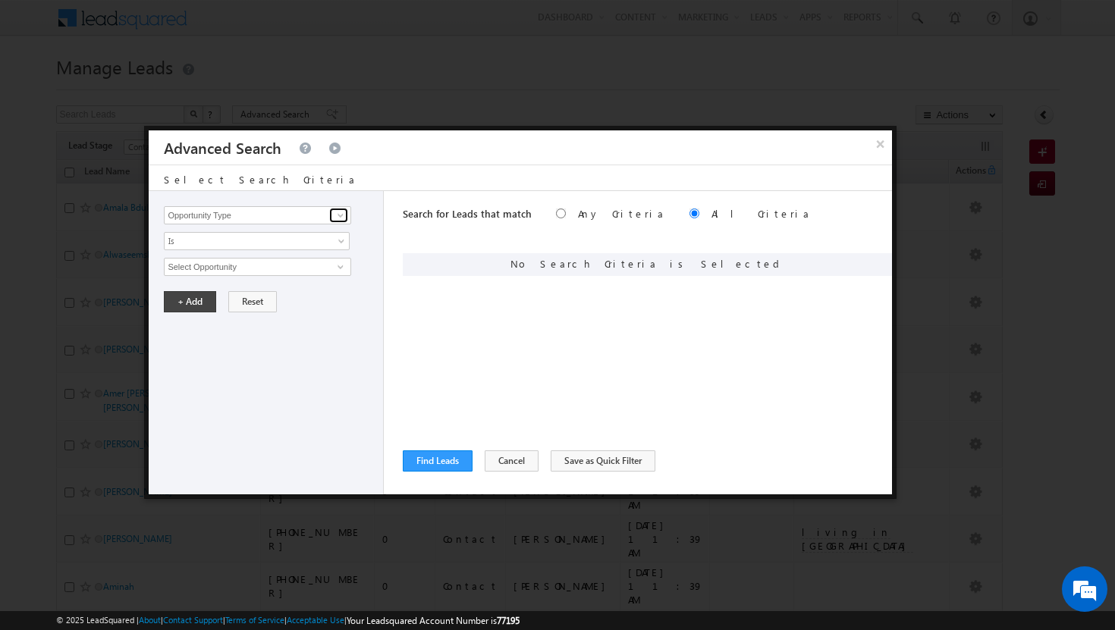
click at [337, 214] on span at bounding box center [341, 215] width 12 height 12
click at [268, 274] on link "Modified On" at bounding box center [257, 277] width 187 height 17
type input "Modified On"
click at [346, 266] on span at bounding box center [343, 270] width 12 height 12
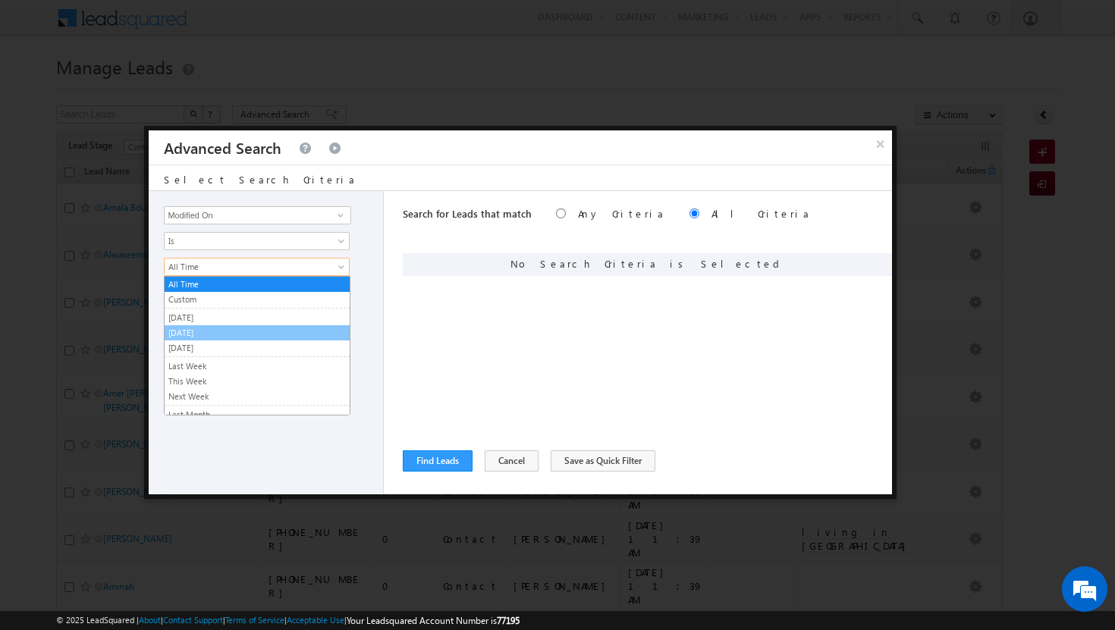
click at [256, 337] on link "Today" at bounding box center [257, 333] width 185 height 14
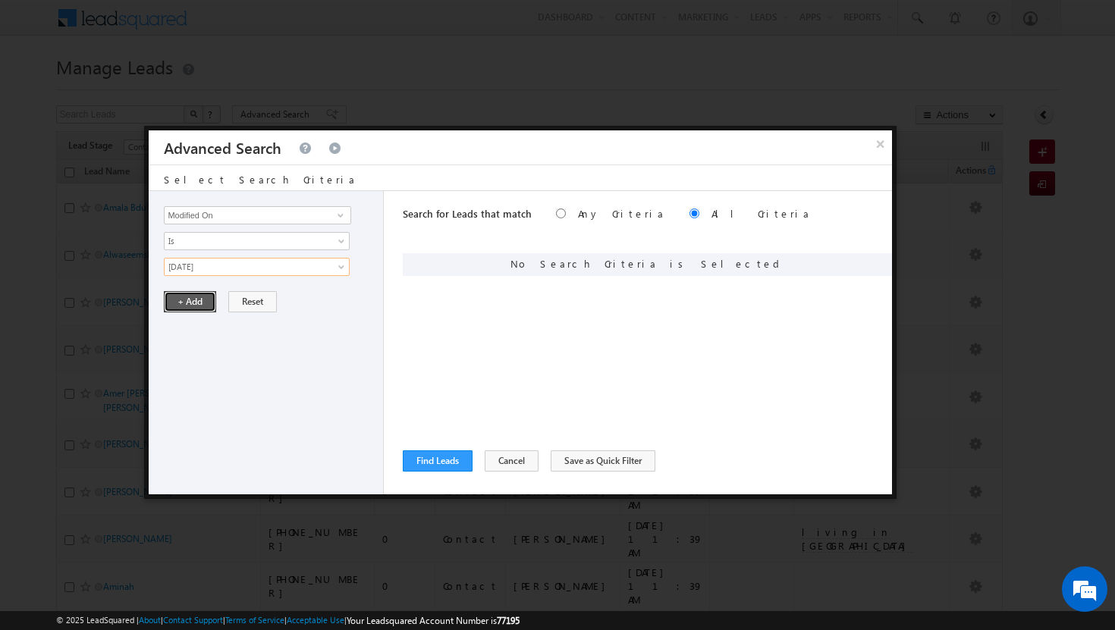
click at [203, 306] on button "+ Add" at bounding box center [190, 301] width 52 height 21
click at [344, 220] on span at bounding box center [341, 215] width 12 height 12
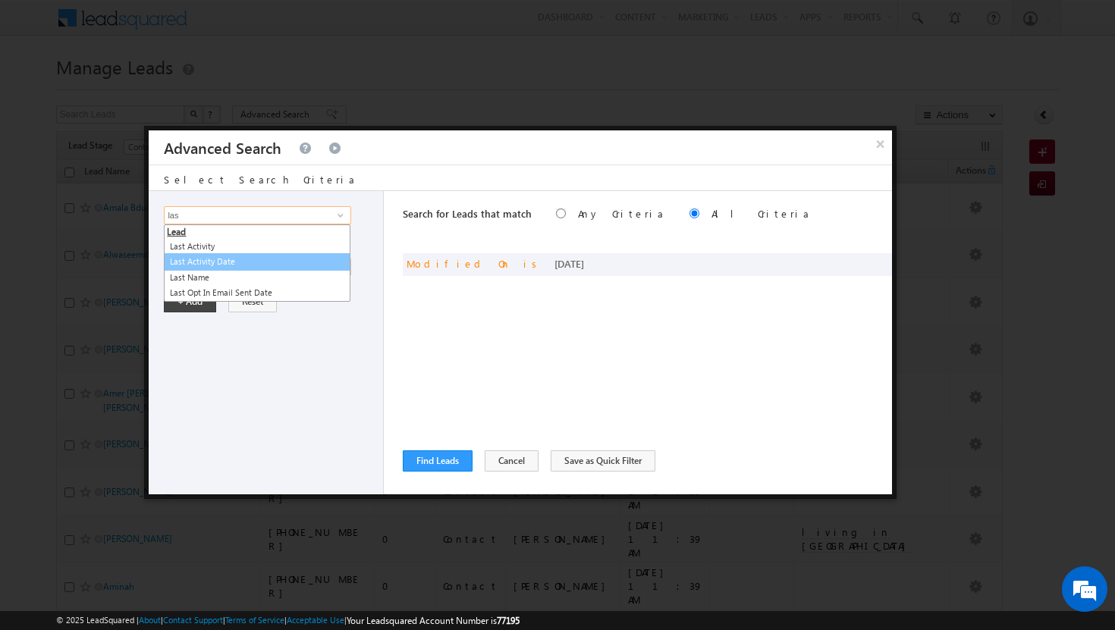
click at [222, 262] on link "Last Activity Date" at bounding box center [257, 261] width 187 height 17
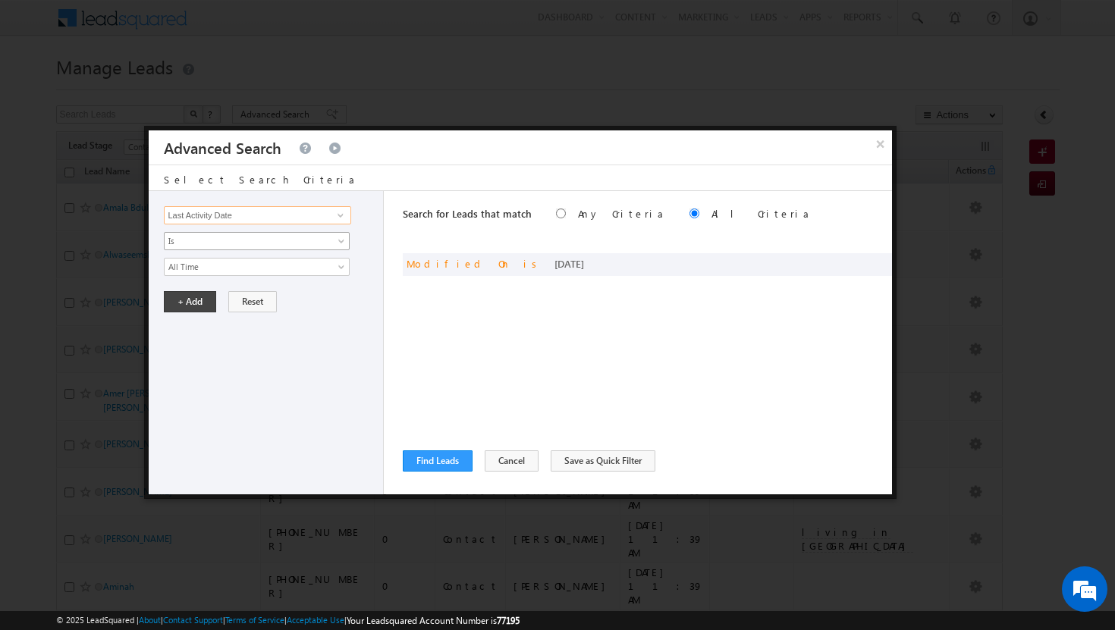
type input "Last Activity Date"
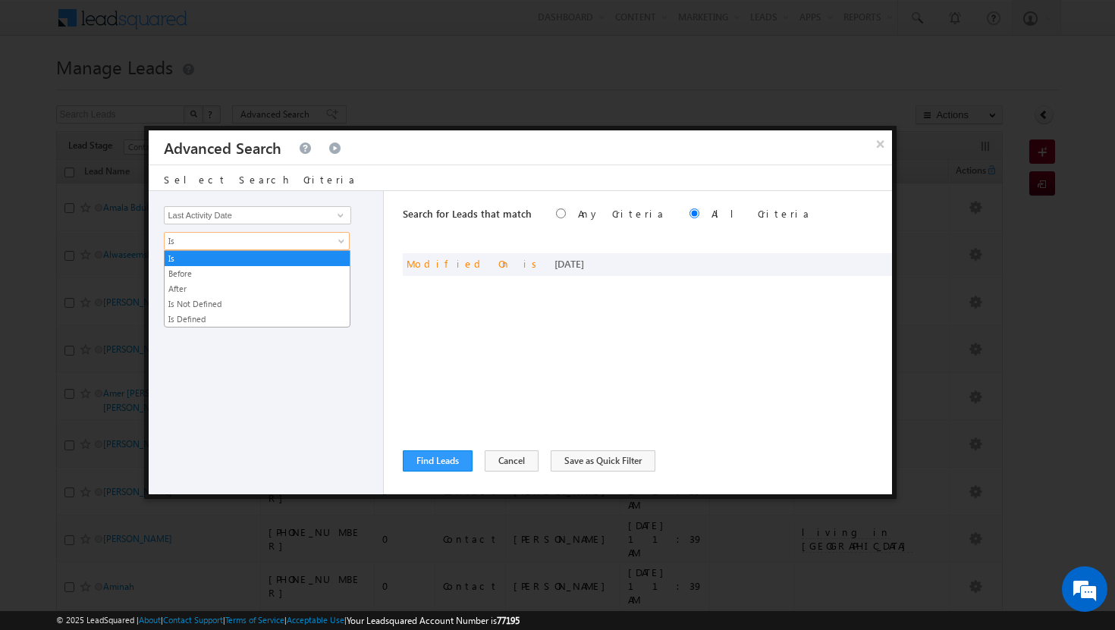
click at [341, 240] on span at bounding box center [343, 244] width 12 height 12
click at [318, 275] on link "Before" at bounding box center [257, 274] width 185 height 14
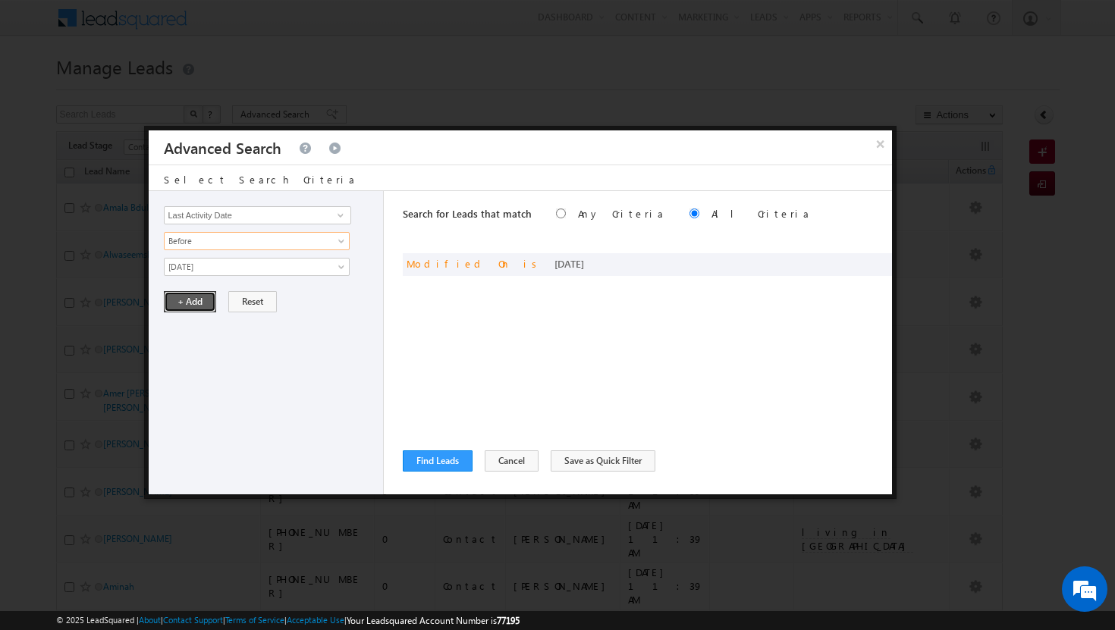
click at [208, 306] on button "+ Add" at bounding box center [190, 301] width 52 height 21
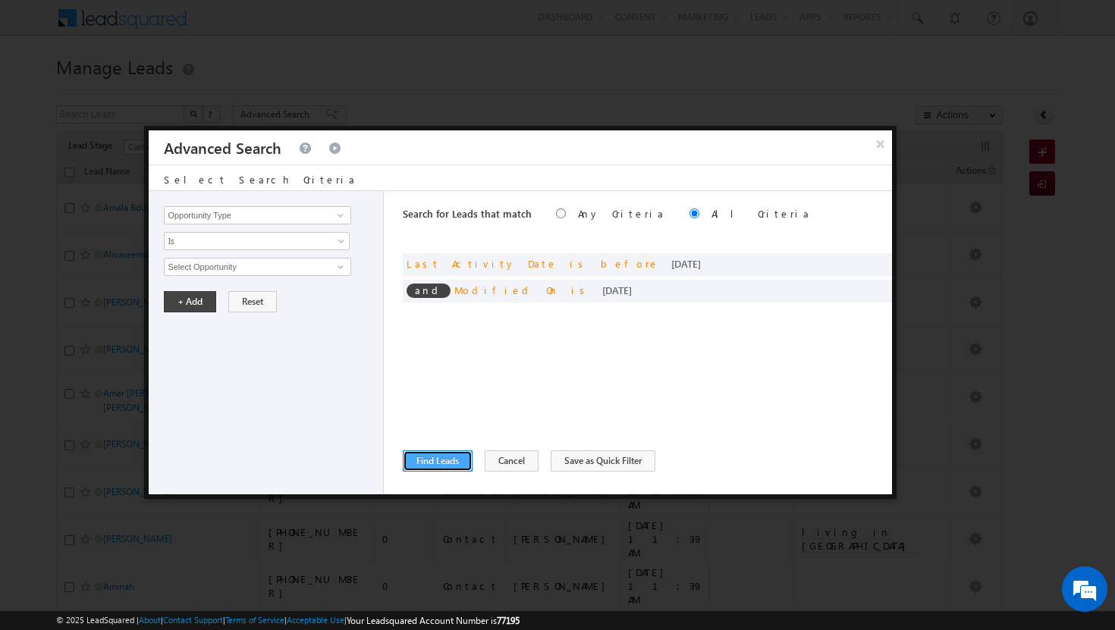
click at [457, 458] on button "Find Leads" at bounding box center [438, 461] width 70 height 21
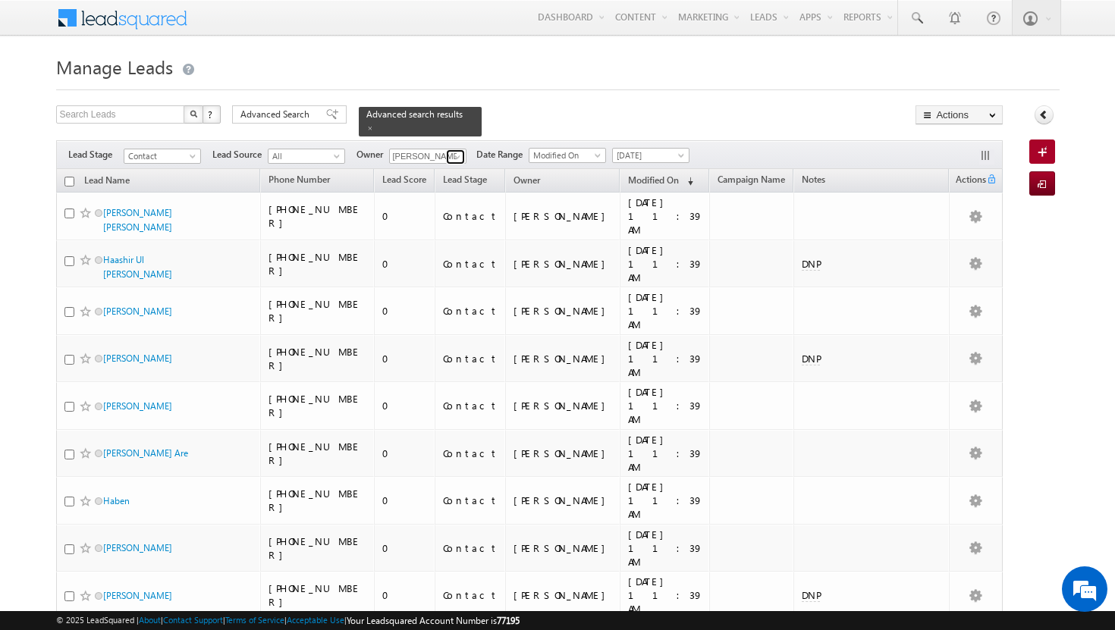
click at [460, 152] on span at bounding box center [457, 157] width 12 height 12
click at [451, 167] on link "syeda bibijan syeda.bibijan@indglobal.ae" at bounding box center [465, 178] width 152 height 29
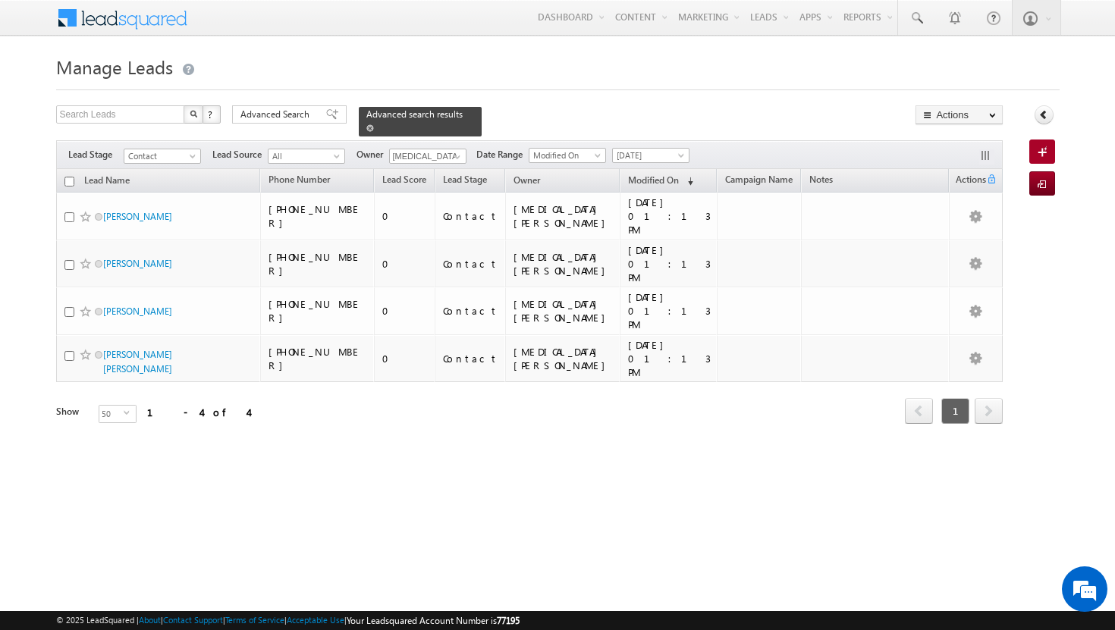
click at [374, 124] on span at bounding box center [370, 128] width 8 height 8
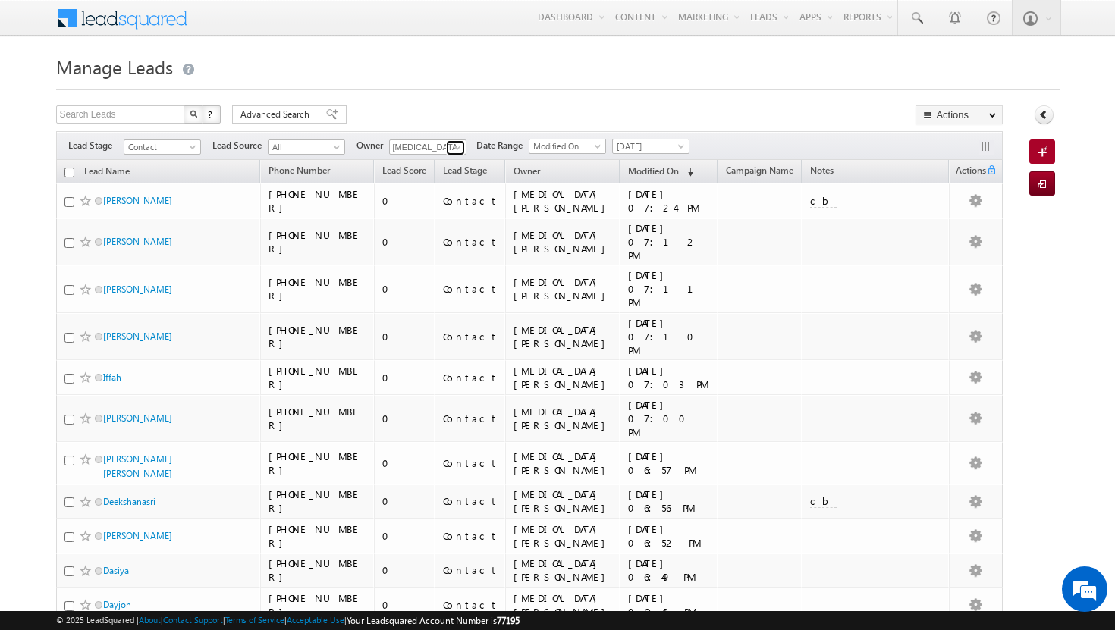
click at [460, 150] on span at bounding box center [457, 148] width 12 height 12
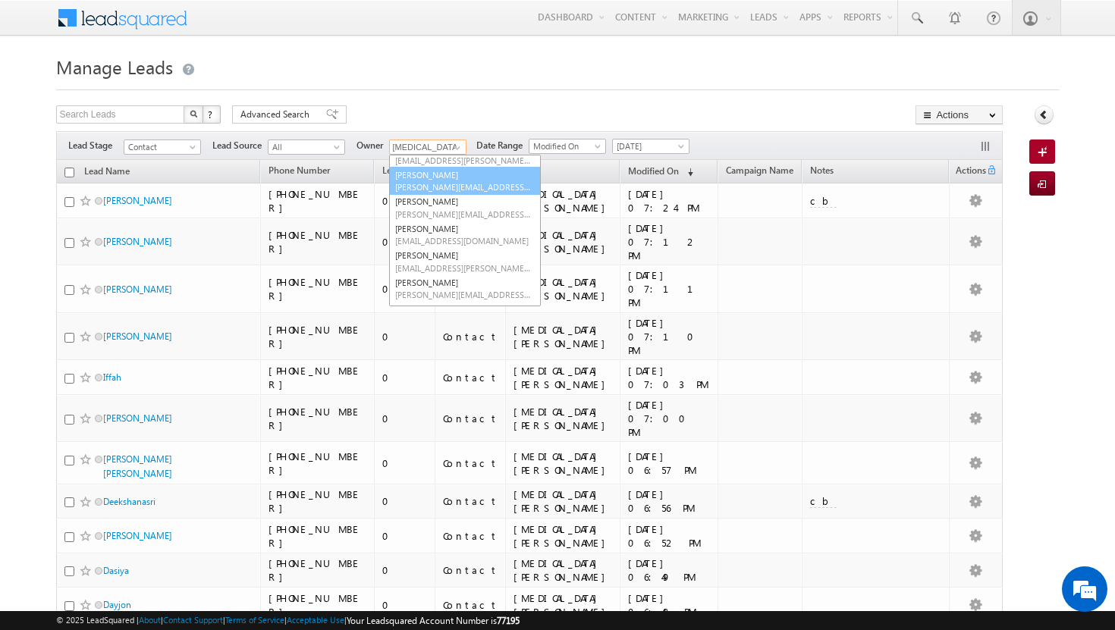
scroll to position [74, 0]
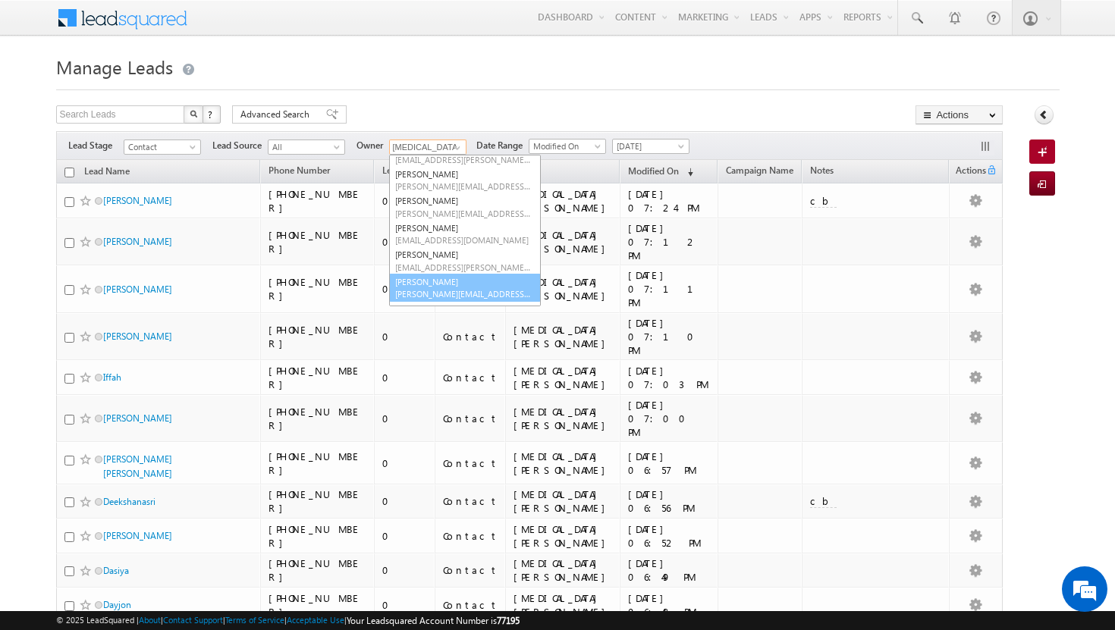
click at [426, 284] on link "Shakeel Babbar shakeel.babbar@indglobal.ae" at bounding box center [465, 288] width 152 height 29
type input "[PERSON_NAME]"
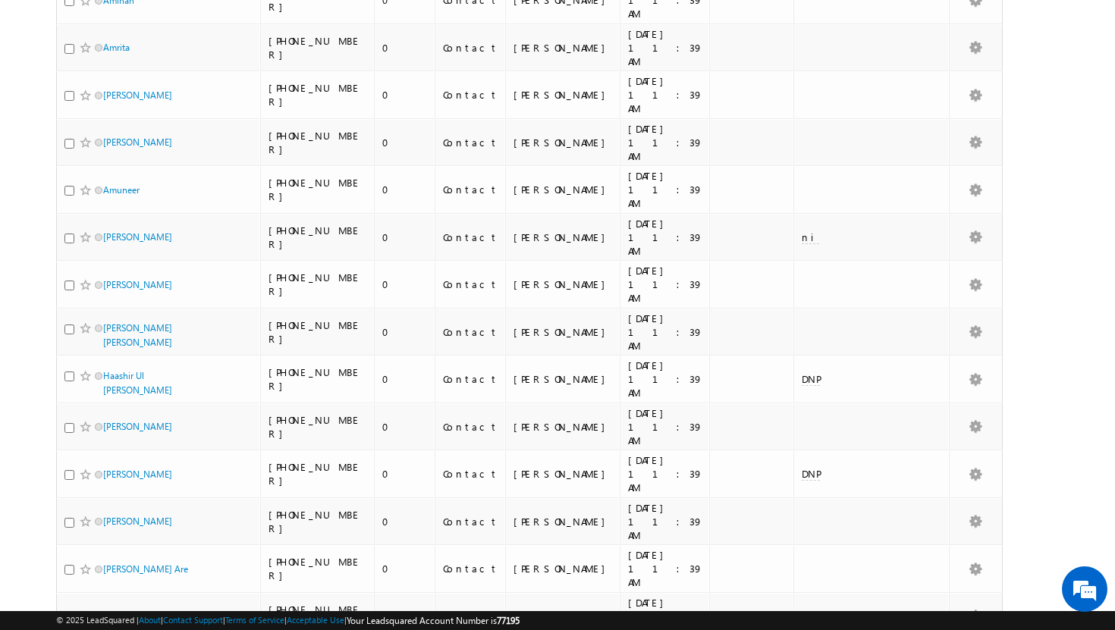
scroll to position [1419, 0]
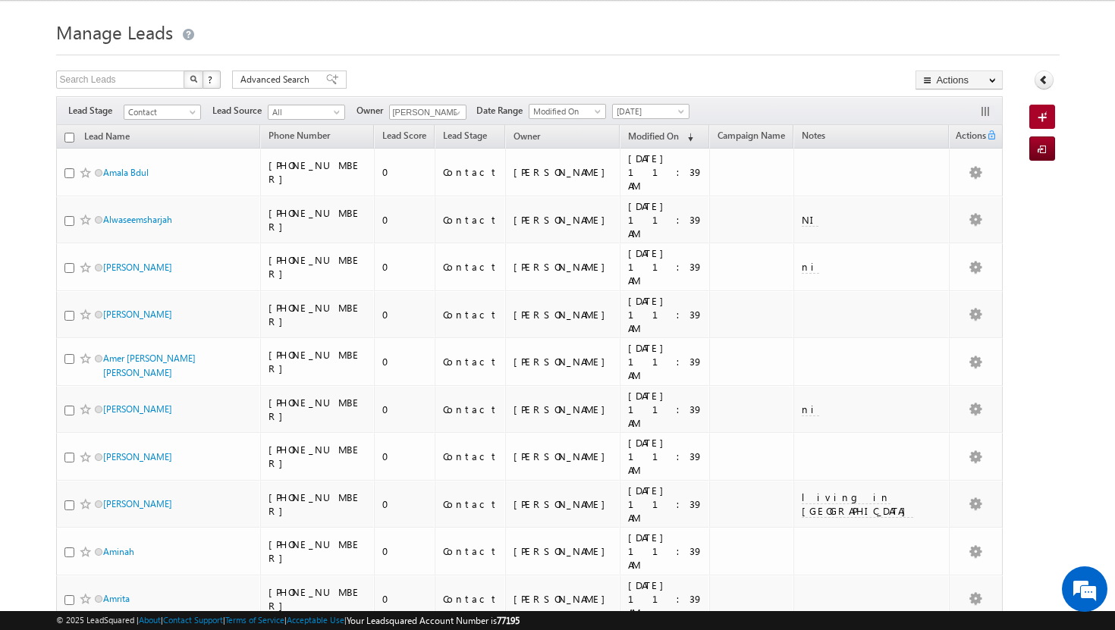
scroll to position [0, 0]
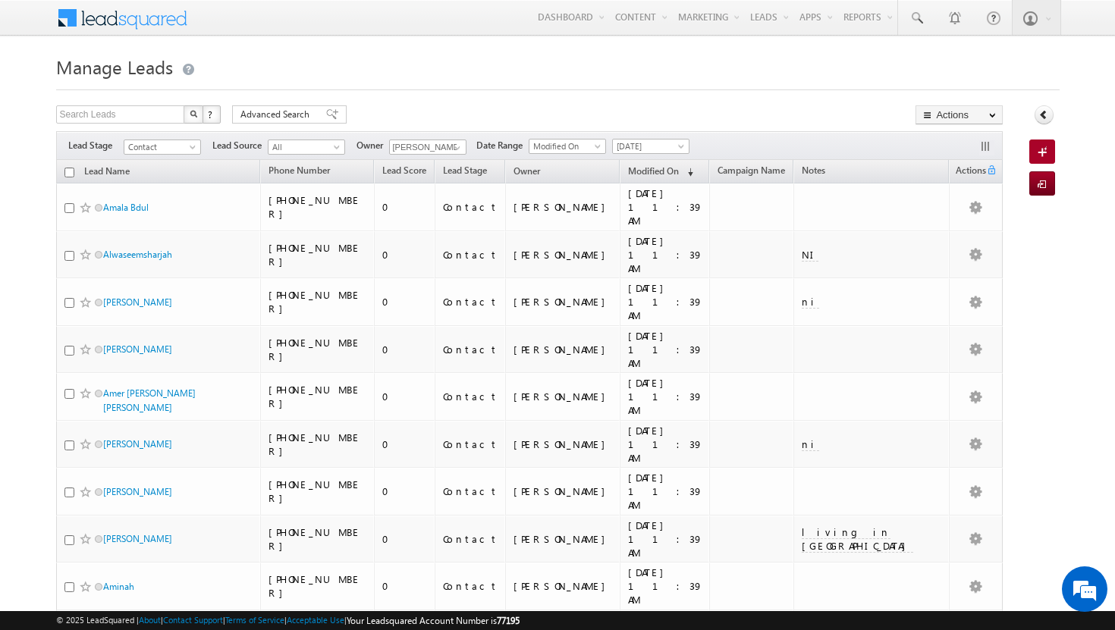
click at [72, 178] on input "checkbox" at bounding box center [69, 173] width 10 height 10
checkbox input "true"
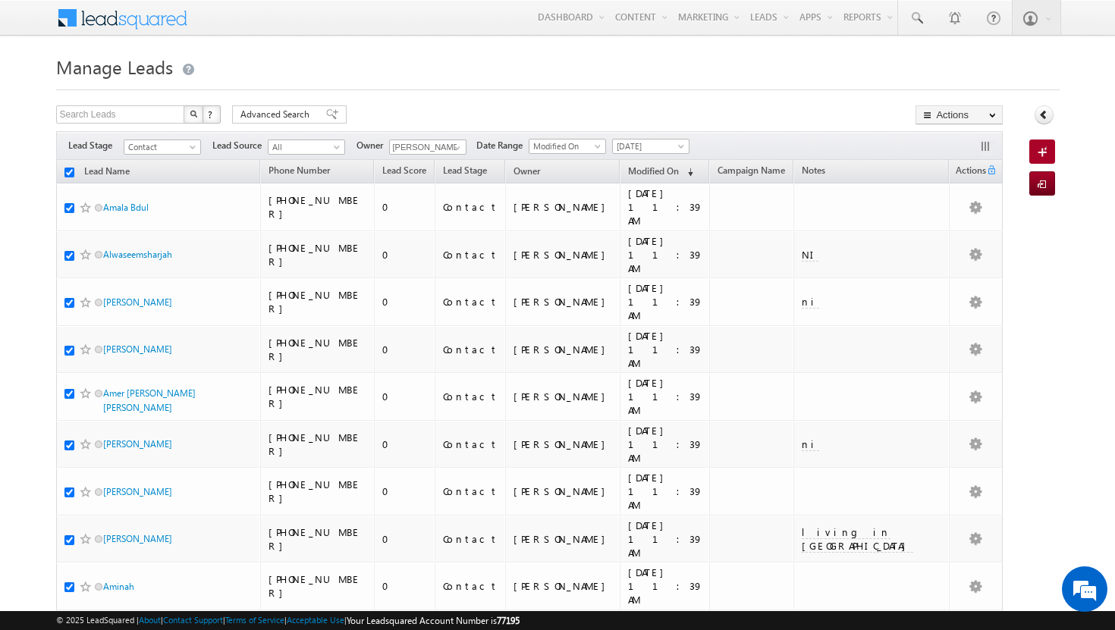
checkbox input "true"
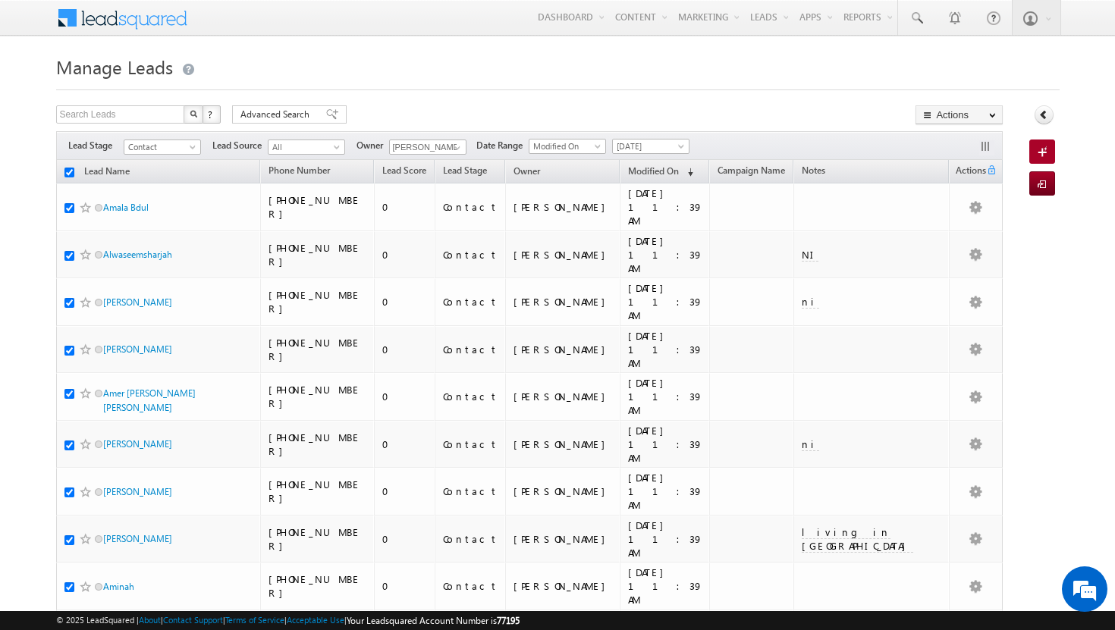
checkbox input "true"
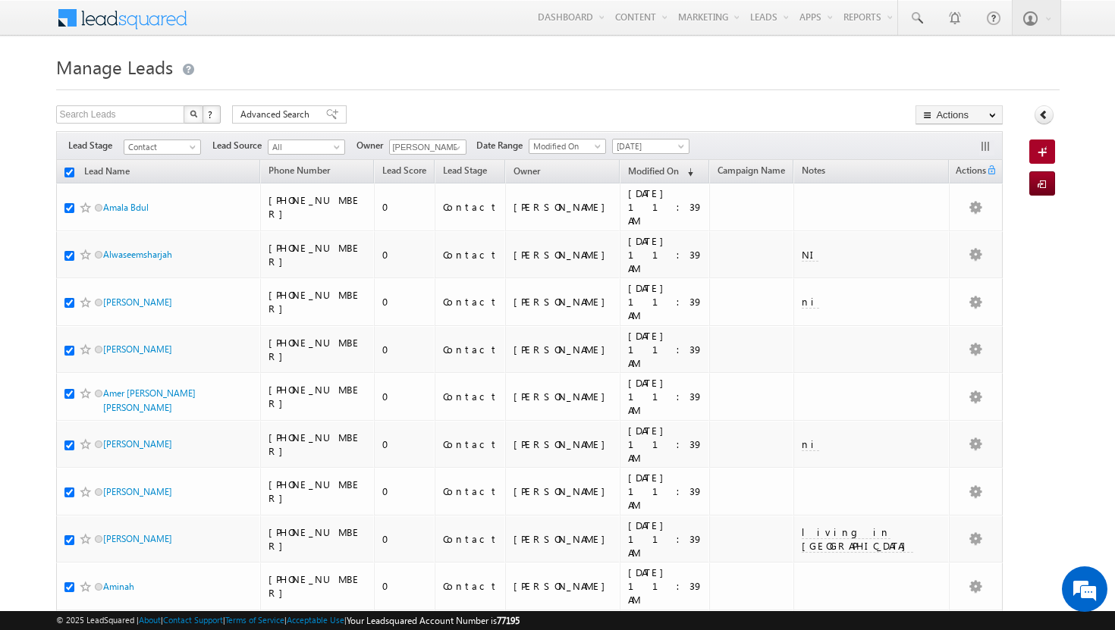
checkbox input "true"
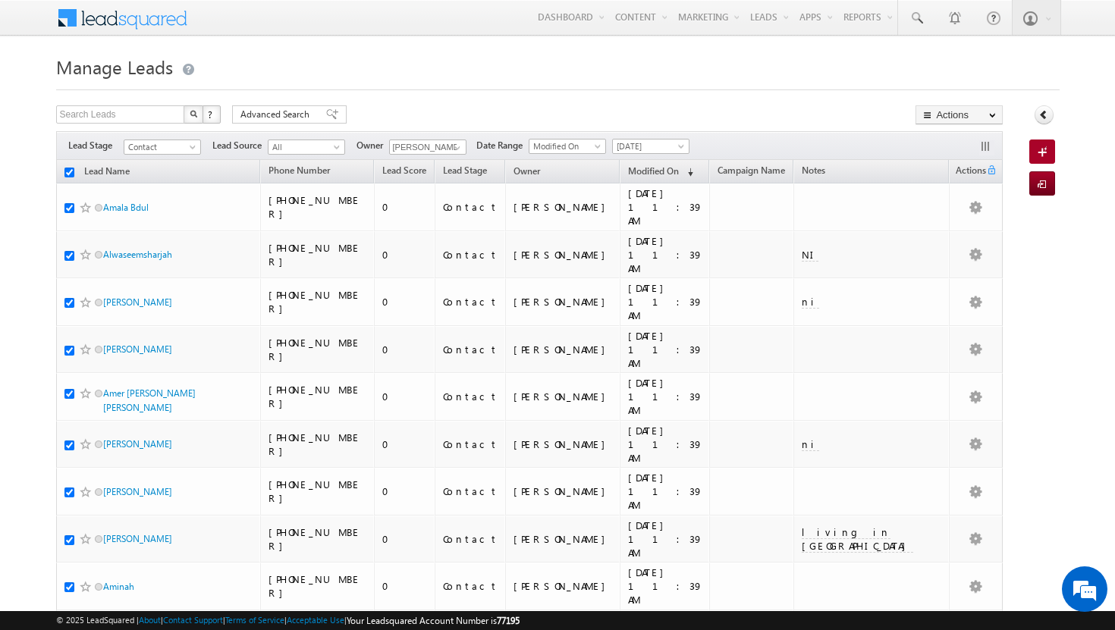
checkbox input "true"
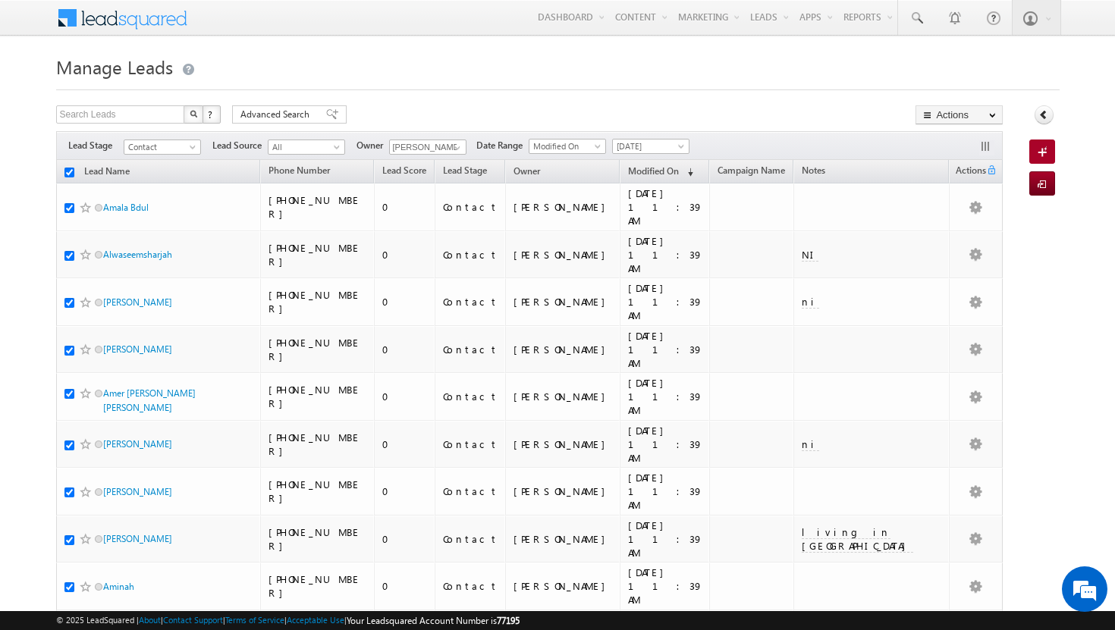
checkbox input "true"
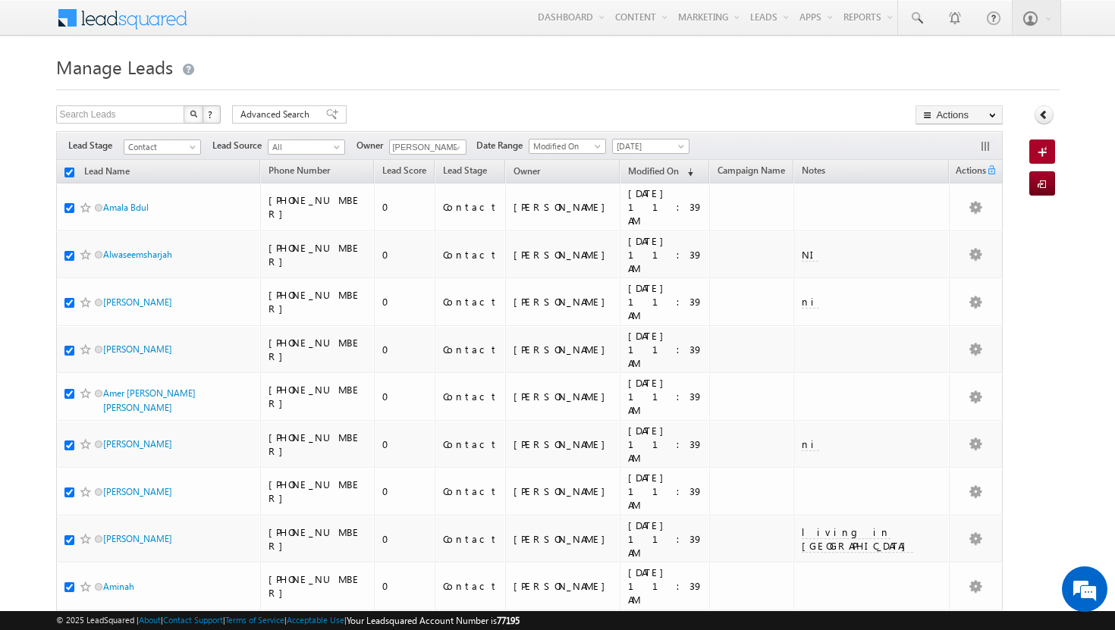
checkbox input "true"
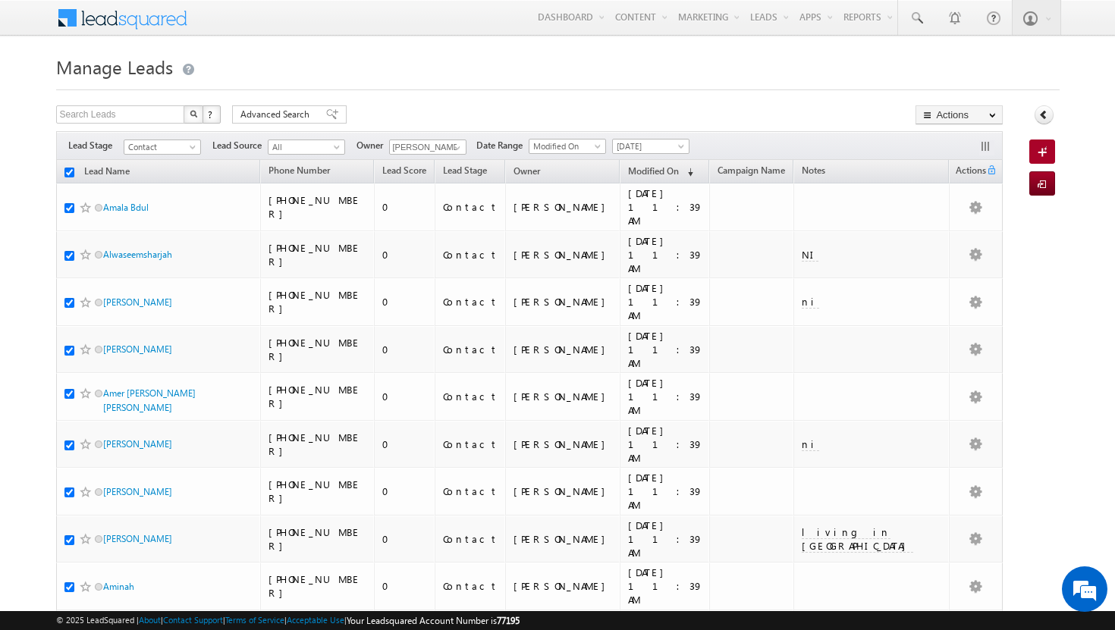
checkbox input "true"
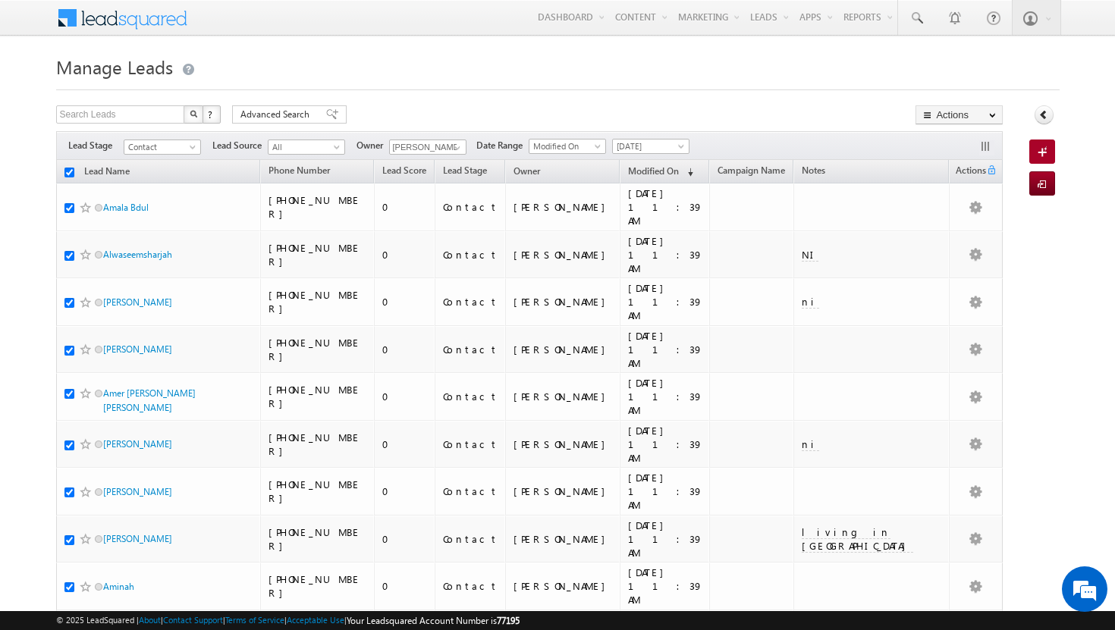
checkbox input "true"
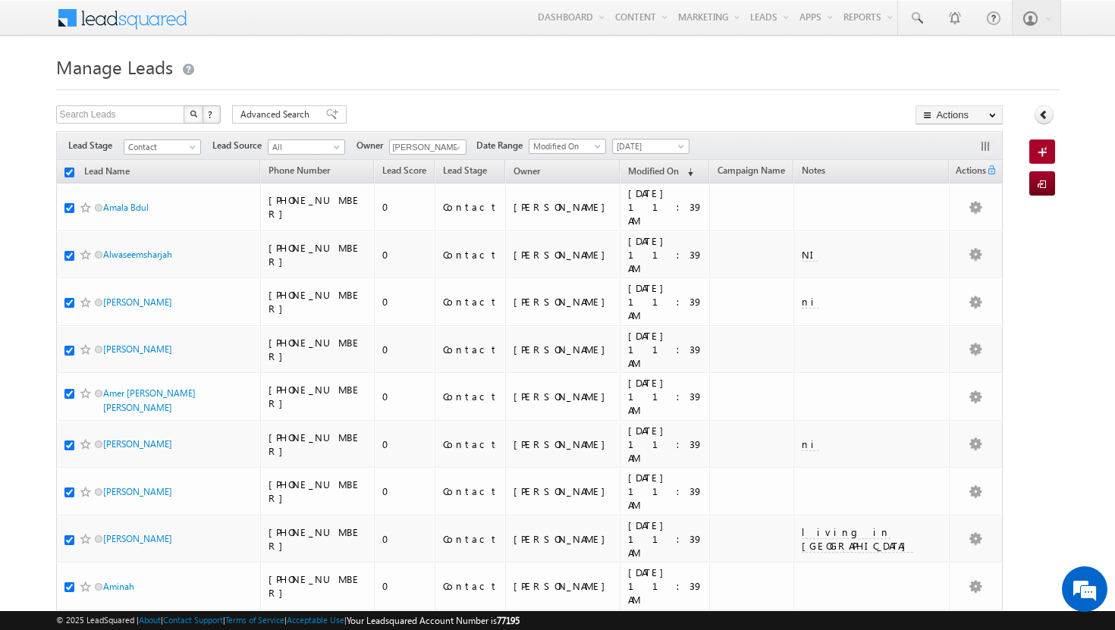
checkbox input "true"
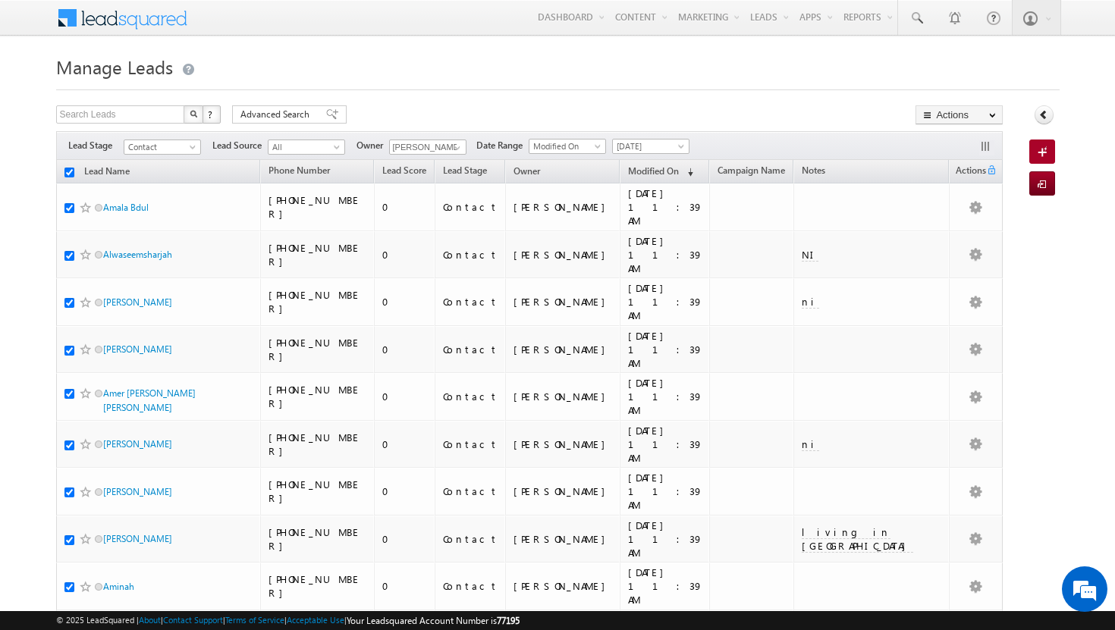
checkbox input "true"
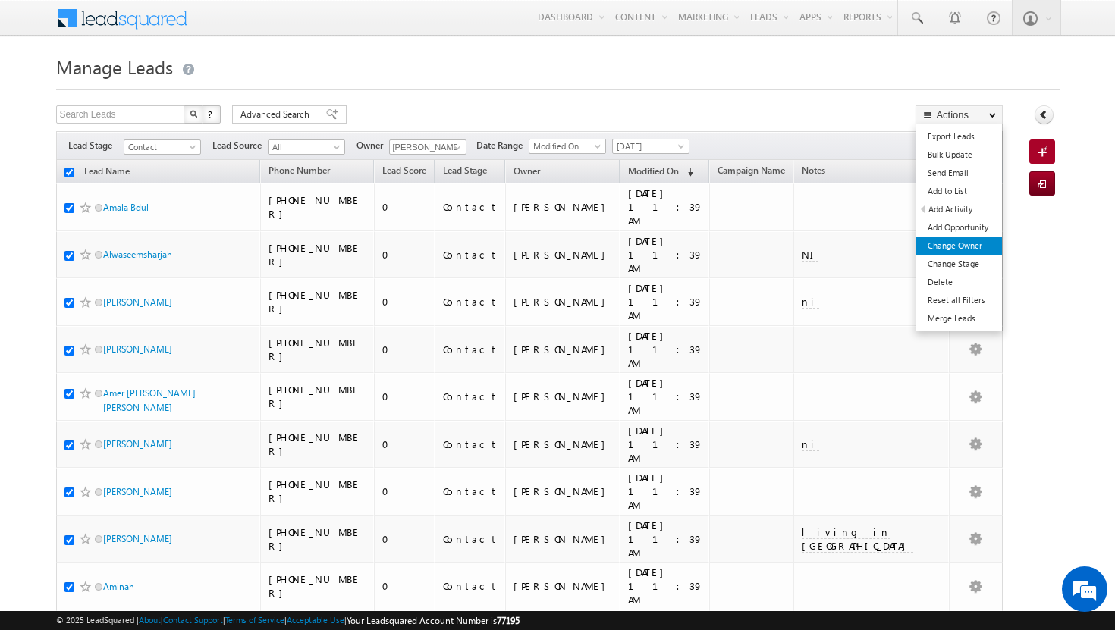
click at [961, 247] on link "Change Owner" at bounding box center [959, 246] width 86 height 18
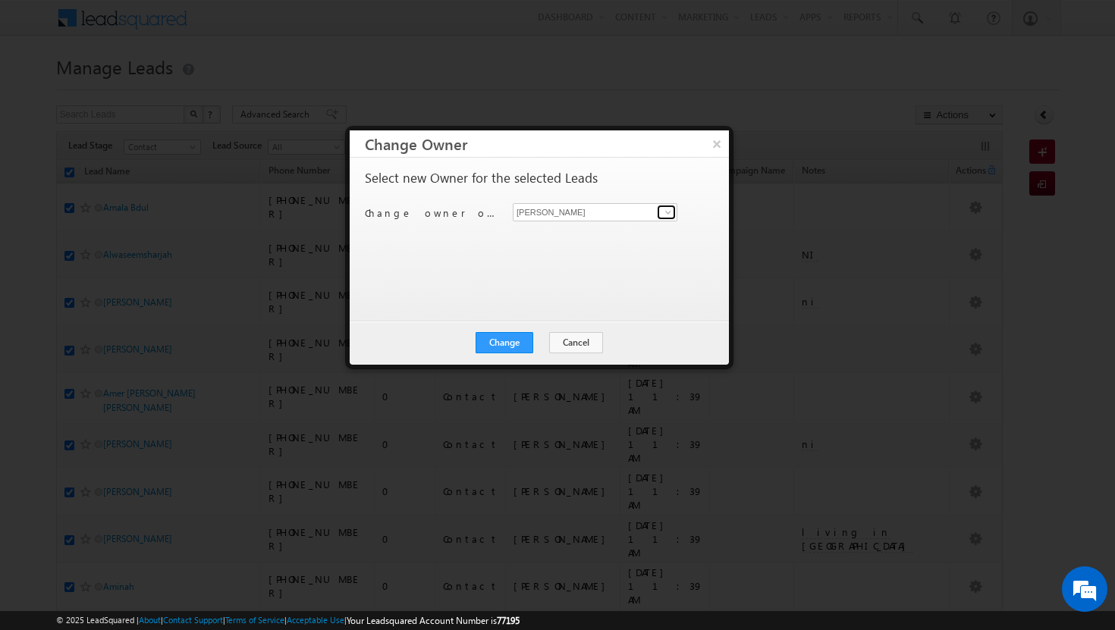
click at [665, 209] on span at bounding box center [668, 212] width 12 height 12
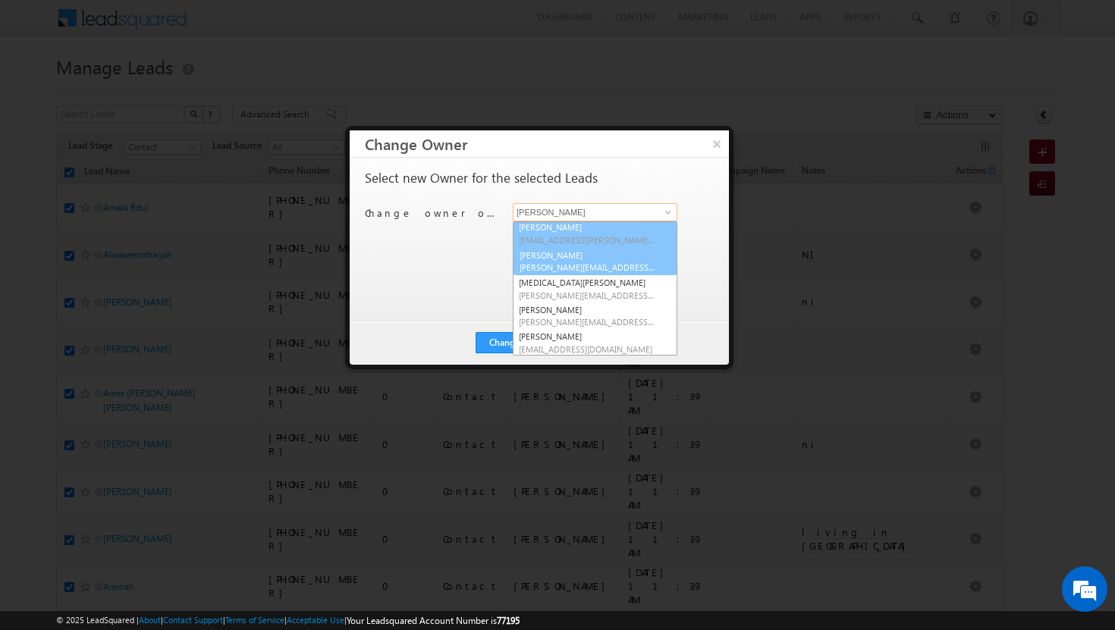
scroll to position [134, 0]
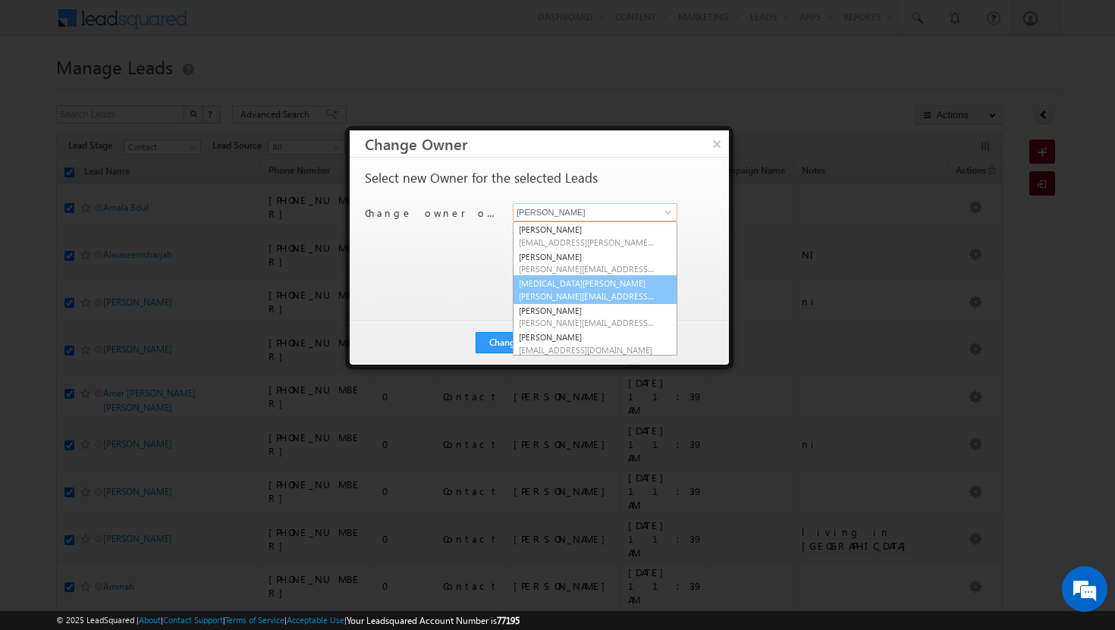
click at [589, 294] on span "syeda.bibijan@indglobal.ae" at bounding box center [587, 296] width 137 height 11
type input "syeda bibijan"
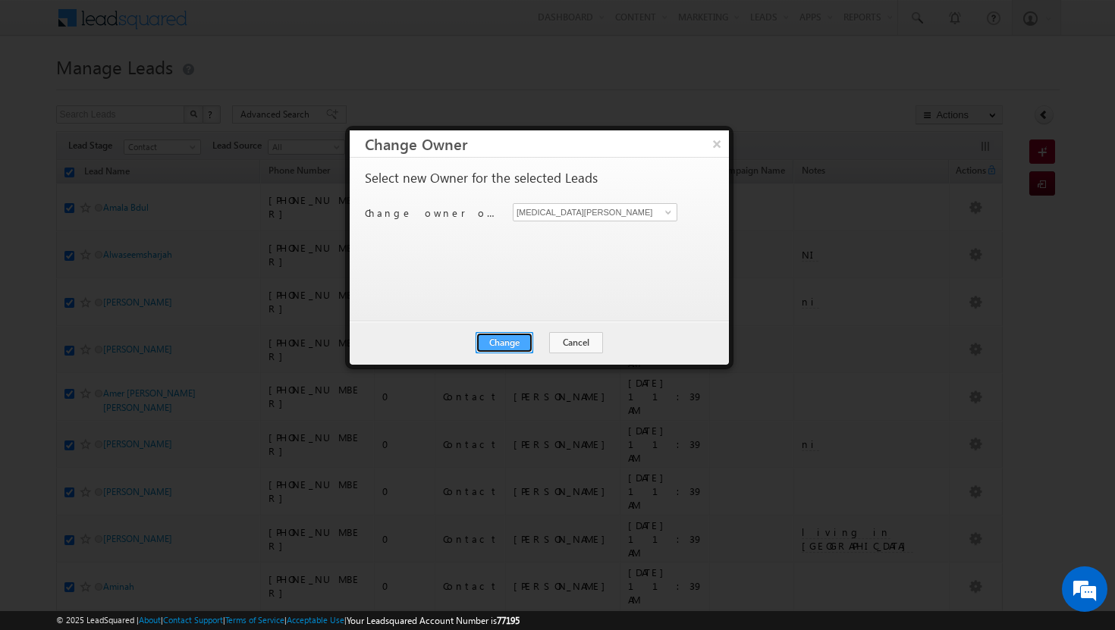
click at [502, 345] on button "Change" at bounding box center [505, 342] width 58 height 21
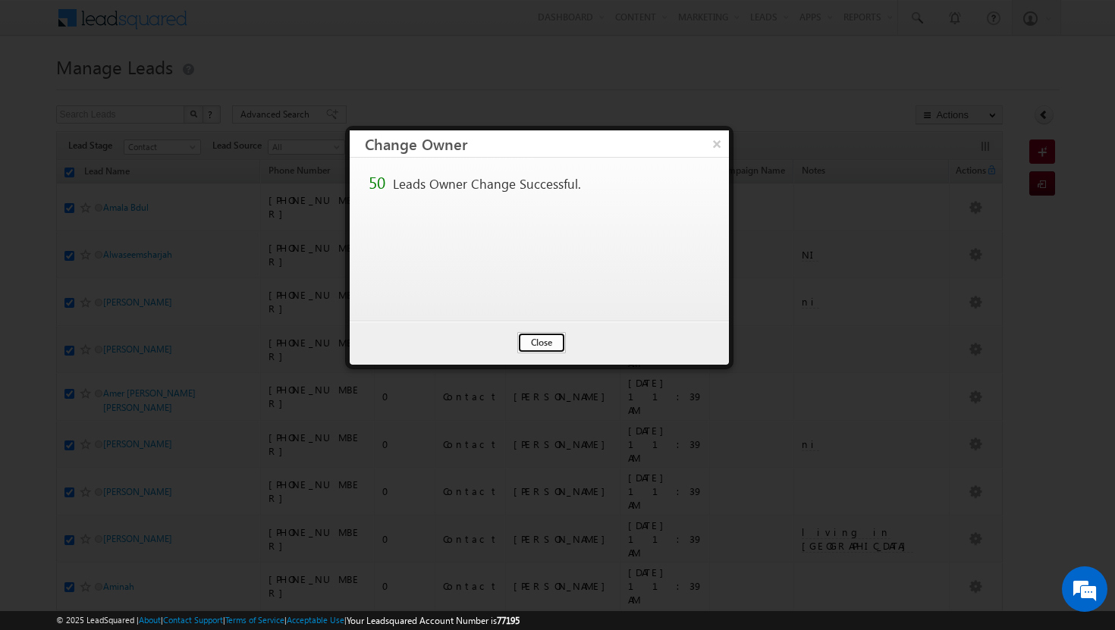
click at [530, 344] on button "Close" at bounding box center [541, 342] width 49 height 21
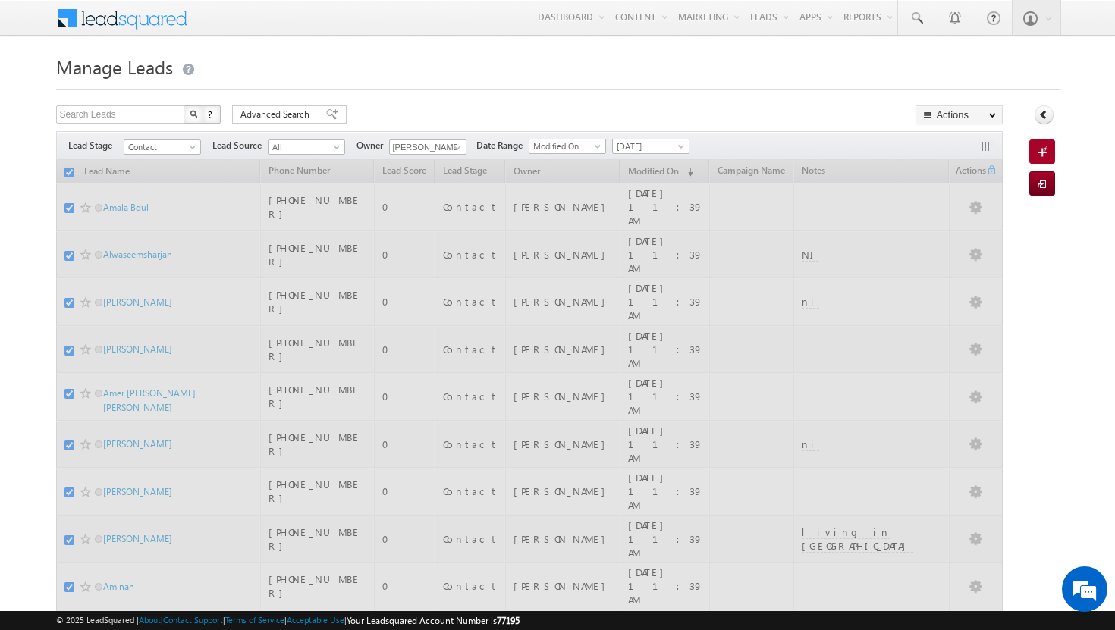
checkbox input "false"
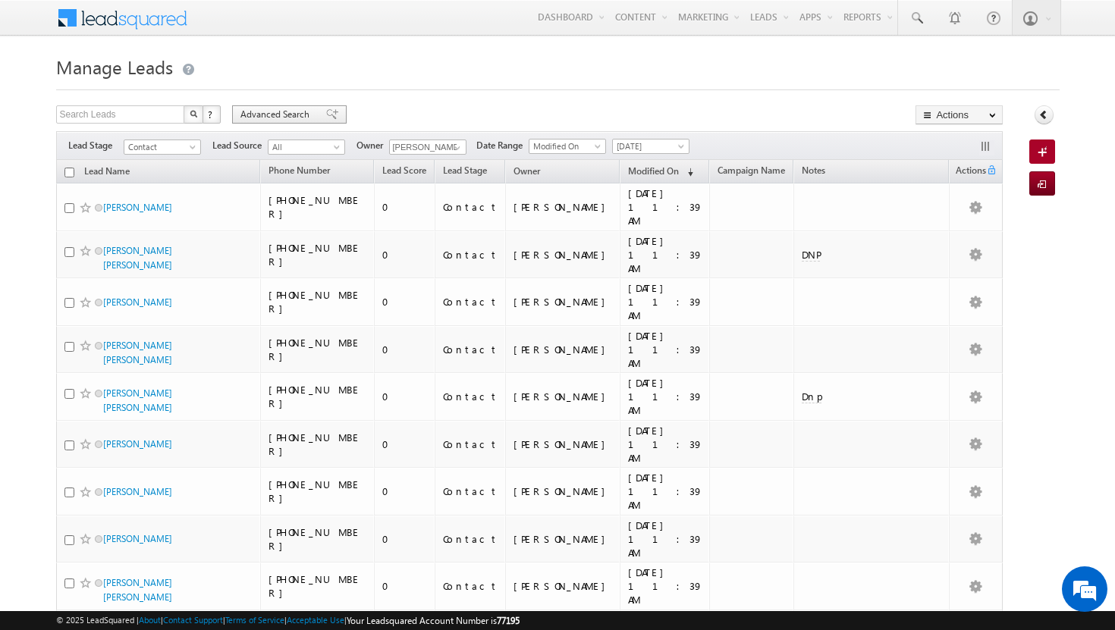
click at [288, 110] on span "Advanced Search" at bounding box center [277, 115] width 74 height 14
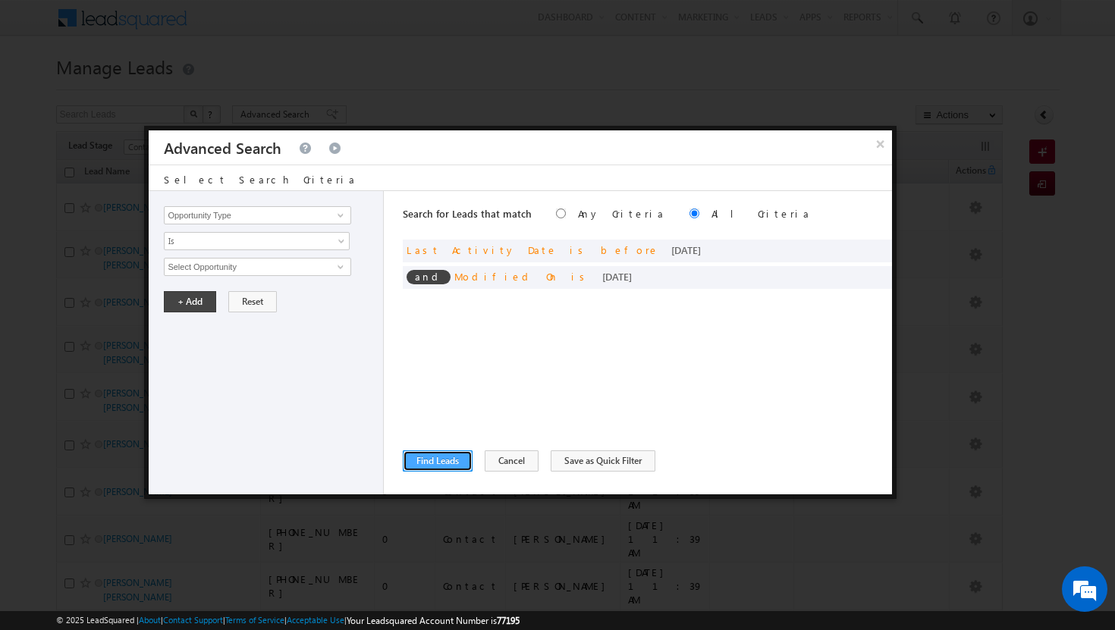
click at [442, 460] on button "Find Leads" at bounding box center [438, 461] width 70 height 21
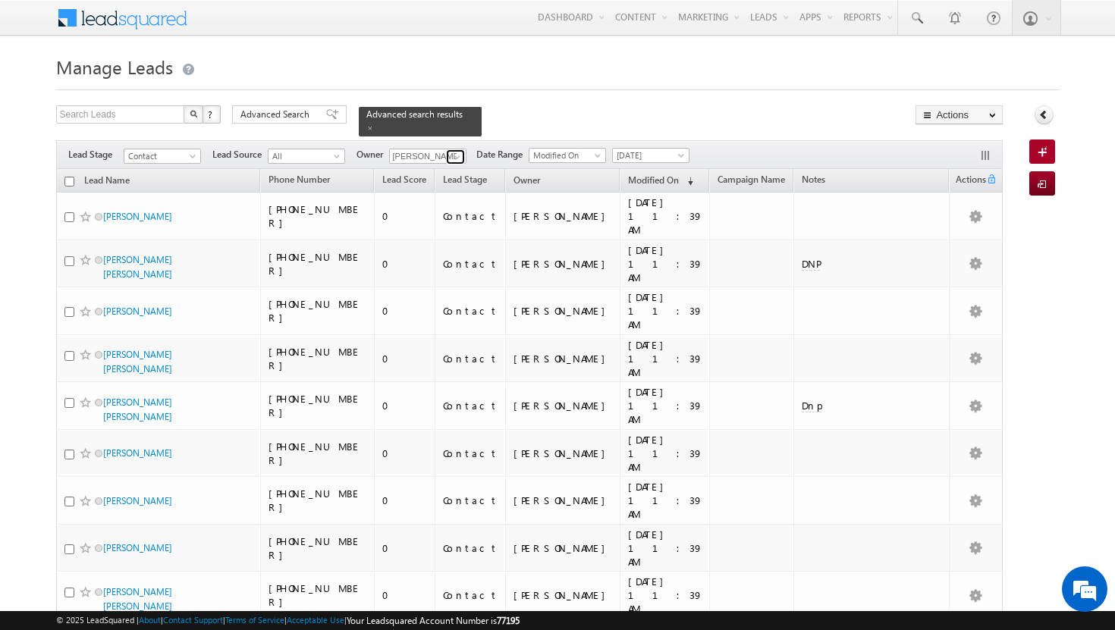
click at [463, 151] on span at bounding box center [457, 157] width 12 height 12
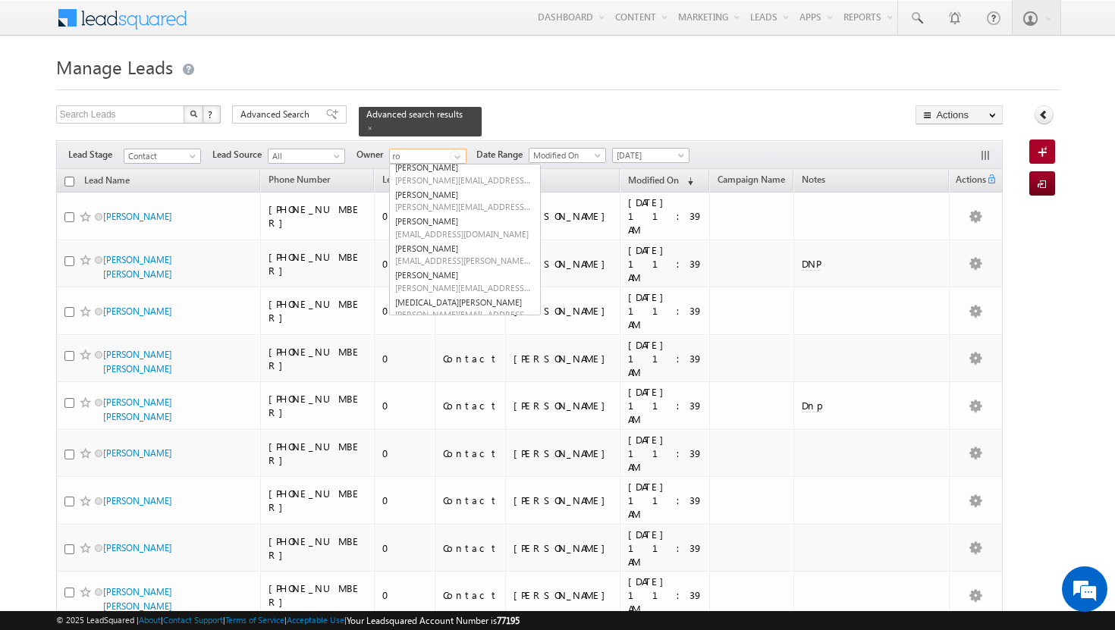
scroll to position [0, 0]
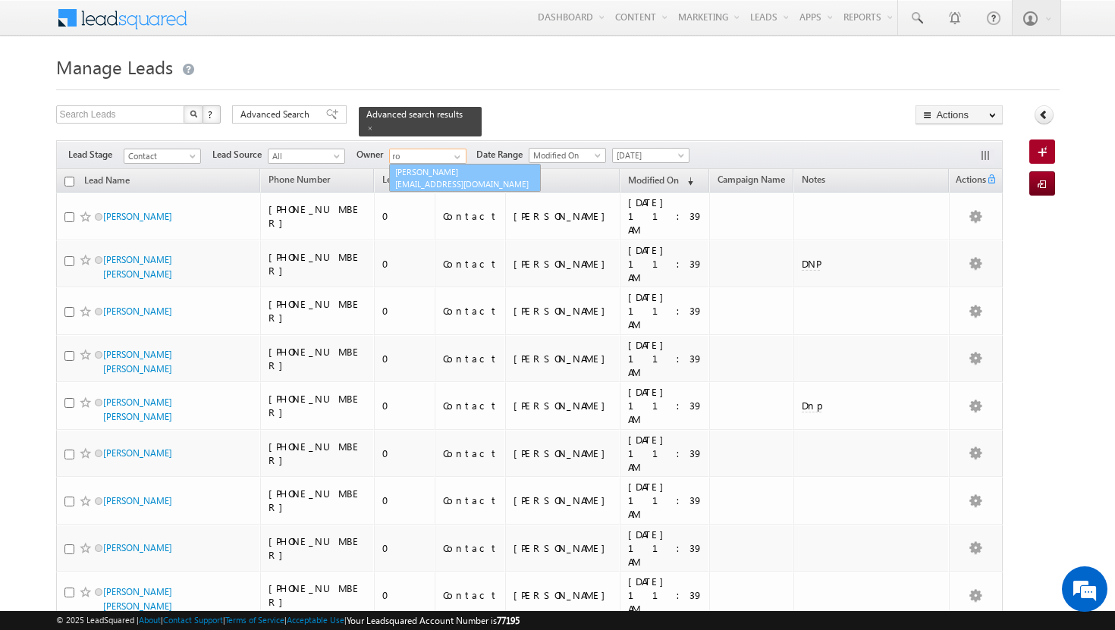
click at [440, 165] on link "Rohit Sinha rohit.sinha@indglobal.ae" at bounding box center [465, 178] width 152 height 29
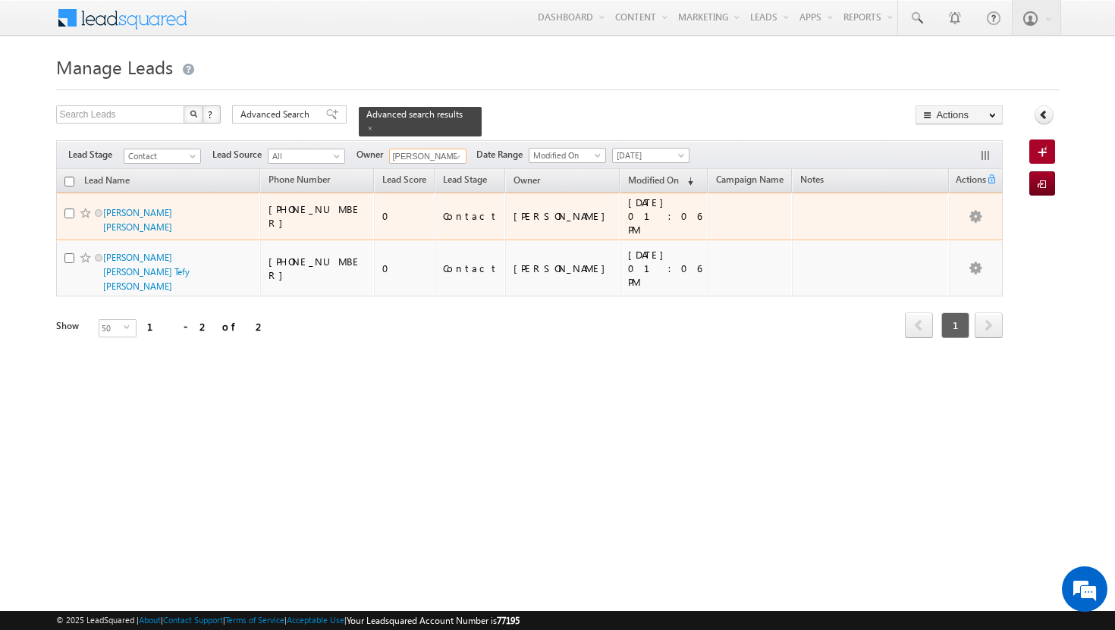
type input "Rohit Sinha"
click at [69, 209] on input "checkbox" at bounding box center [69, 214] width 10 height 10
checkbox input "true"
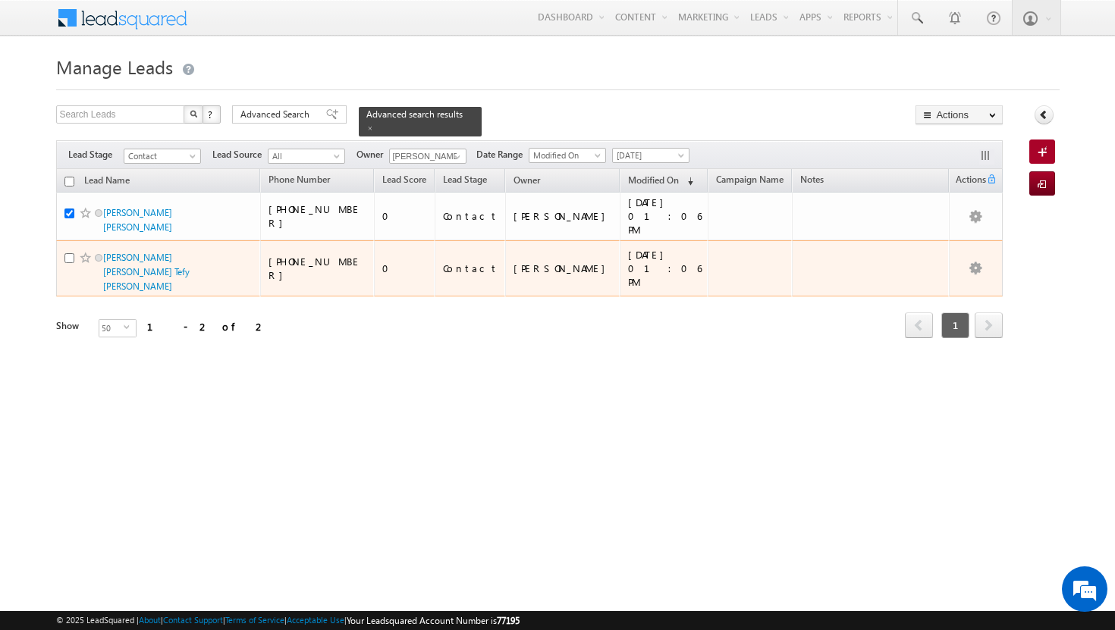
click at [70, 250] on div at bounding box center [87, 257] width 46 height 15
click at [69, 253] on input "checkbox" at bounding box center [69, 258] width 10 height 10
checkbox input "true"
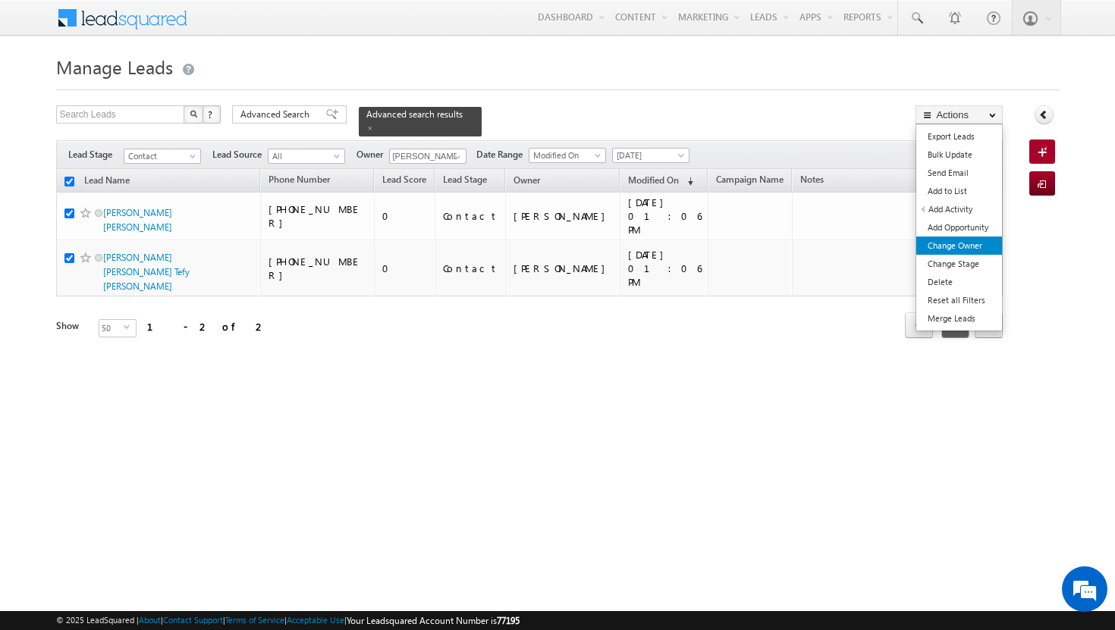
click at [970, 246] on link "Change Owner" at bounding box center [959, 246] width 86 height 18
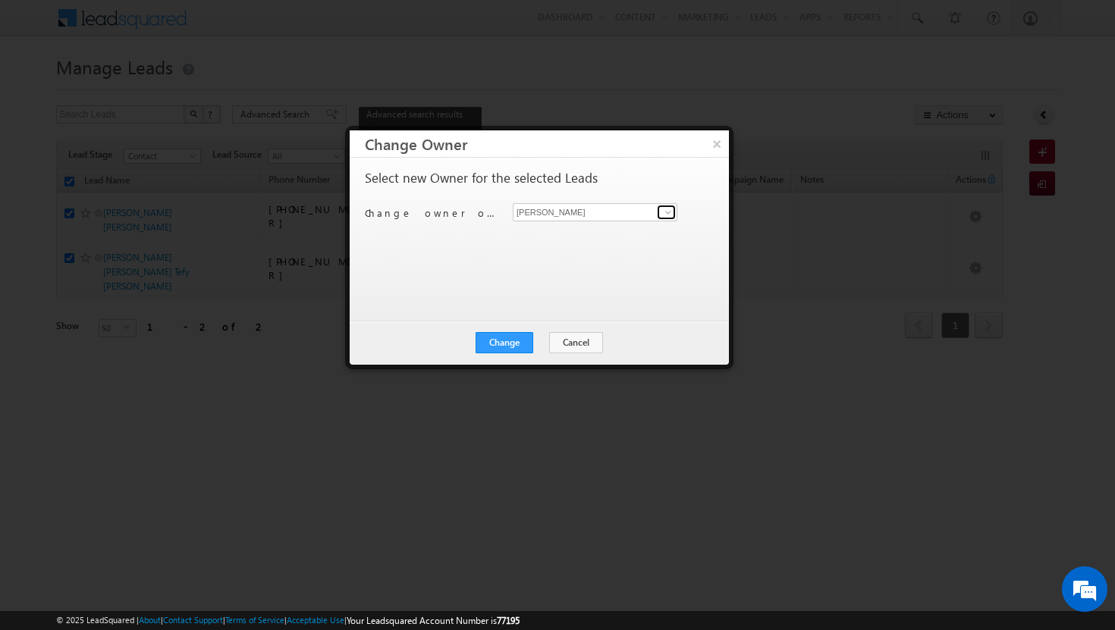
click at [663, 212] on span at bounding box center [668, 212] width 12 height 12
click at [627, 234] on link "Rohit Sinha rohit.sinha@indglobal.ae" at bounding box center [595, 236] width 165 height 29
type input "Rohit Sinha"
click at [518, 344] on button "Change" at bounding box center [505, 342] width 58 height 21
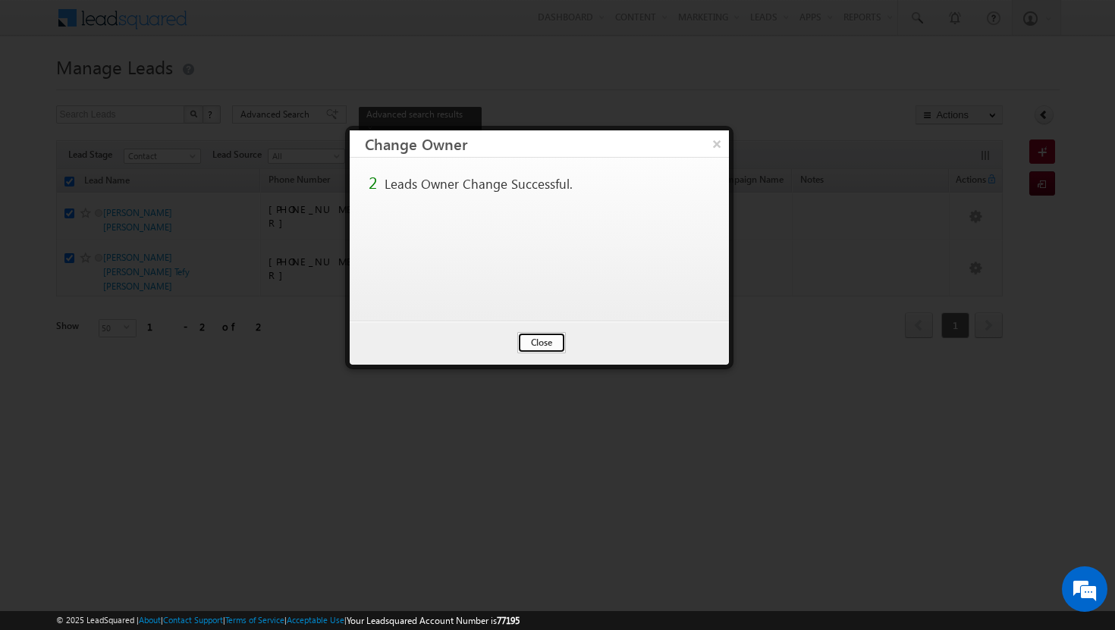
click at [529, 341] on button "Close" at bounding box center [541, 342] width 49 height 21
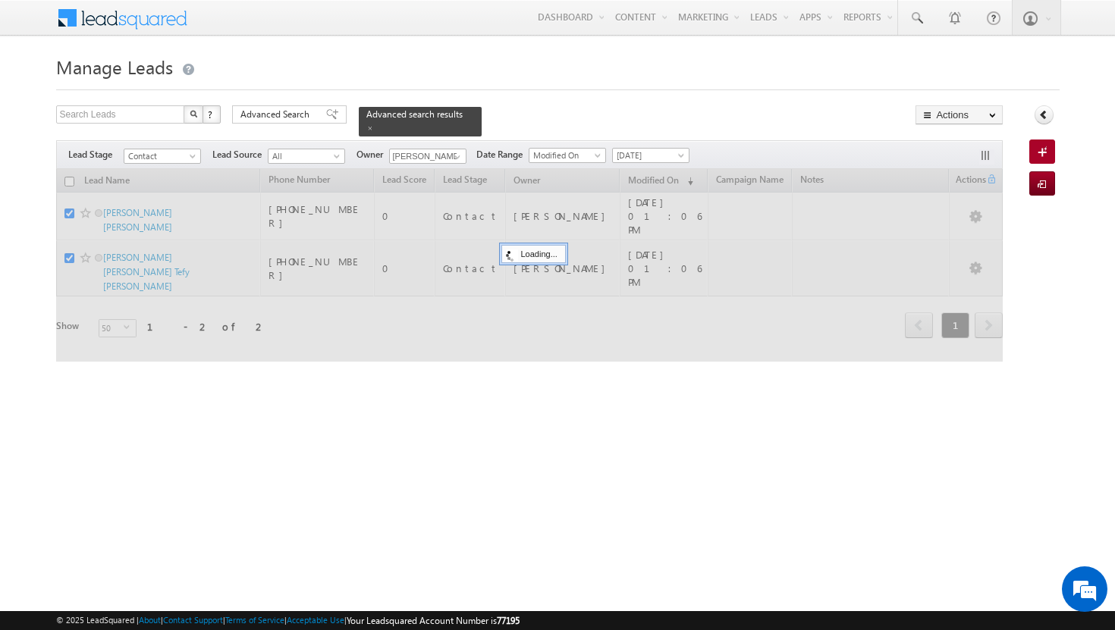
checkbox input "false"
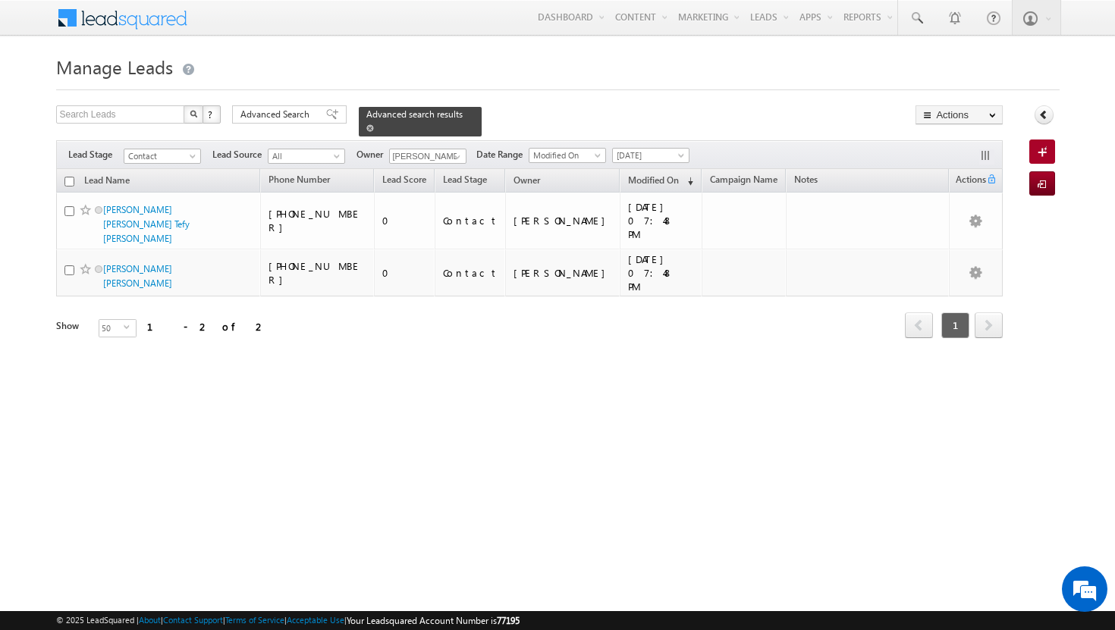
click at [374, 124] on span at bounding box center [370, 128] width 8 height 8
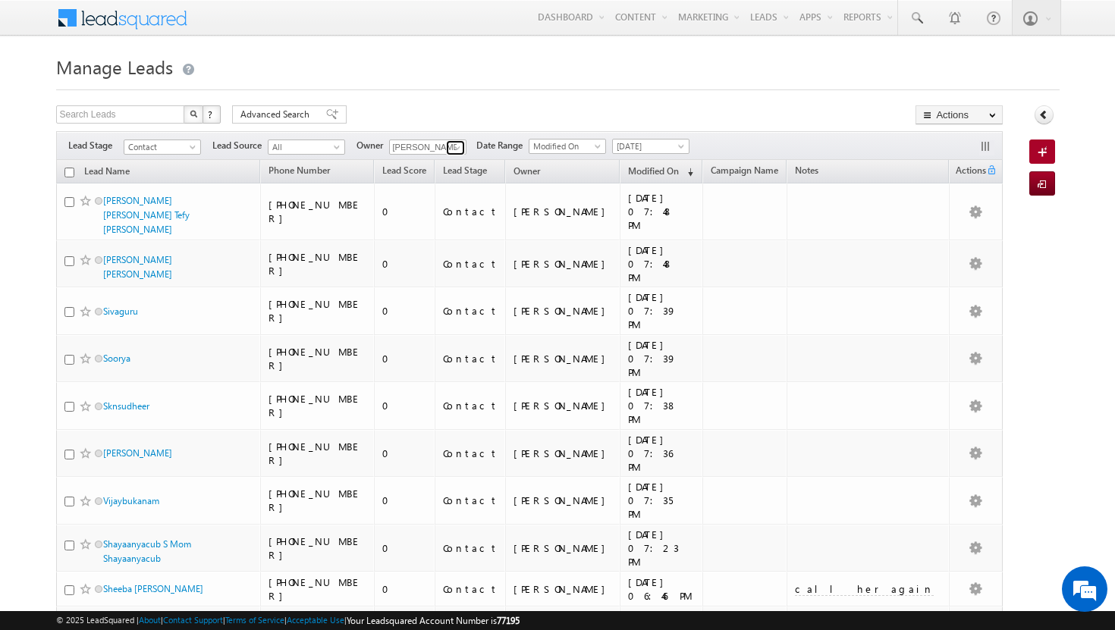
click at [458, 146] on span at bounding box center [457, 148] width 12 height 12
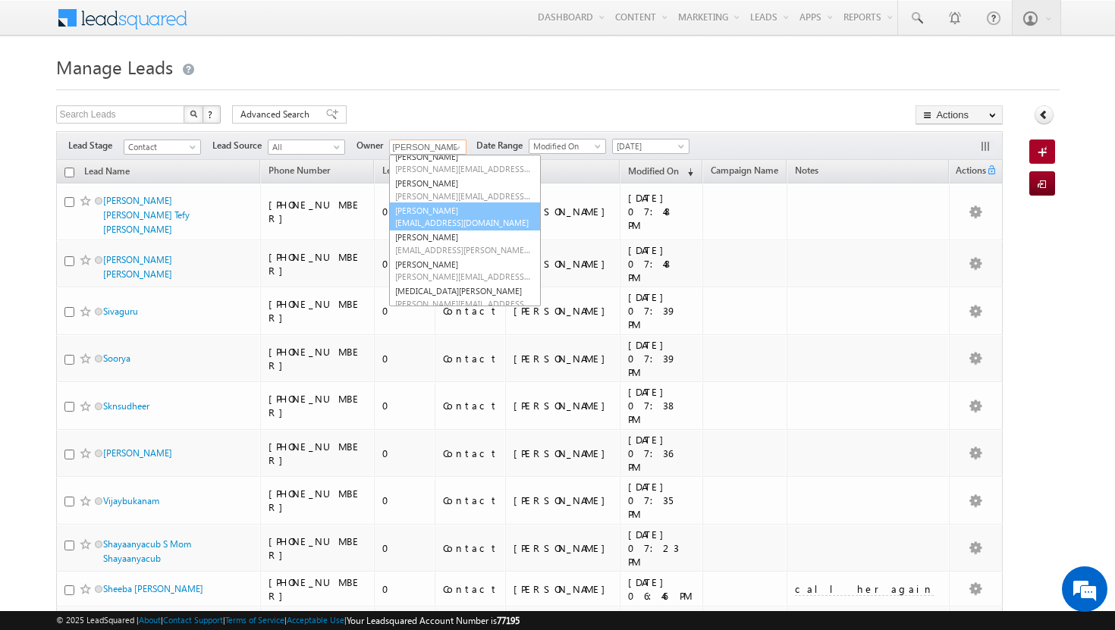
scroll to position [95, 0]
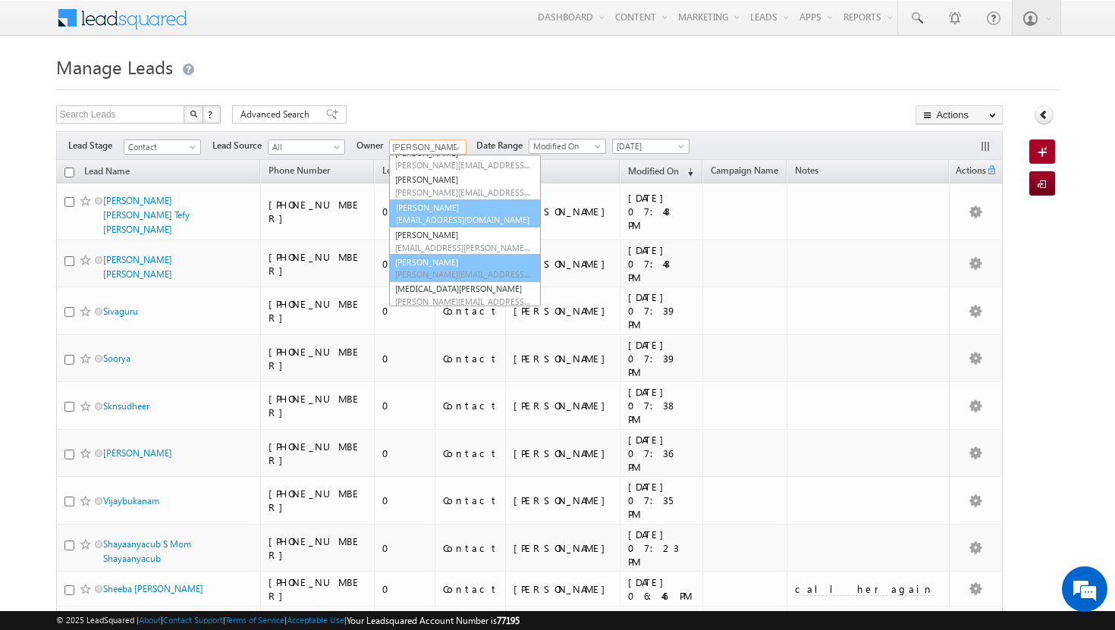
click at [455, 265] on link "Shakeel Babbar shakeel.babbar@indglobal.ae" at bounding box center [465, 268] width 152 height 29
type input "[PERSON_NAME]"
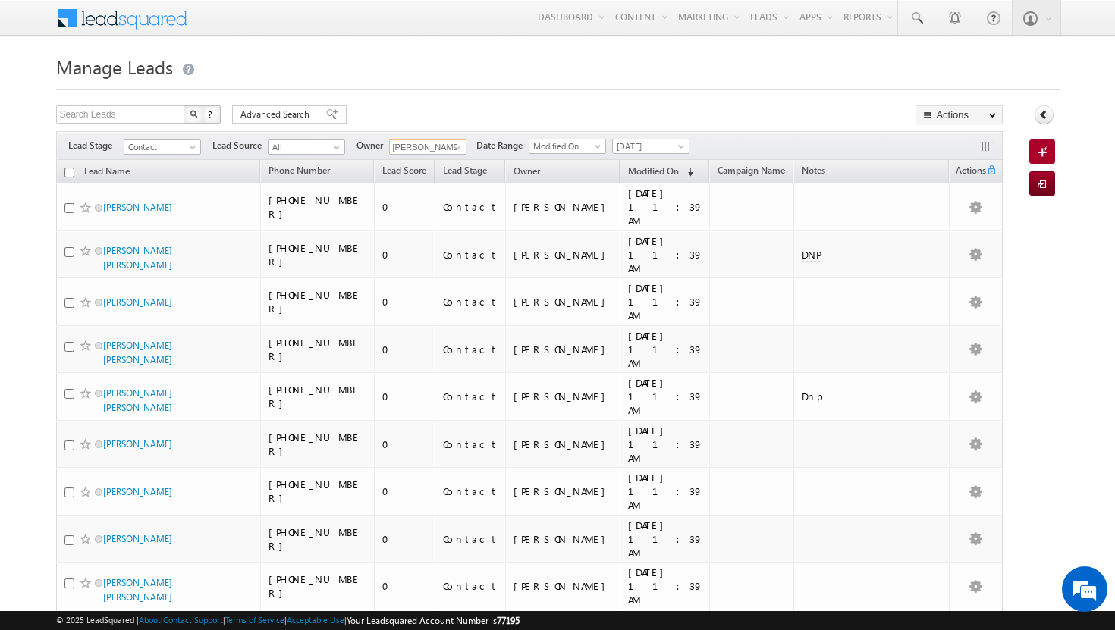
click at [66, 172] on input "checkbox" at bounding box center [69, 173] width 10 height 10
checkbox input "true"
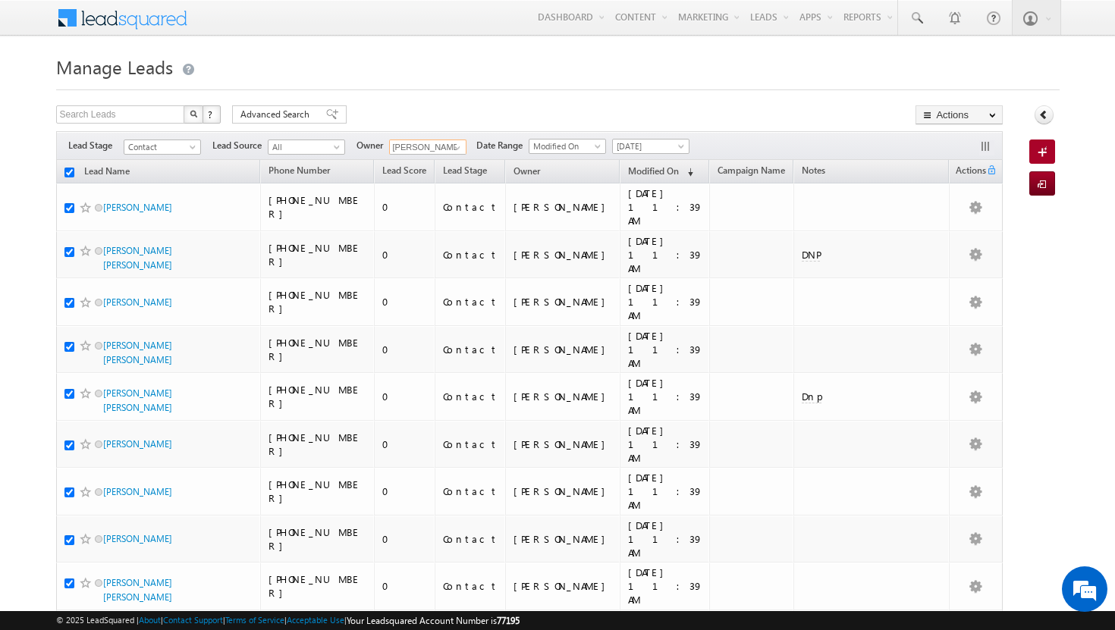
checkbox input "true"
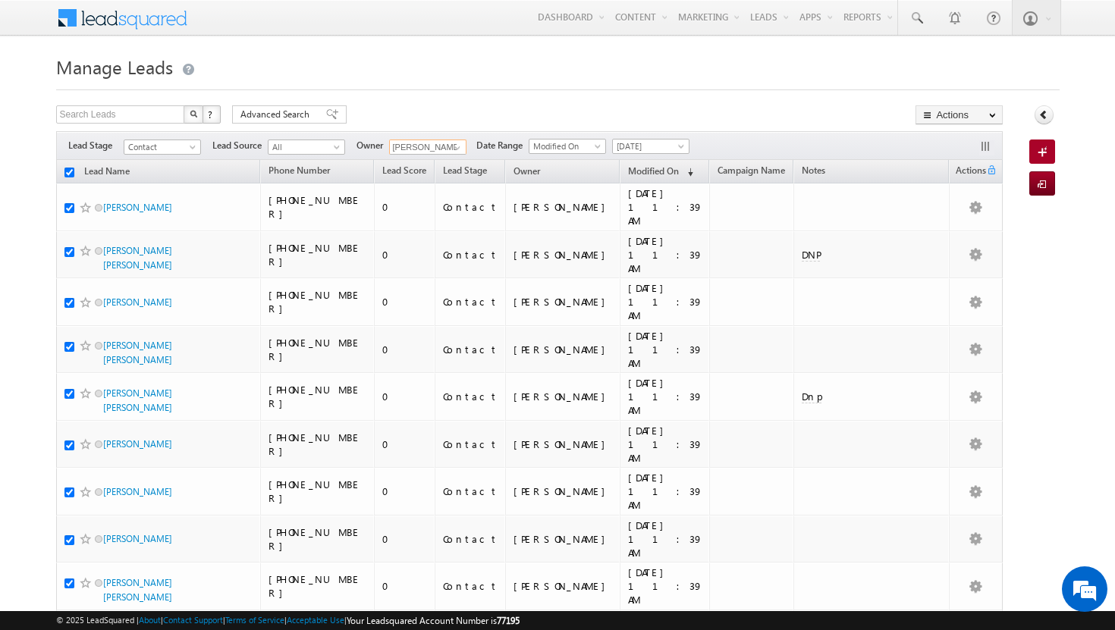
checkbox input "true"
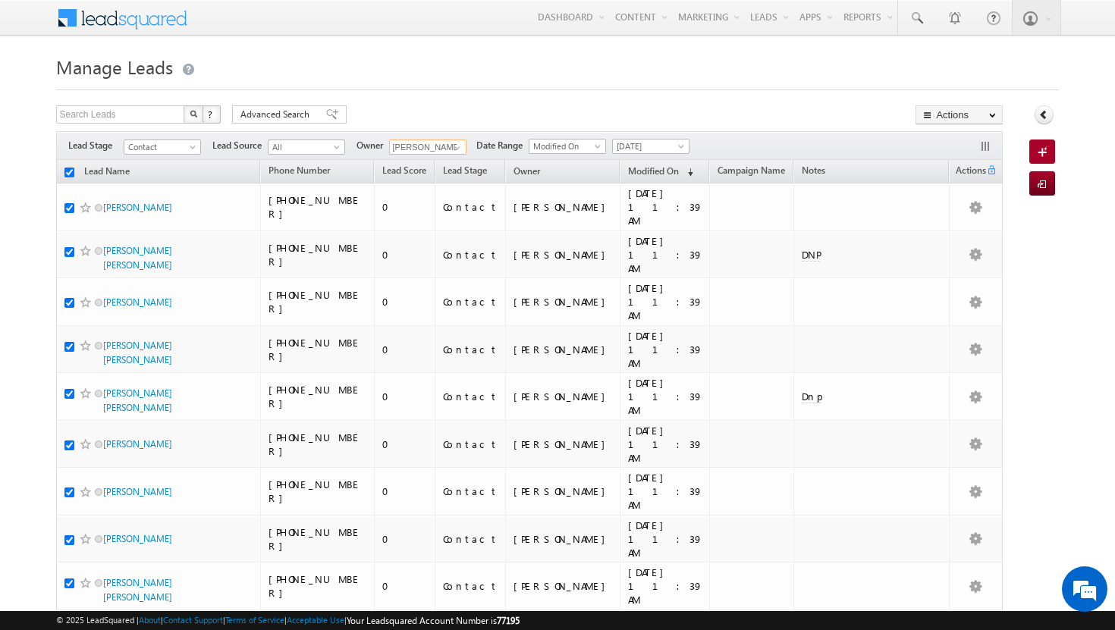
checkbox input "true"
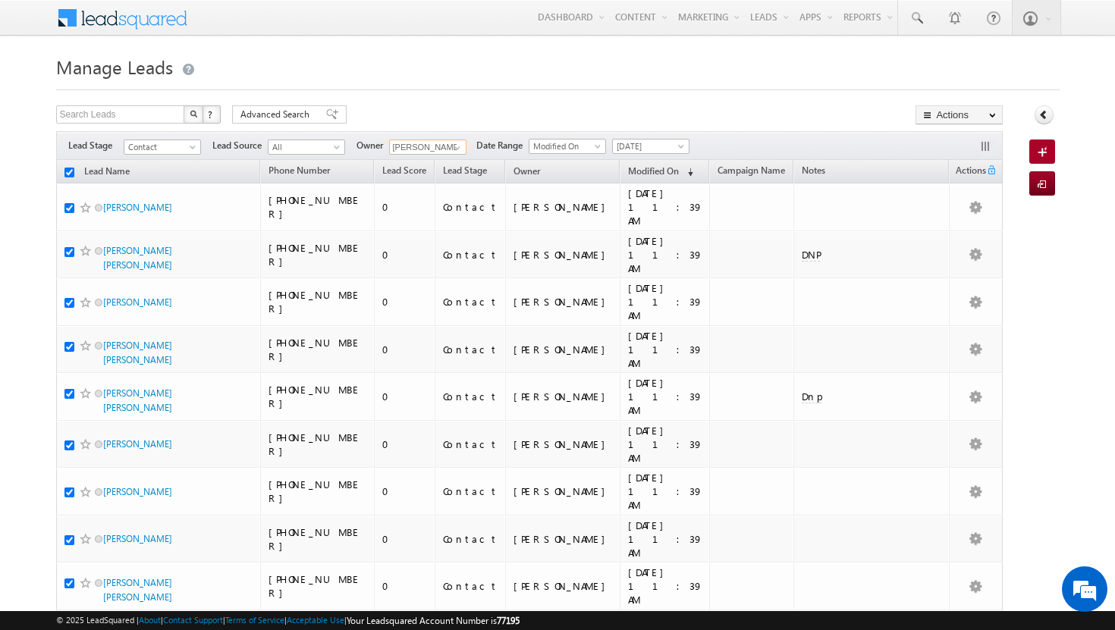
checkbox input "true"
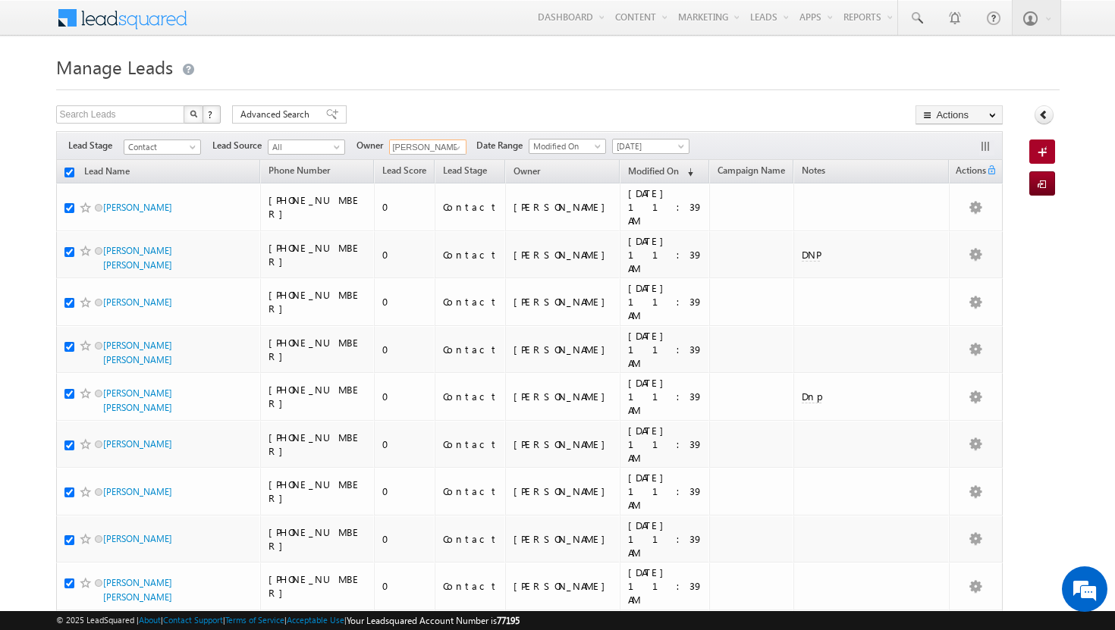
checkbox input "true"
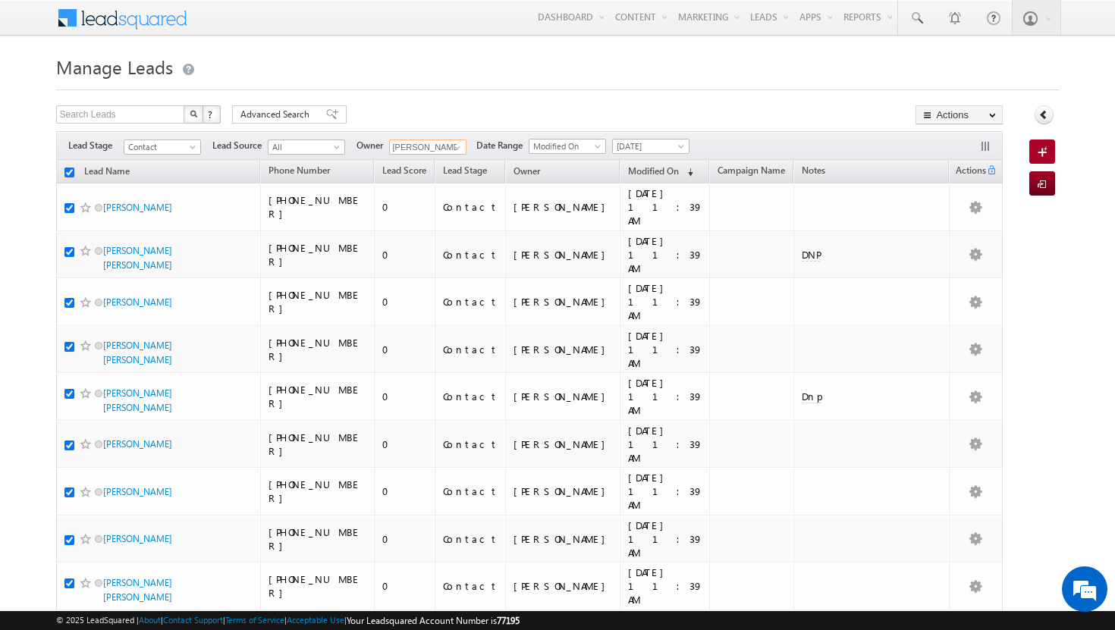
checkbox input "true"
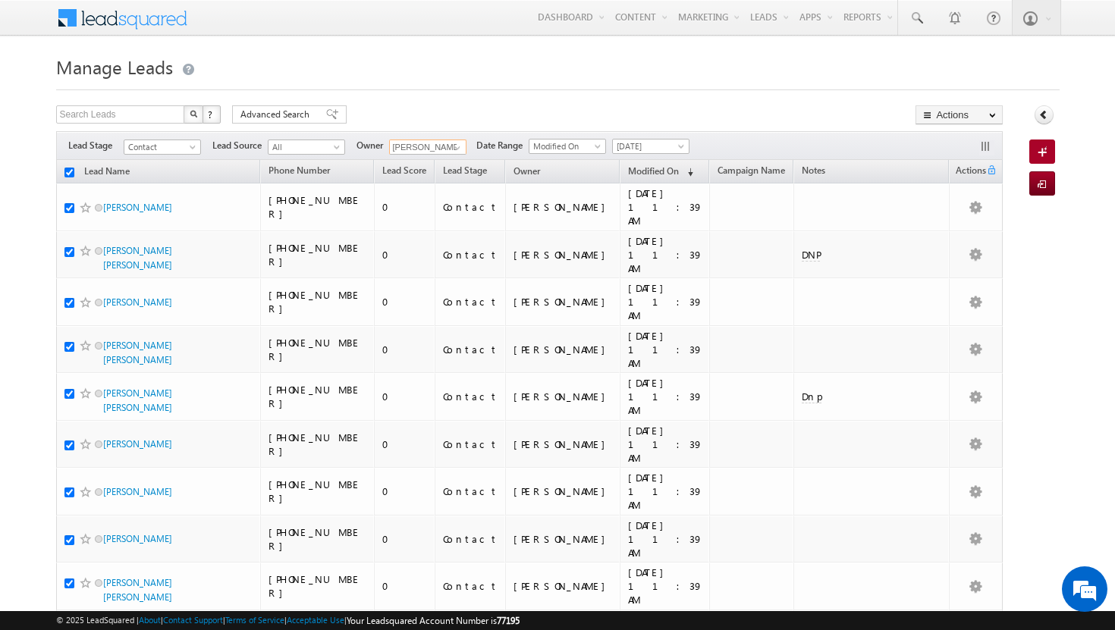
checkbox input "true"
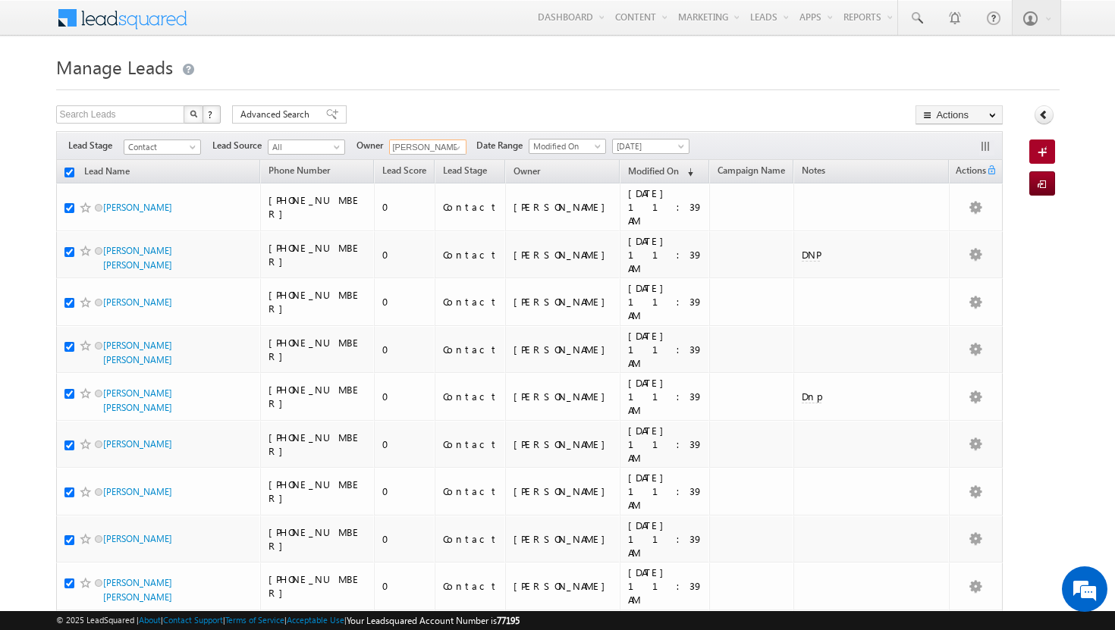
checkbox input "true"
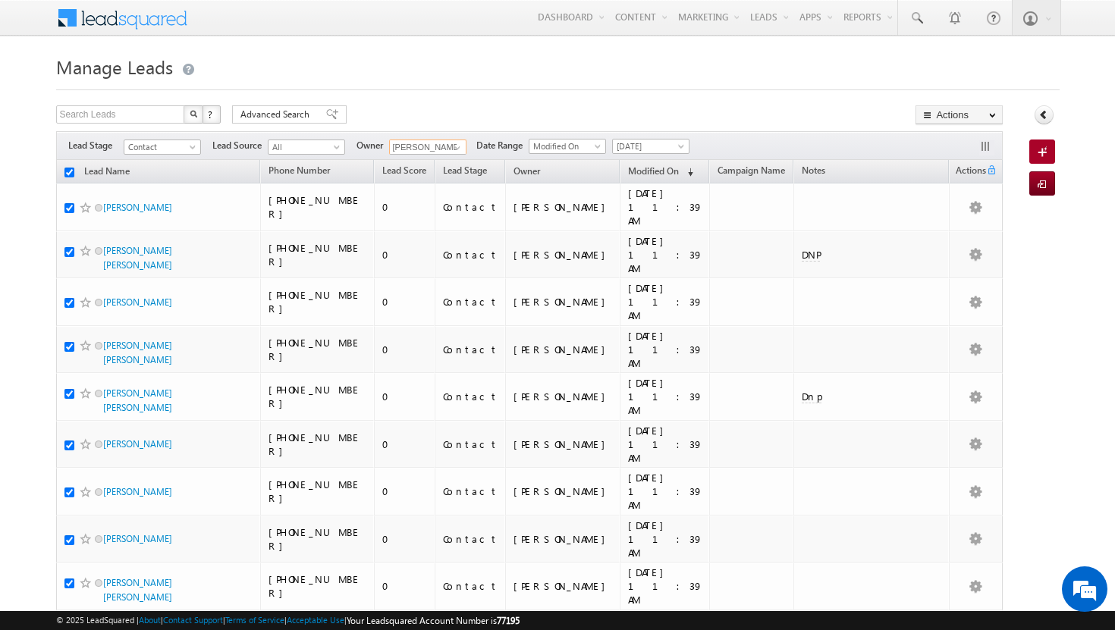
checkbox input "true"
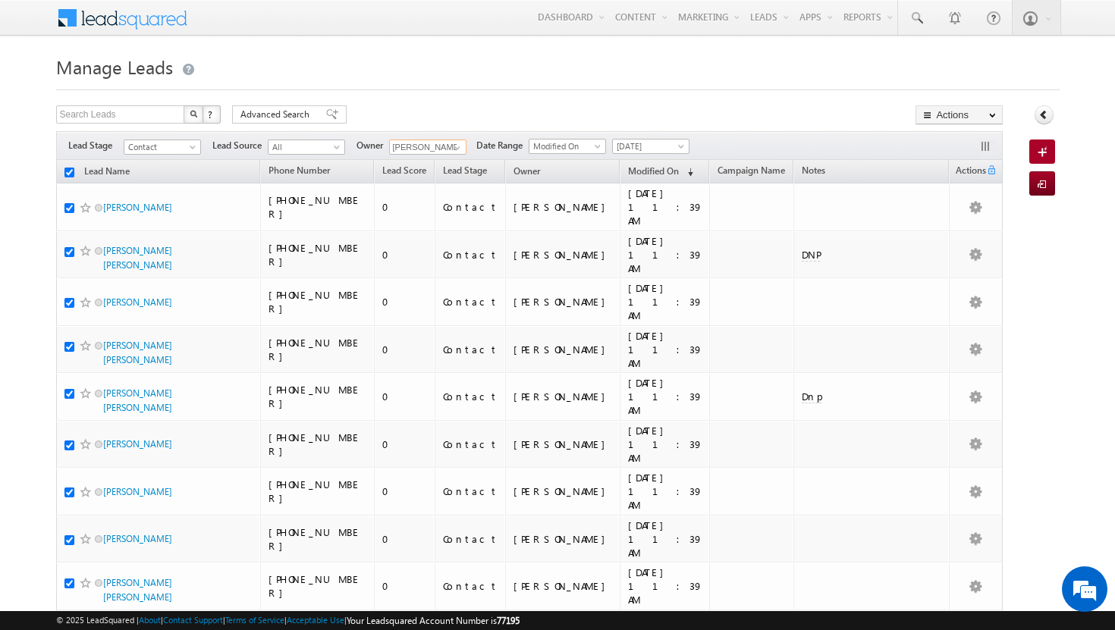
checkbox input "true"
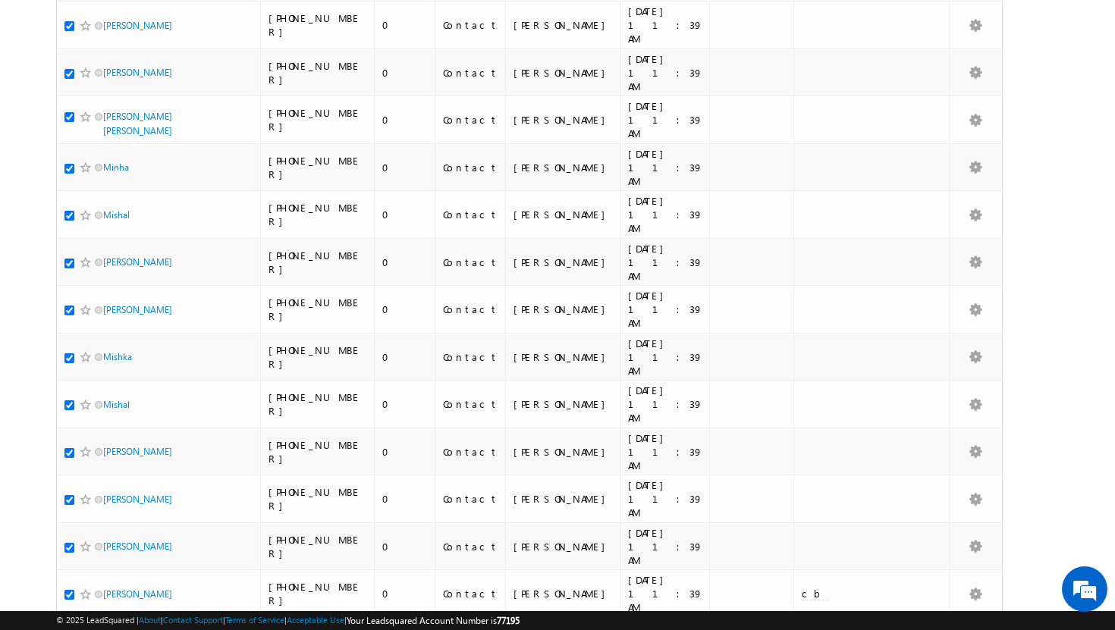
scroll to position [1450, 0]
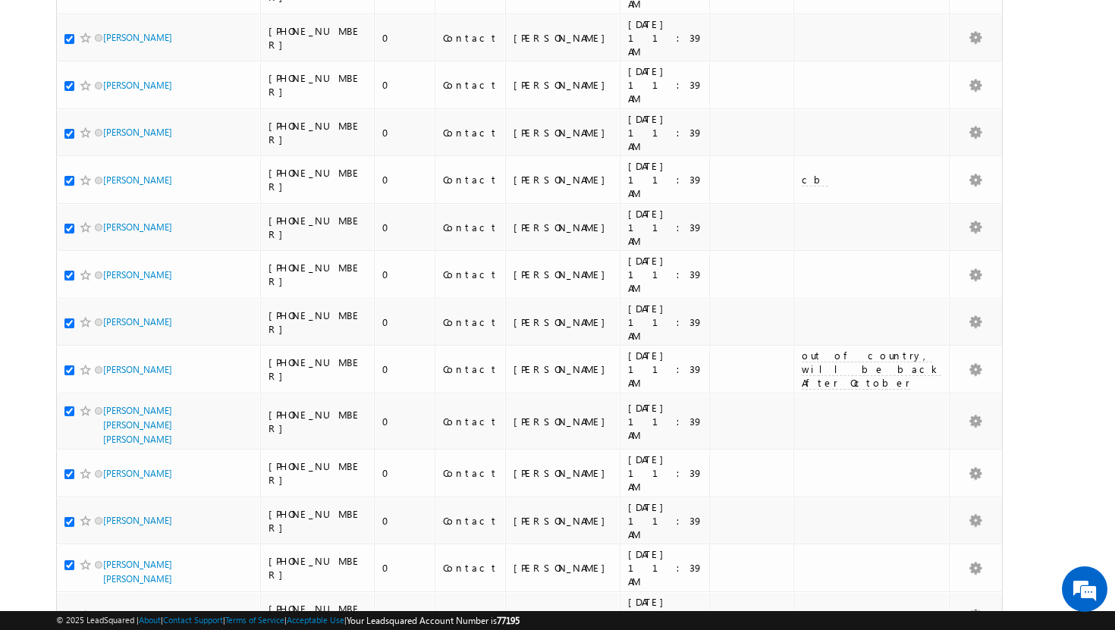
click at [107, 573] on li "25" at bounding box center [108, 572] width 36 height 15
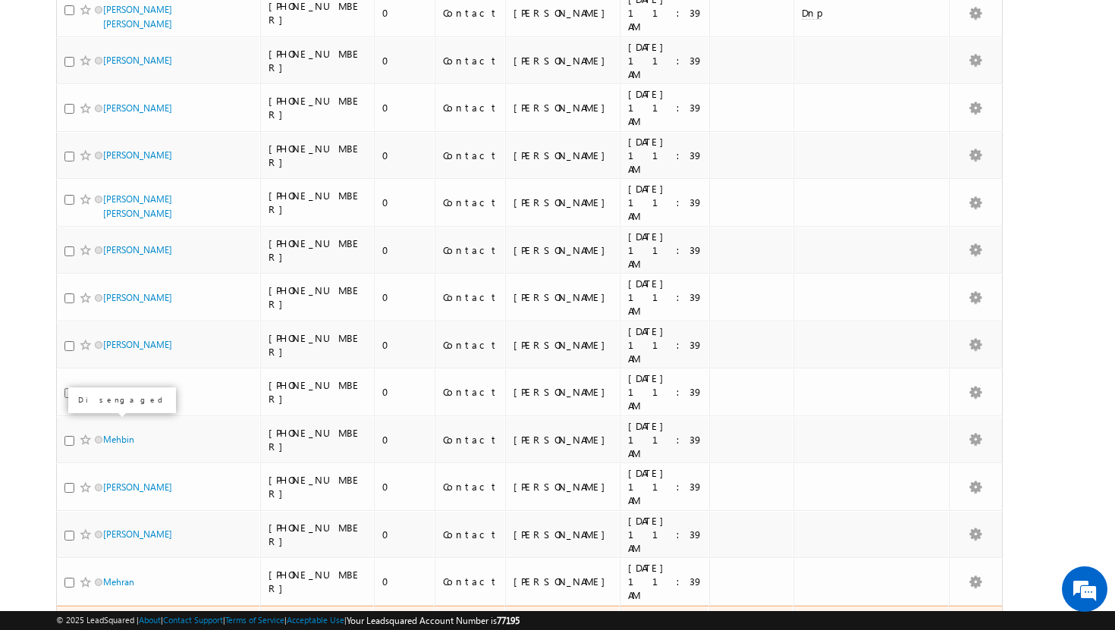
scroll to position [0, 0]
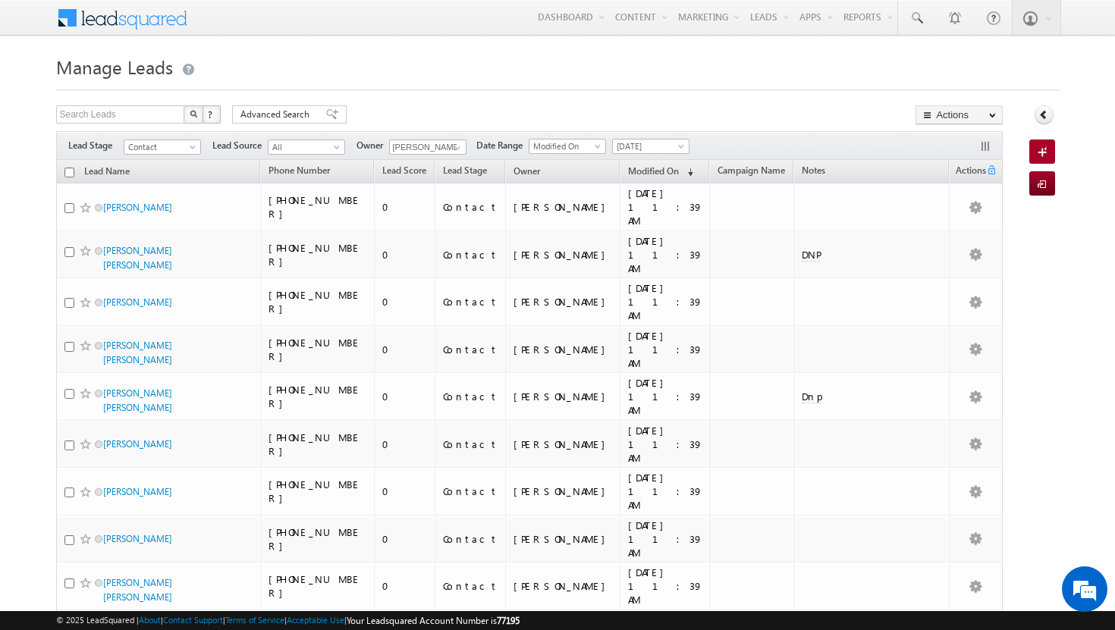
click at [67, 171] on input "checkbox" at bounding box center [69, 173] width 10 height 10
checkbox input "true"
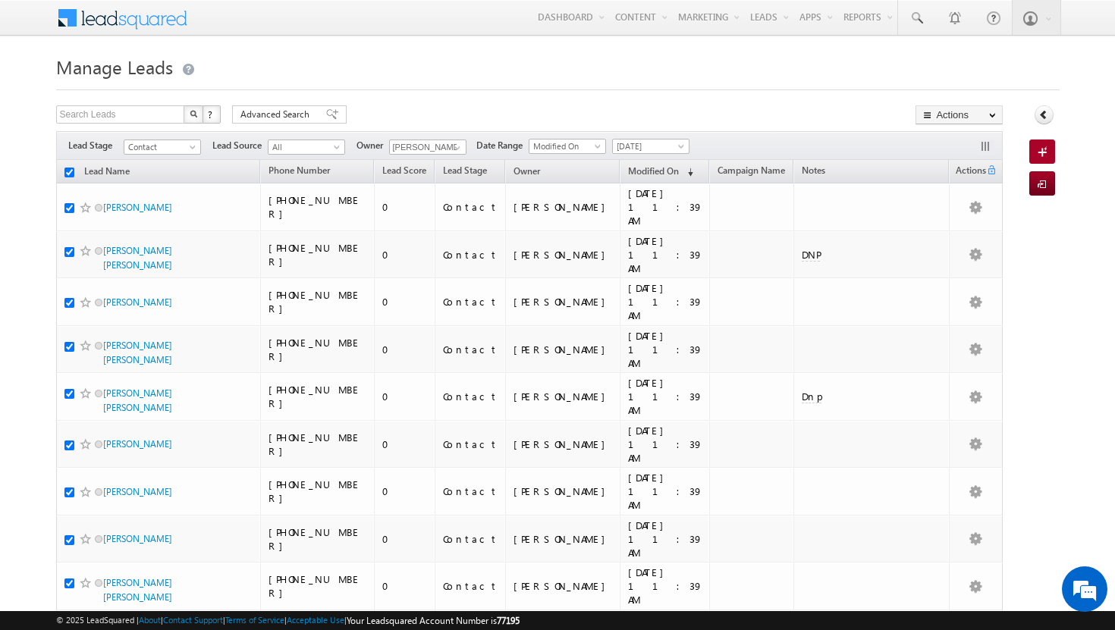
checkbox input "true"
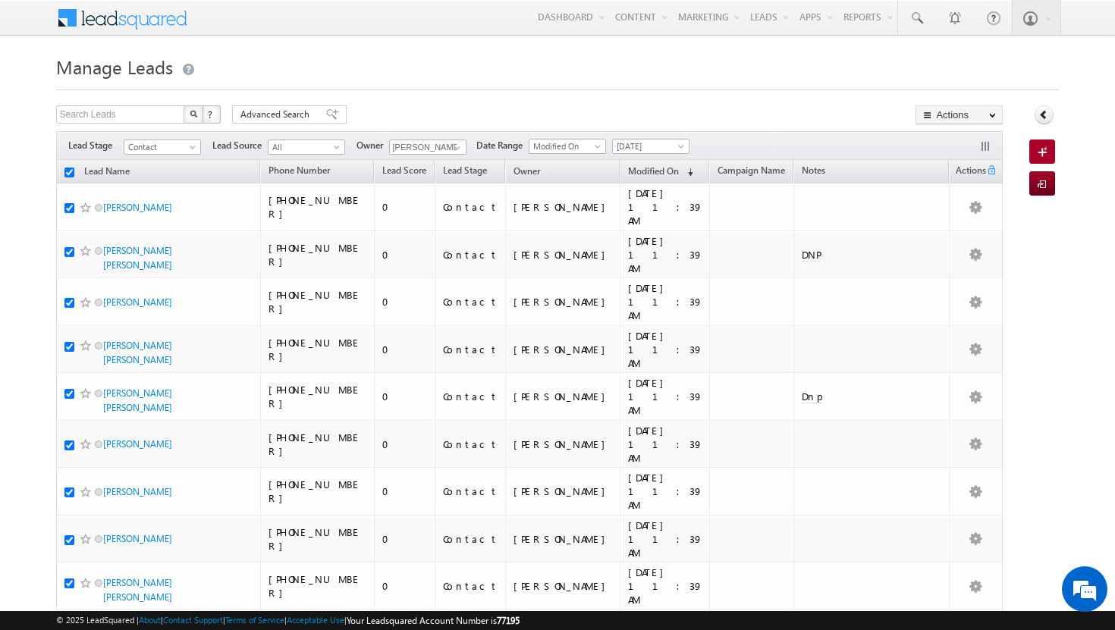
checkbox input "true"
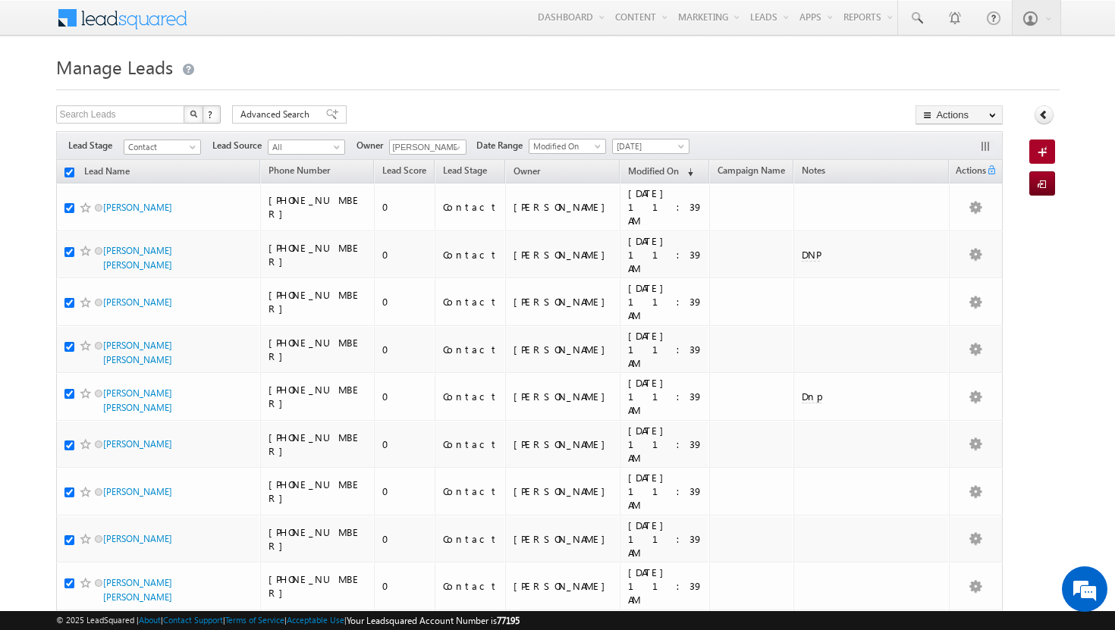
checkbox input "true"
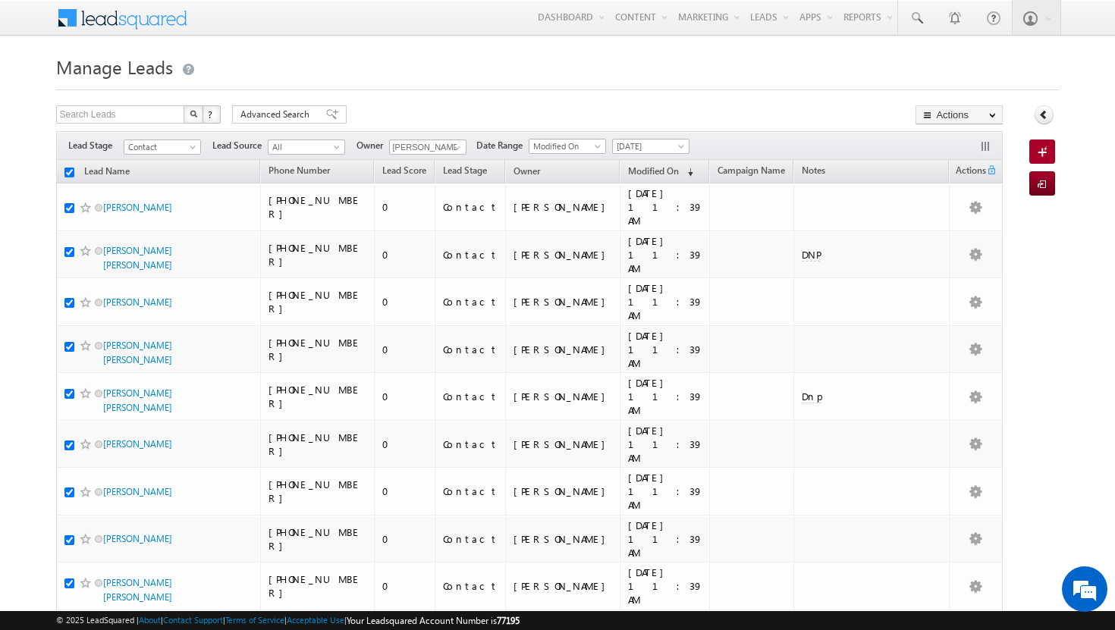
checkbox input "true"
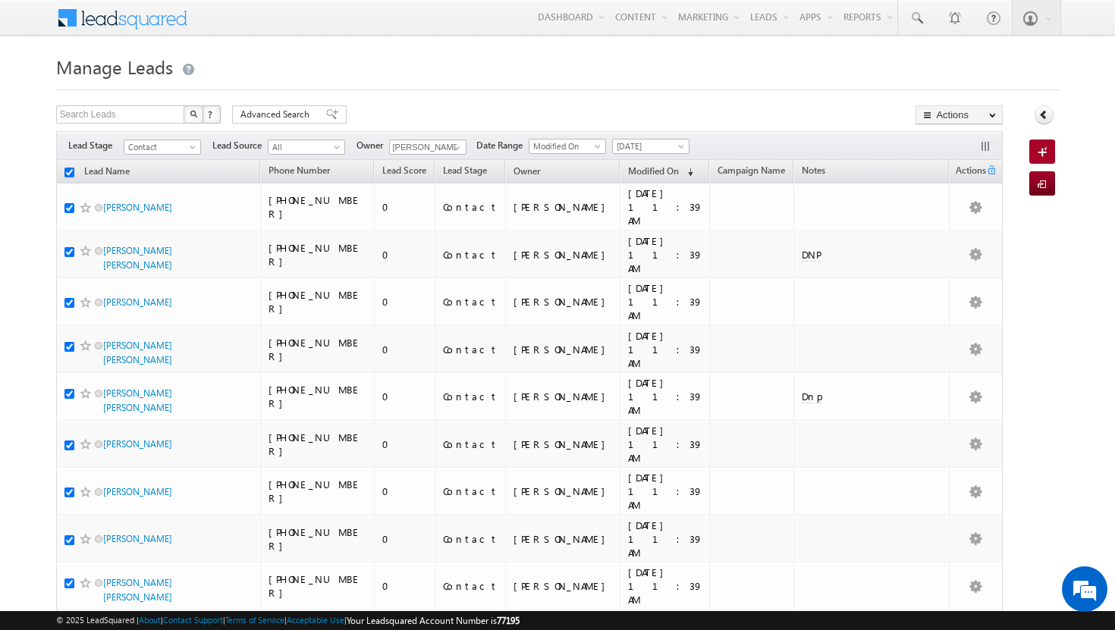
checkbox input "true"
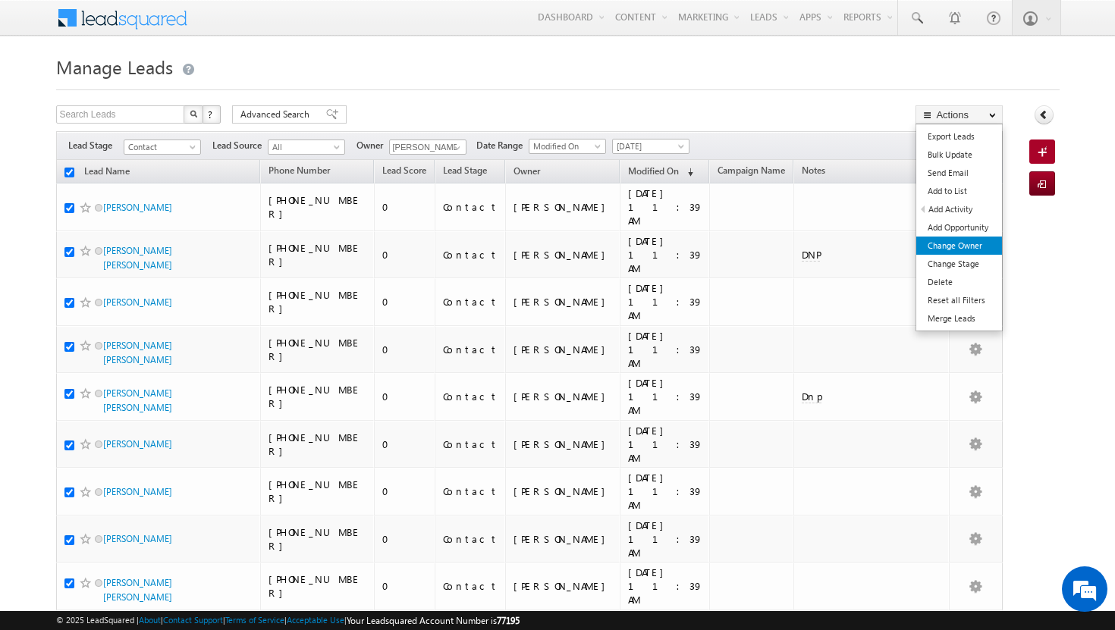
click at [963, 239] on link "Change Owner" at bounding box center [959, 246] width 86 height 18
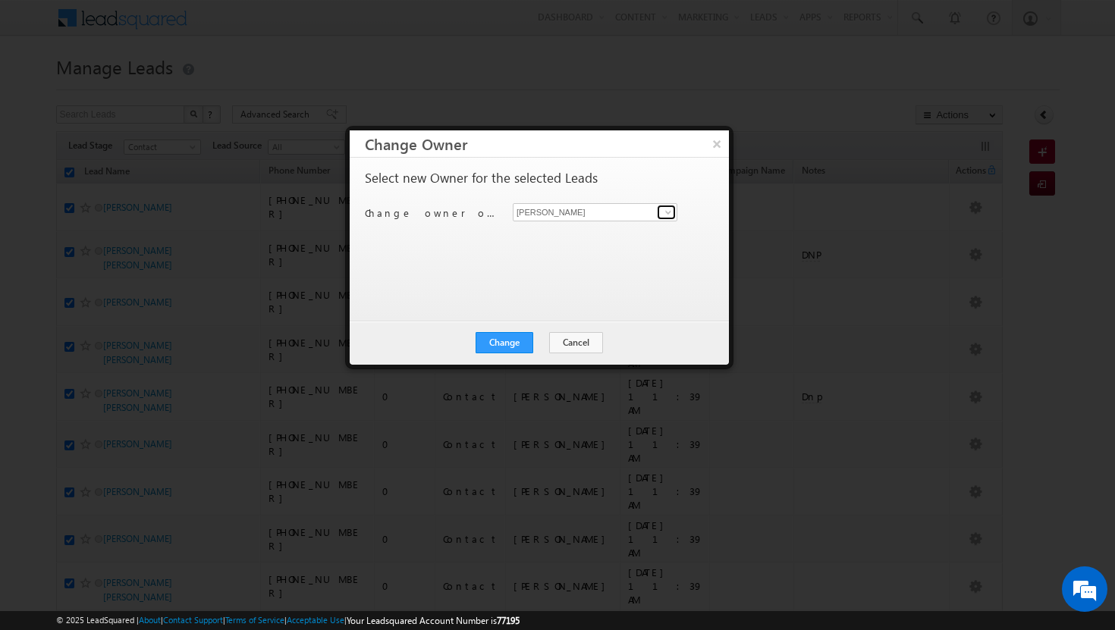
click at [670, 212] on span at bounding box center [668, 212] width 12 height 12
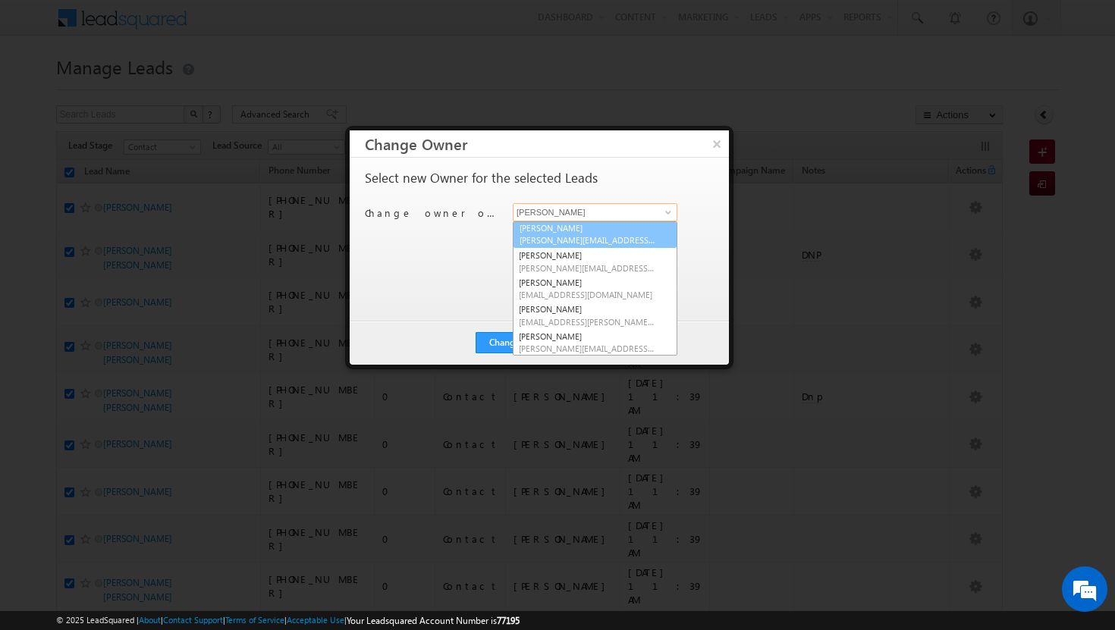
scroll to position [55, 0]
click at [597, 290] on span "rohit.sinha@indglobal.ae" at bounding box center [587, 295] width 137 height 11
type input "Rohit Sinha"
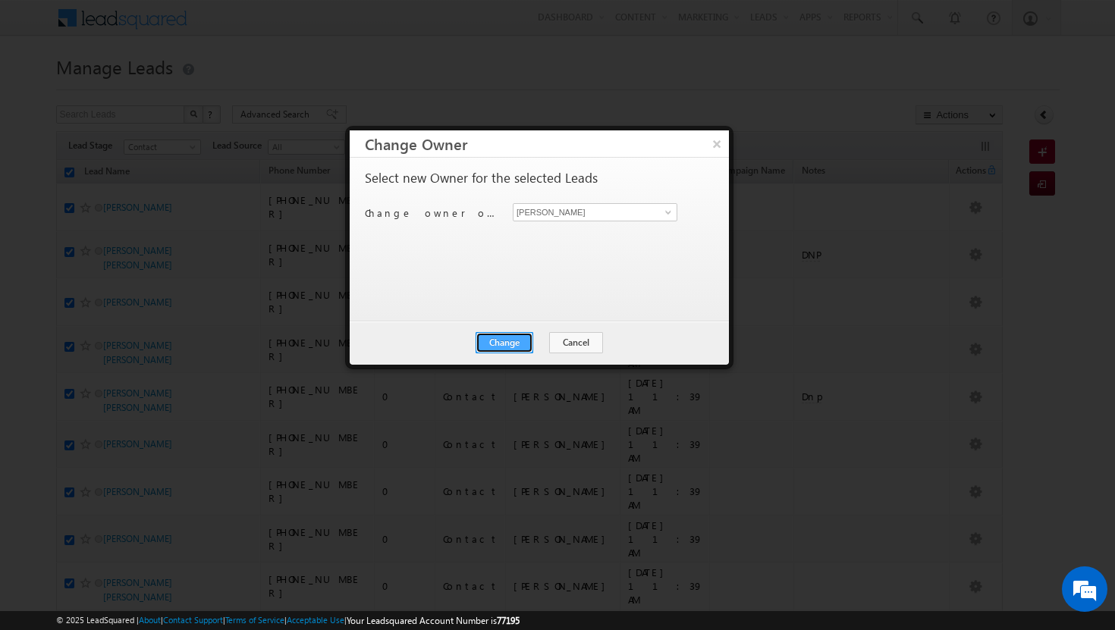
click at [527, 341] on button "Change" at bounding box center [505, 342] width 58 height 21
click at [539, 343] on button "Close" at bounding box center [541, 342] width 49 height 21
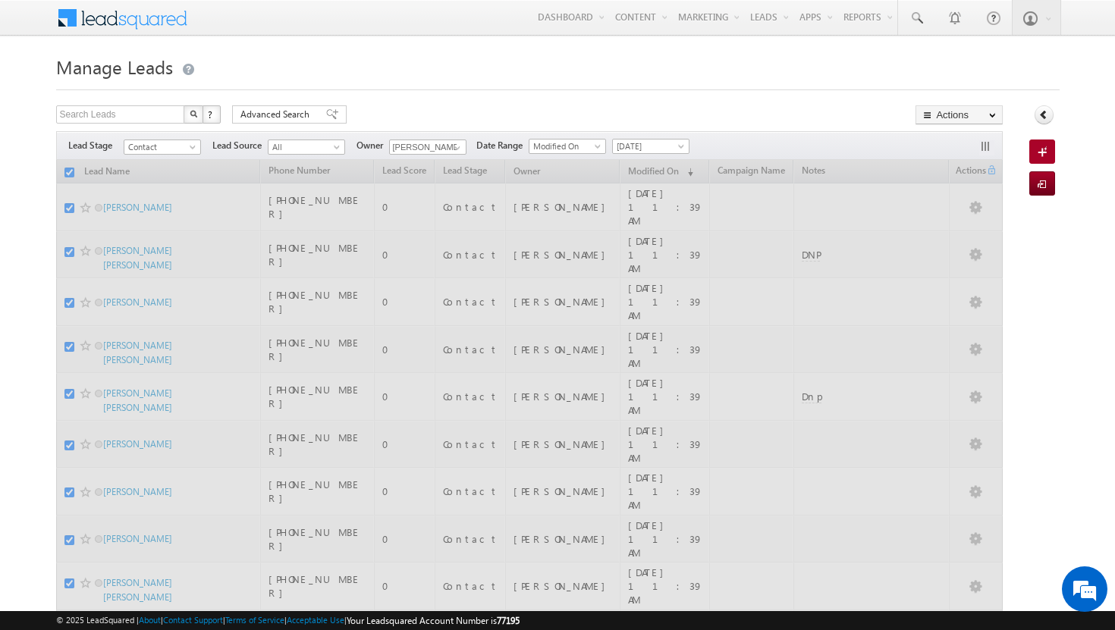
checkbox input "false"
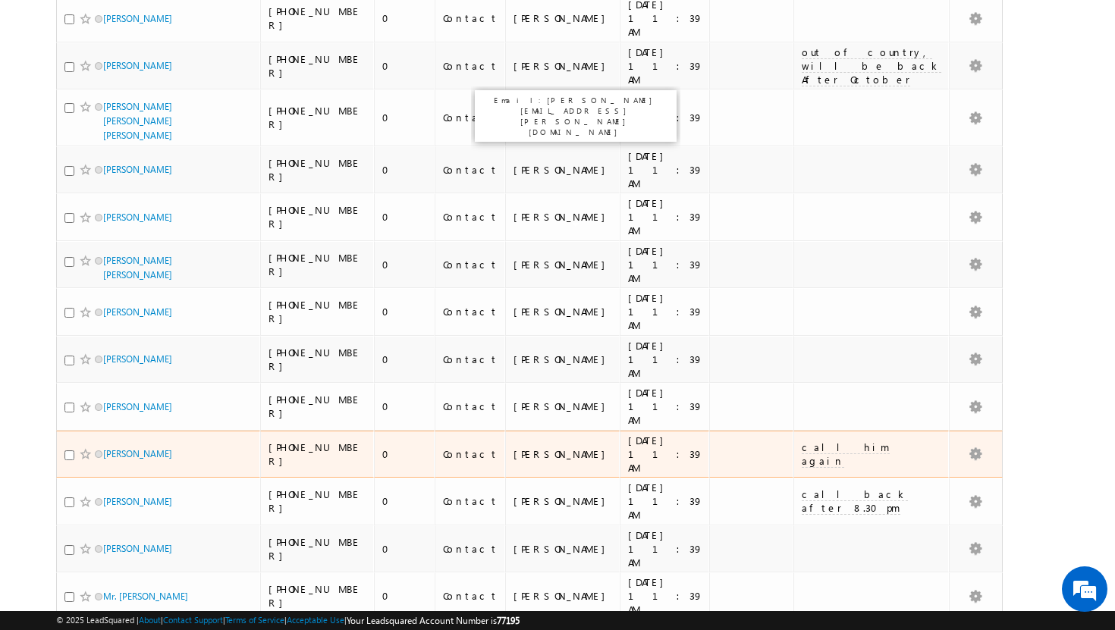
scroll to position [0, 0]
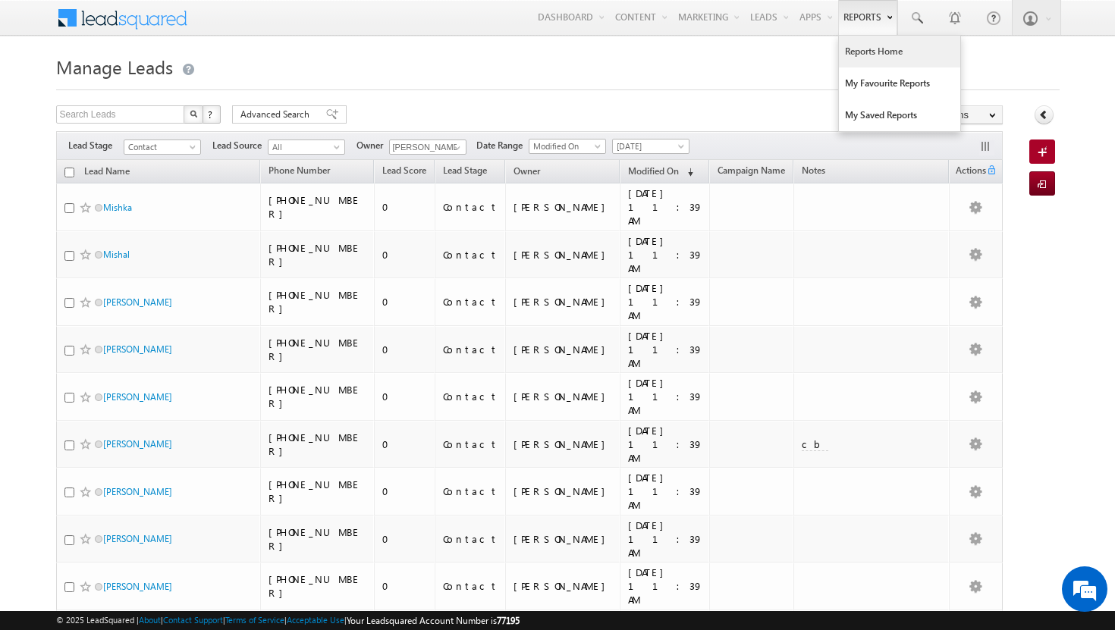
click at [875, 55] on link "Reports Home" at bounding box center [899, 52] width 121 height 32
